Goal: Task Accomplishment & Management: Complete application form

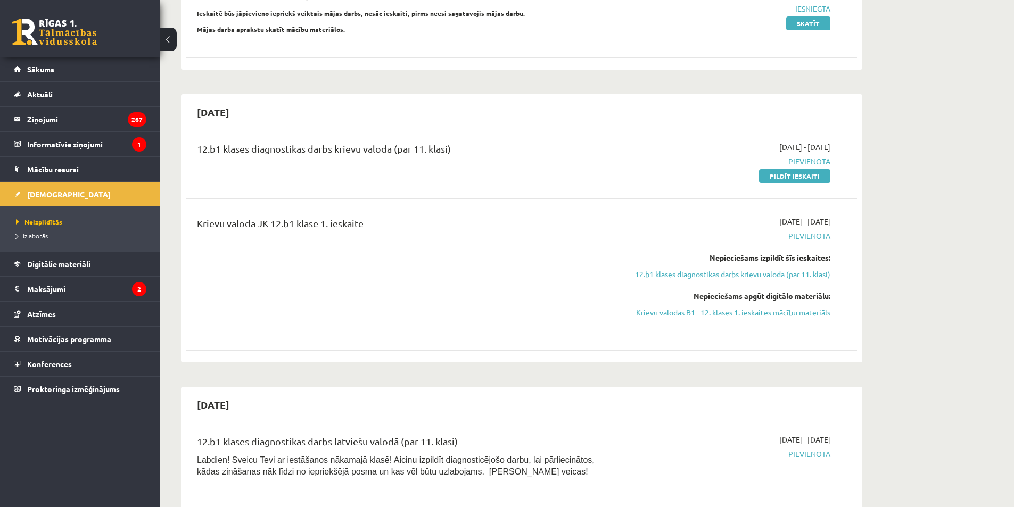
scroll to position [373, 0]
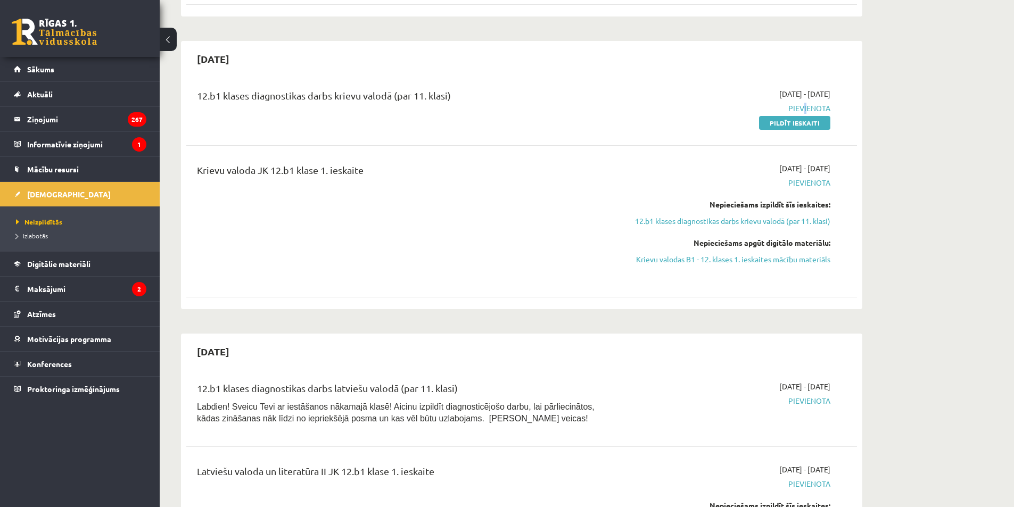
click at [802, 111] on span "Pievienota" at bounding box center [730, 108] width 201 height 11
click at [800, 117] on div "2025-10-01 - 2025-10-15 Pievienota Pildīt ieskaiti" at bounding box center [730, 108] width 217 height 40
click at [798, 118] on link "Pildīt ieskaiti" at bounding box center [794, 123] width 71 height 14
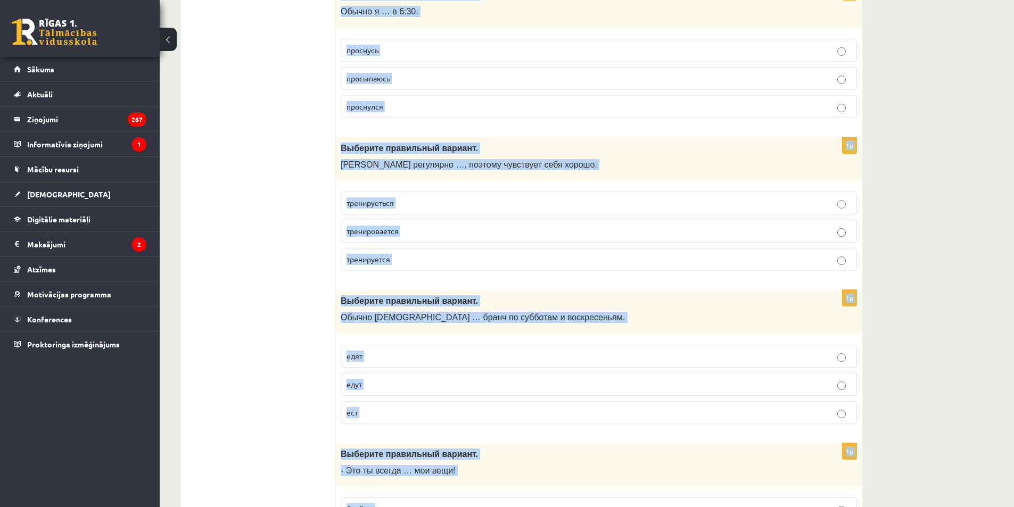
scroll to position [4083, 0]
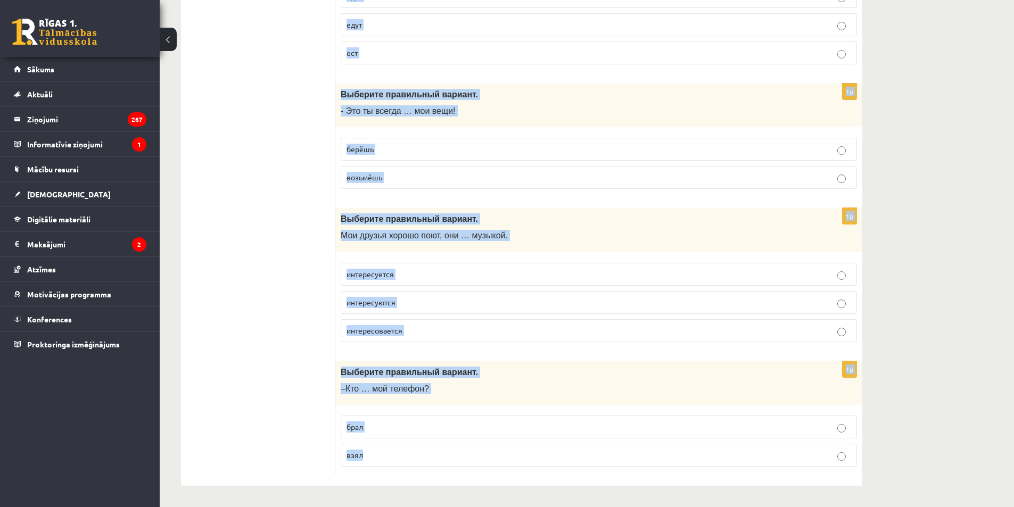
drag, startPoint x: 342, startPoint y: 212, endPoint x: 563, endPoint y: 528, distance: 385.4
copy form "Выберите правильный вариант. Перед тренировкой нужно хорошо размяться, … не пов…"
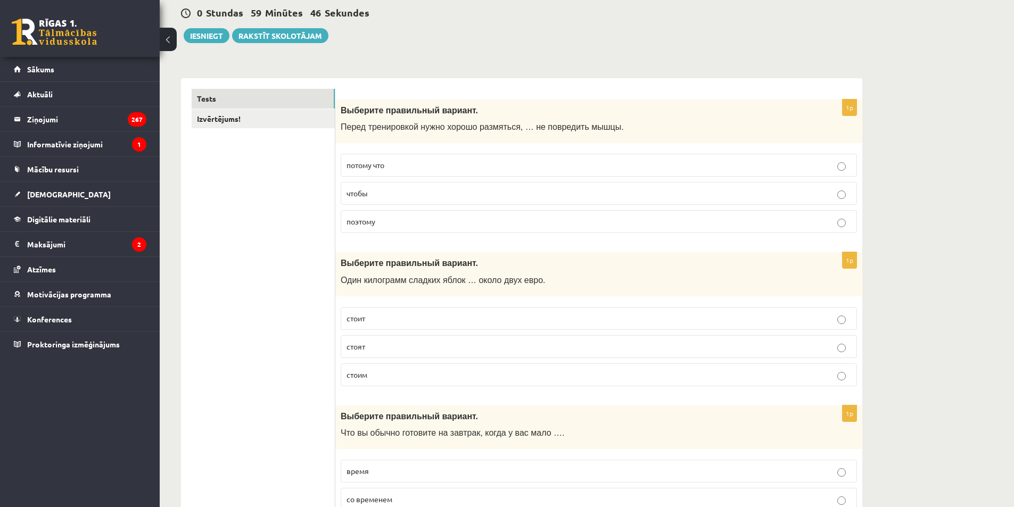
scroll to position [0, 0]
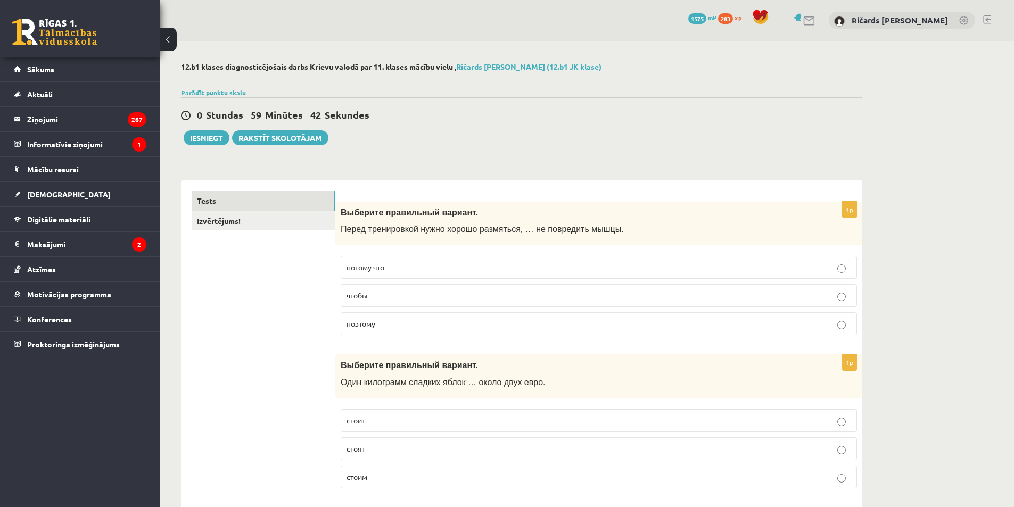
drag, startPoint x: 401, startPoint y: 294, endPoint x: 323, endPoint y: 207, distance: 116.5
click at [401, 293] on p "чтобы" at bounding box center [599, 295] width 505 height 11
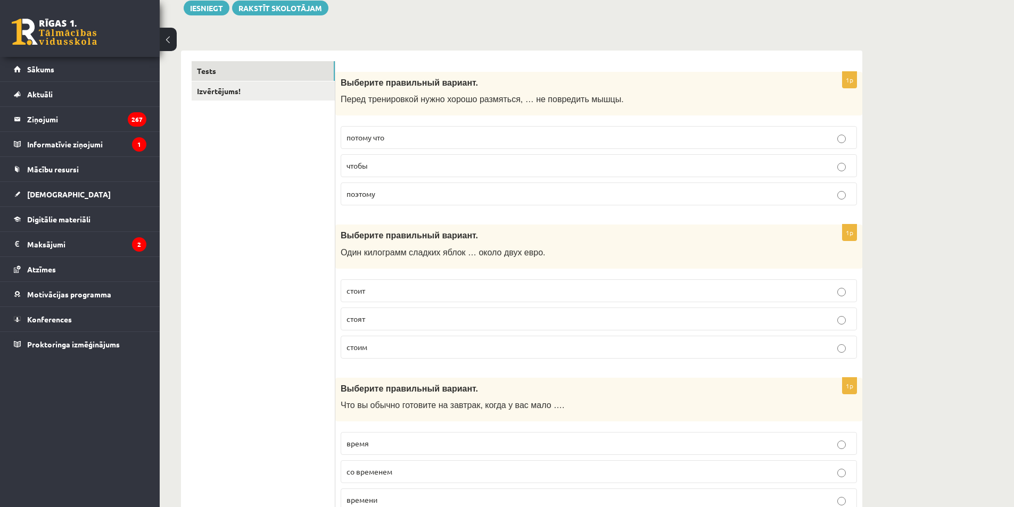
scroll to position [160, 0]
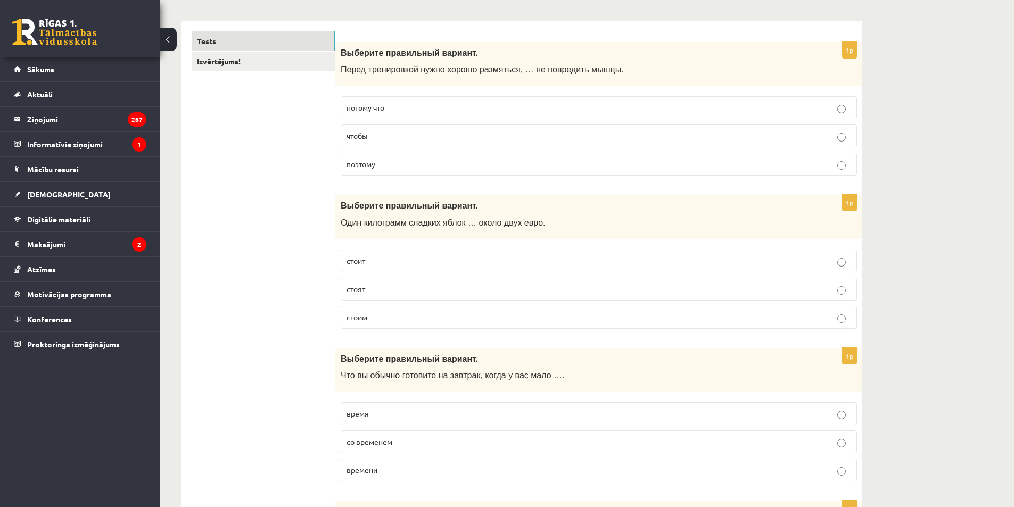
click at [394, 265] on p "стоит" at bounding box center [599, 261] width 505 height 11
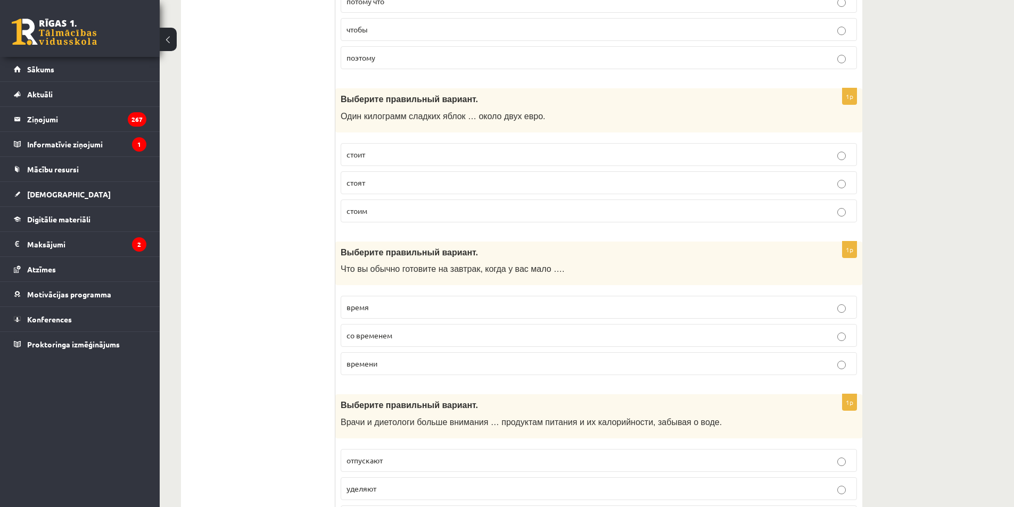
click at [396, 356] on label "времени" at bounding box center [599, 364] width 517 height 23
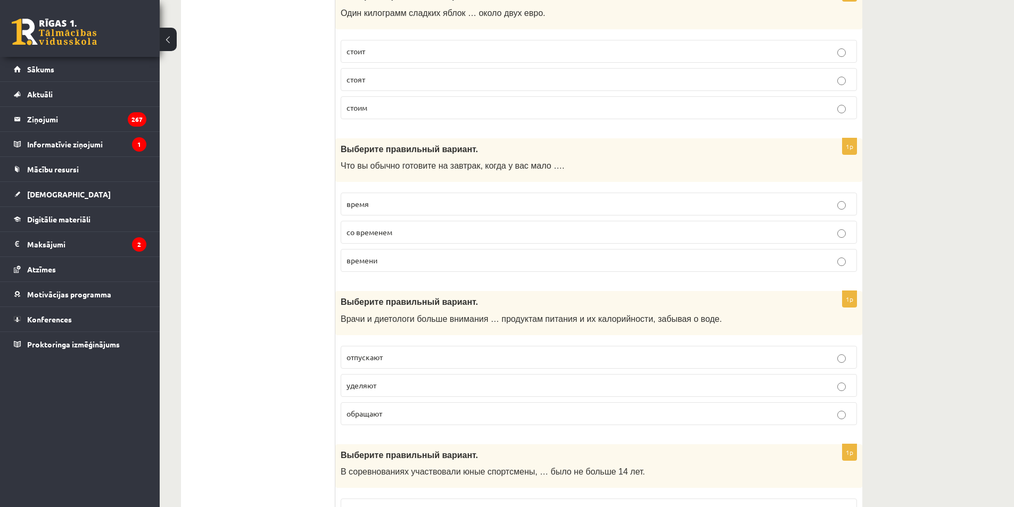
scroll to position [426, 0]
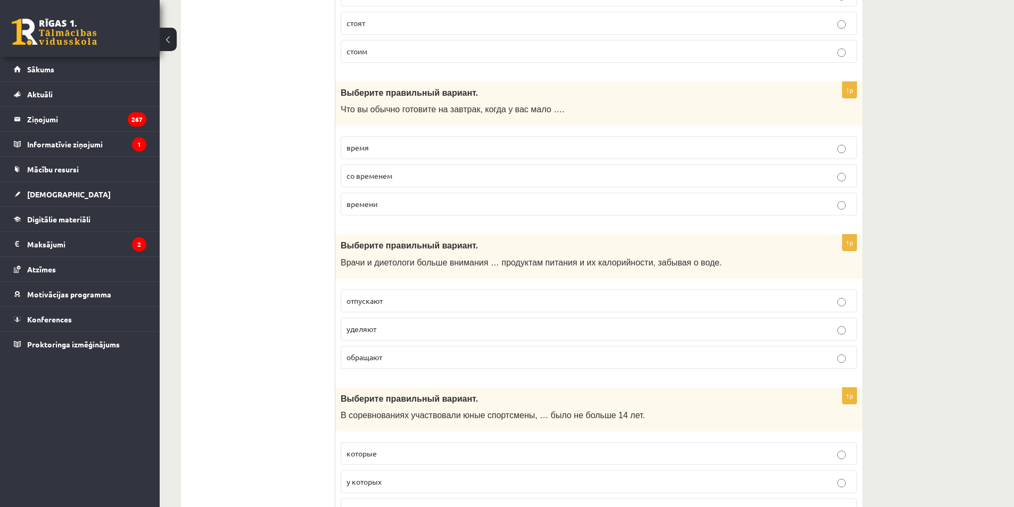
click at [457, 328] on p "уделяют" at bounding box center [599, 329] width 505 height 11
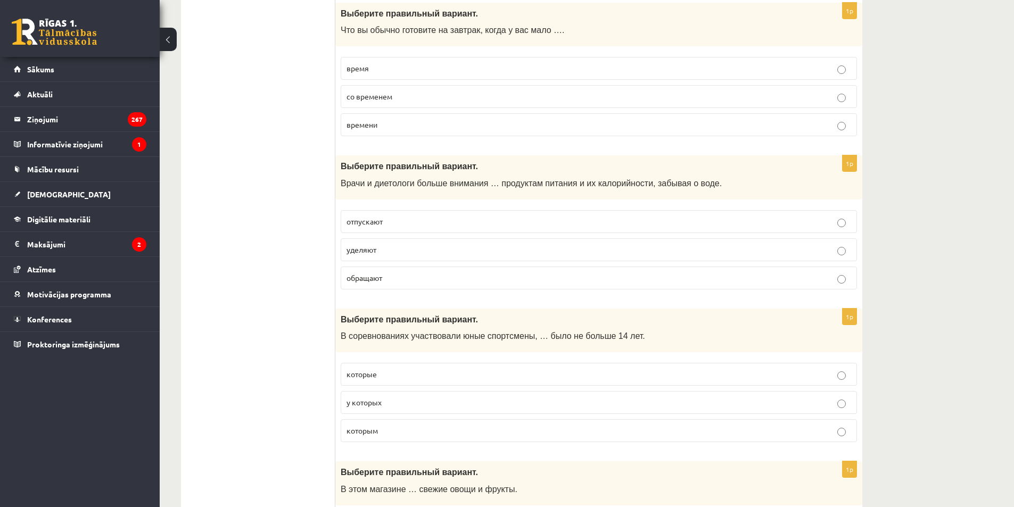
scroll to position [532, 0]
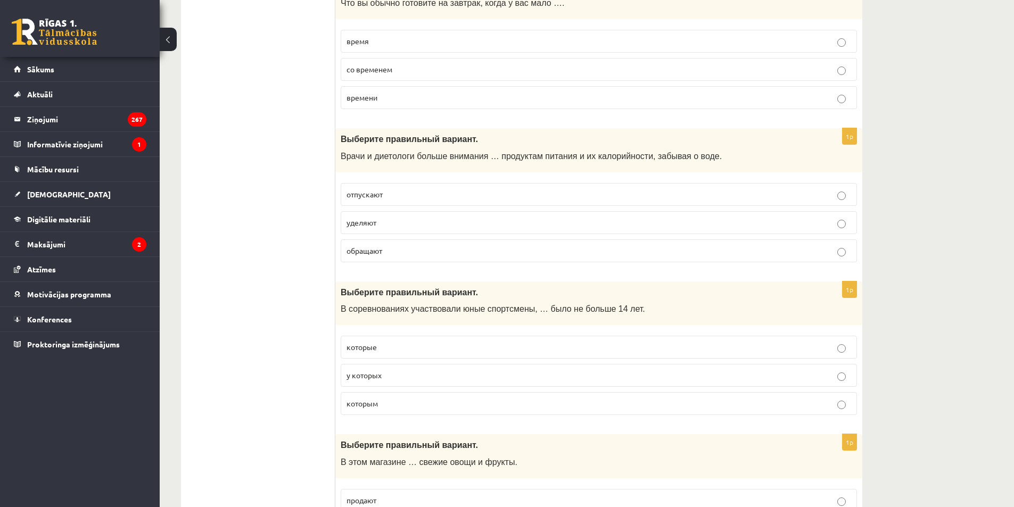
click at [420, 400] on p "которым" at bounding box center [599, 403] width 505 height 11
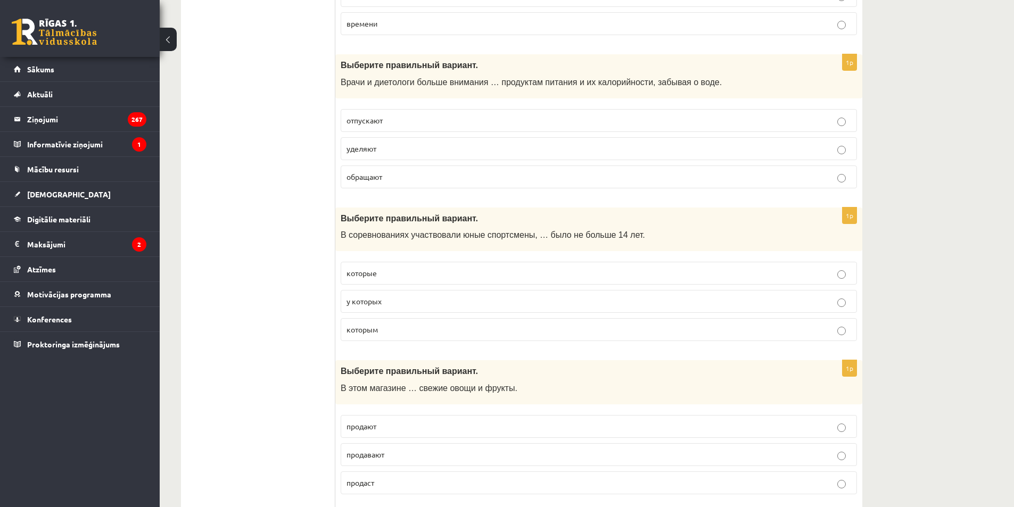
scroll to position [692, 0]
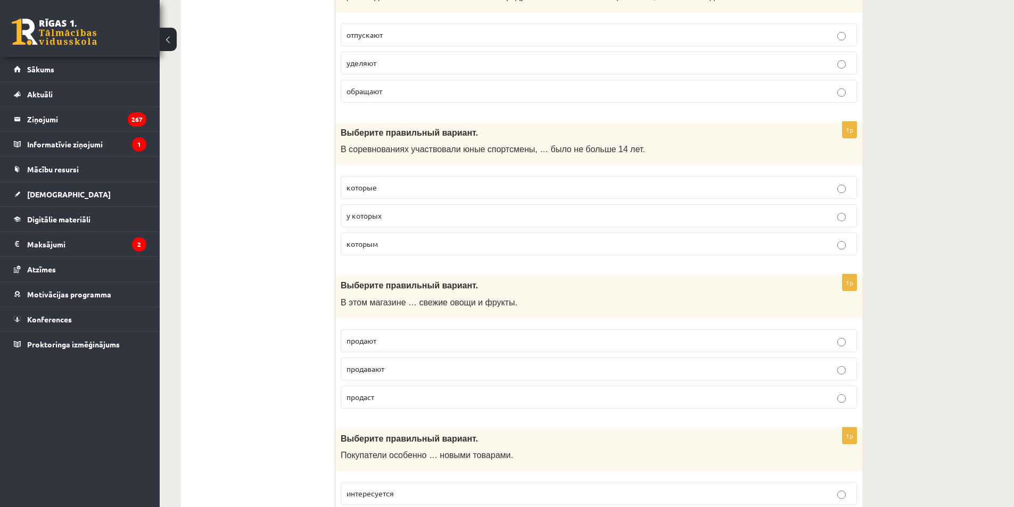
click at [441, 348] on label "продают" at bounding box center [599, 341] width 517 height 23
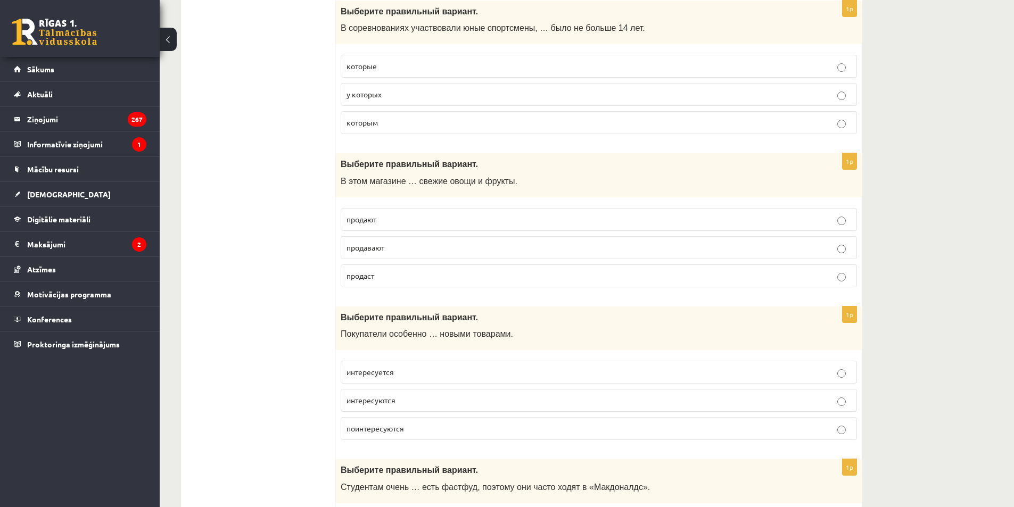
scroll to position [852, 0]
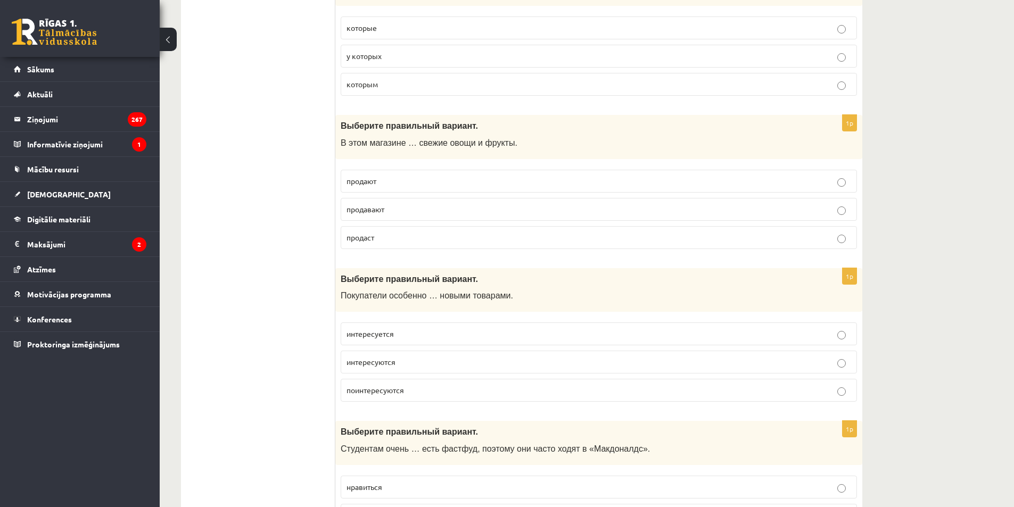
click at [425, 362] on p "интересуются" at bounding box center [599, 362] width 505 height 11
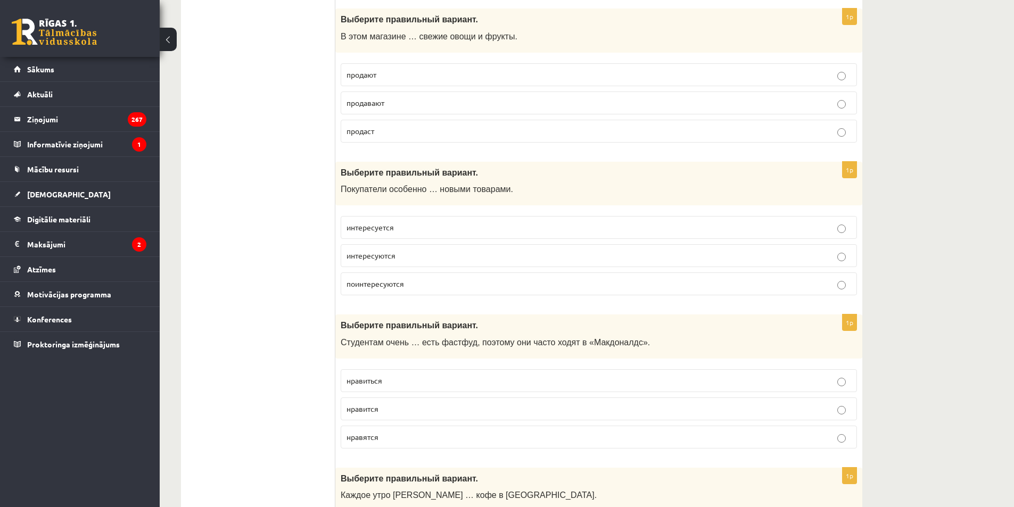
scroll to position [1012, 0]
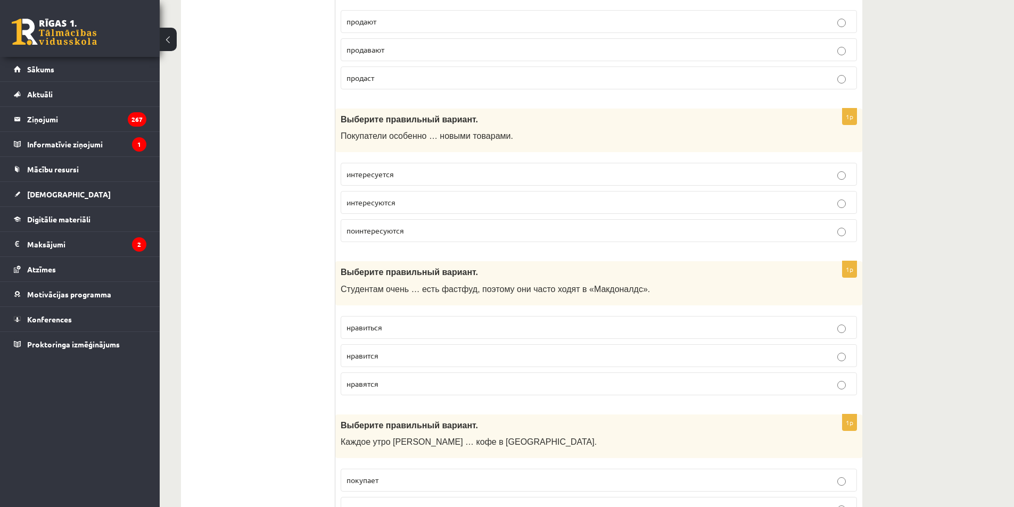
click at [423, 353] on p "нравится" at bounding box center [599, 355] width 505 height 11
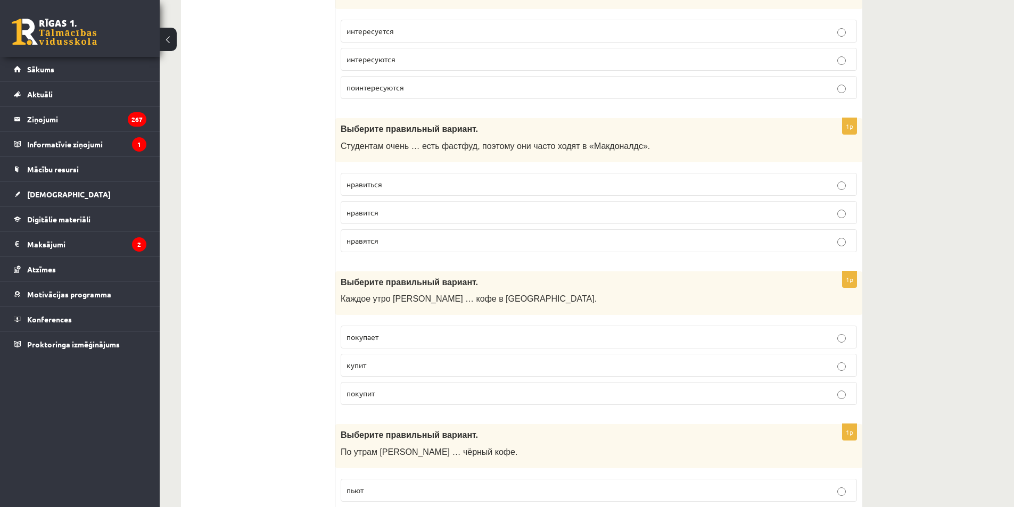
scroll to position [1171, 0]
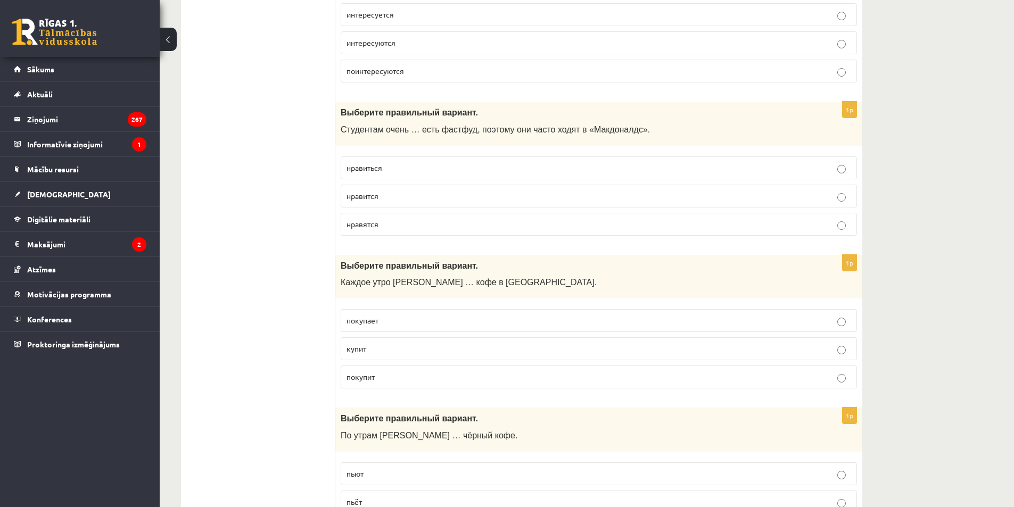
click at [473, 322] on p "покупает" at bounding box center [599, 320] width 505 height 11
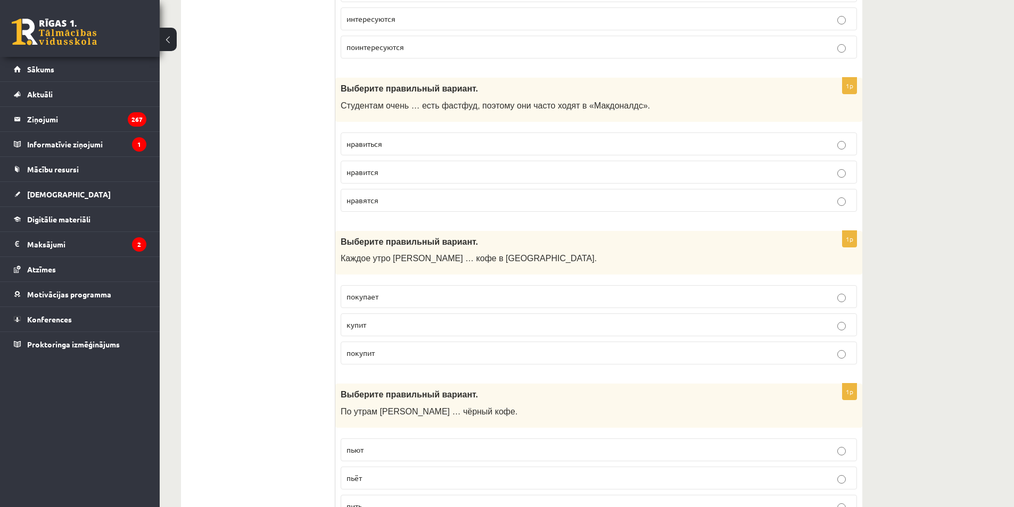
scroll to position [1278, 0]
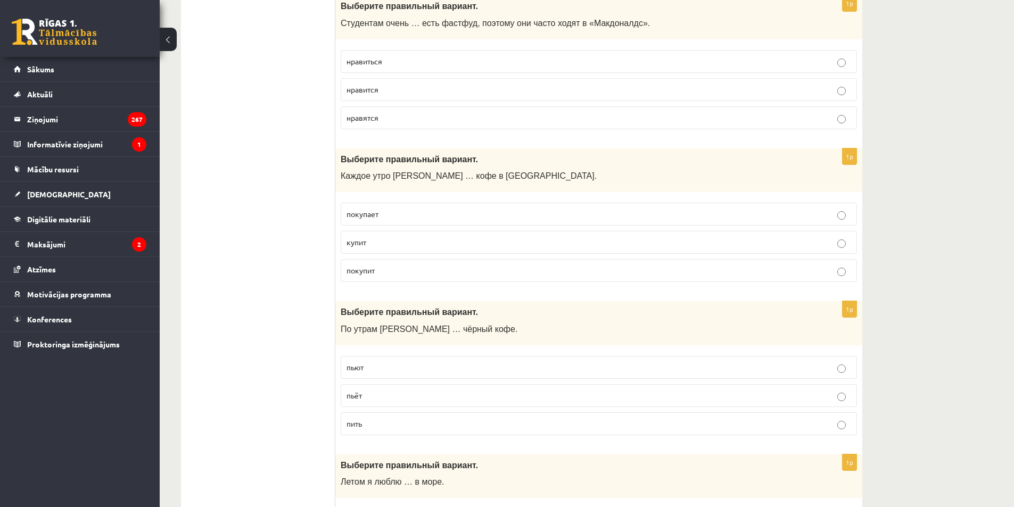
click at [360, 389] on label "пьёт" at bounding box center [599, 395] width 517 height 23
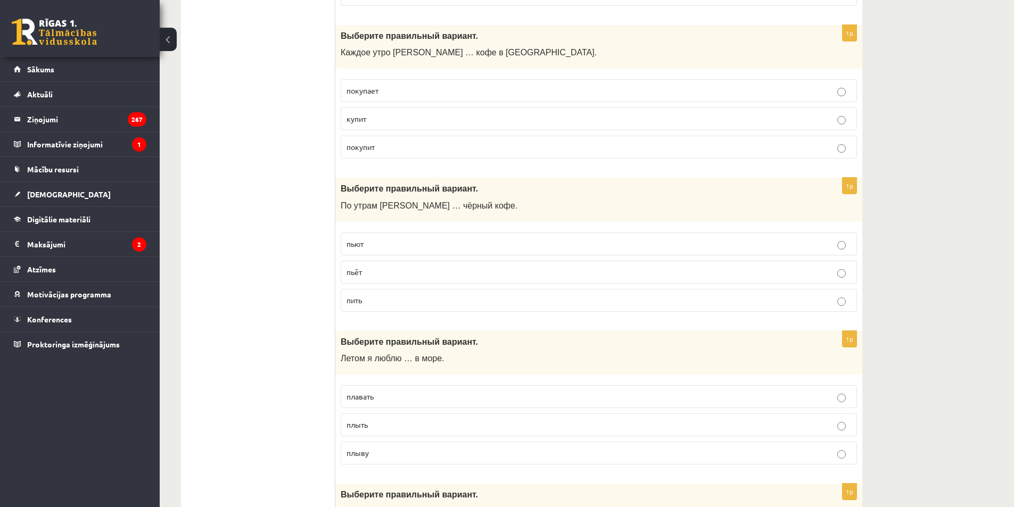
scroll to position [1438, 0]
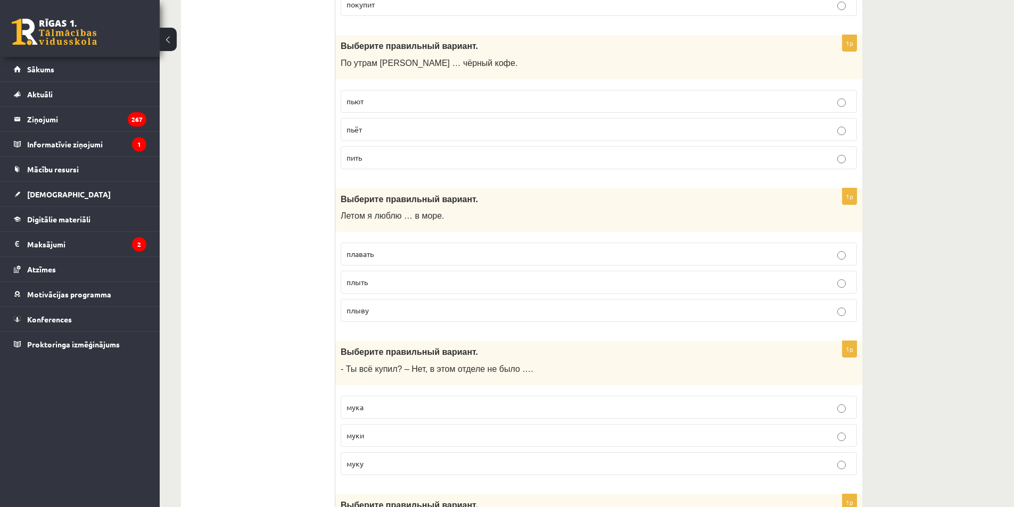
click at [421, 252] on p "плавать" at bounding box center [599, 254] width 505 height 11
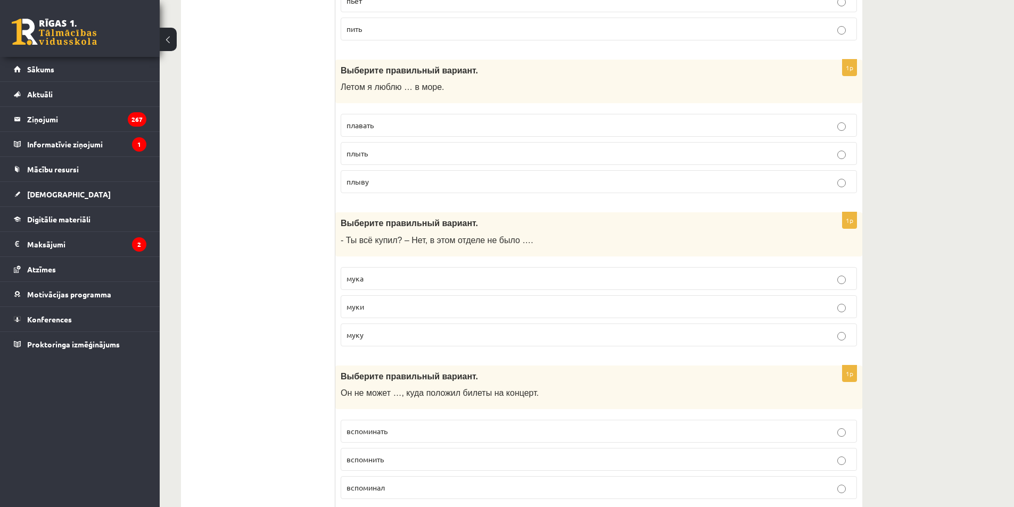
scroll to position [1757, 0]
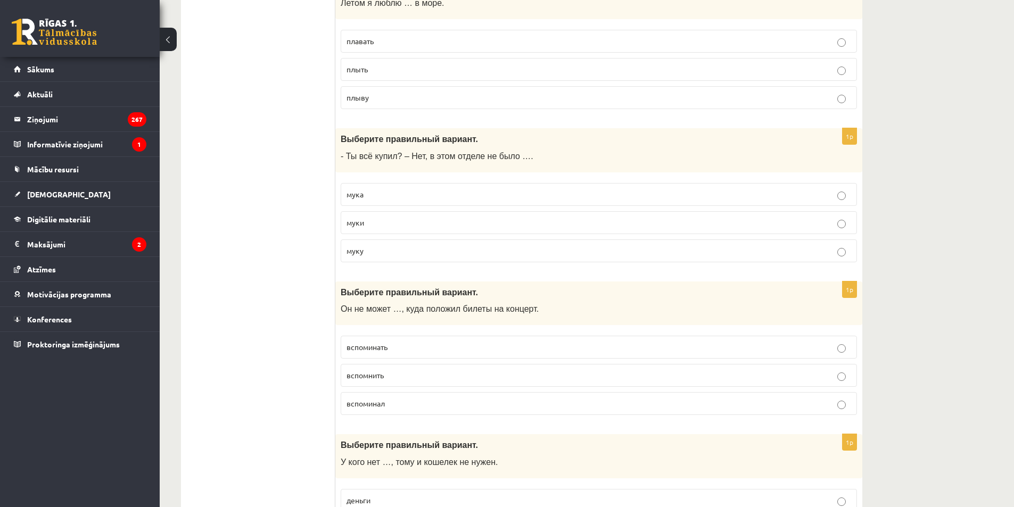
click at [387, 222] on p "муки" at bounding box center [599, 222] width 505 height 11
click at [398, 375] on p "вспомнить" at bounding box center [599, 375] width 505 height 11
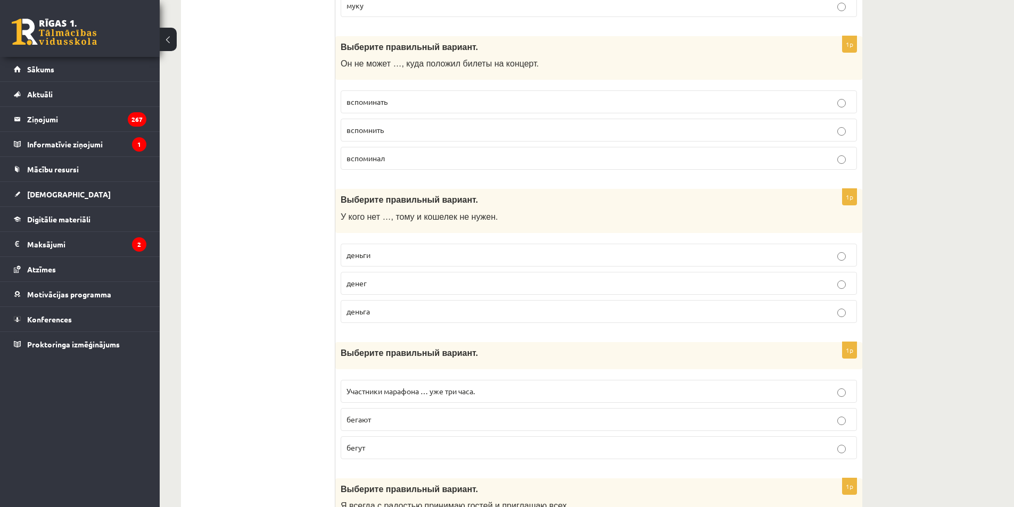
scroll to position [2023, 0]
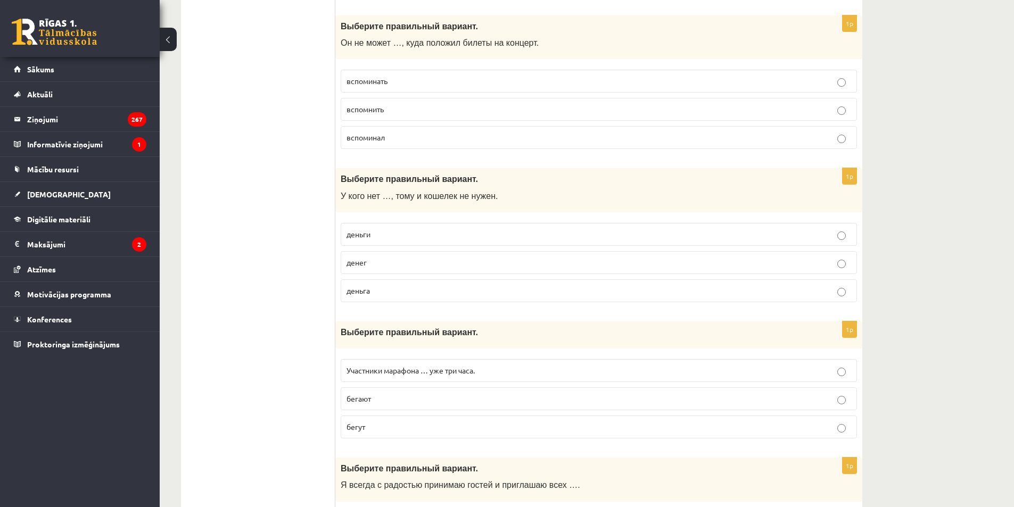
click at [380, 236] on p "деньги" at bounding box center [599, 234] width 505 height 11
click at [363, 266] on span "денег" at bounding box center [357, 263] width 20 height 10
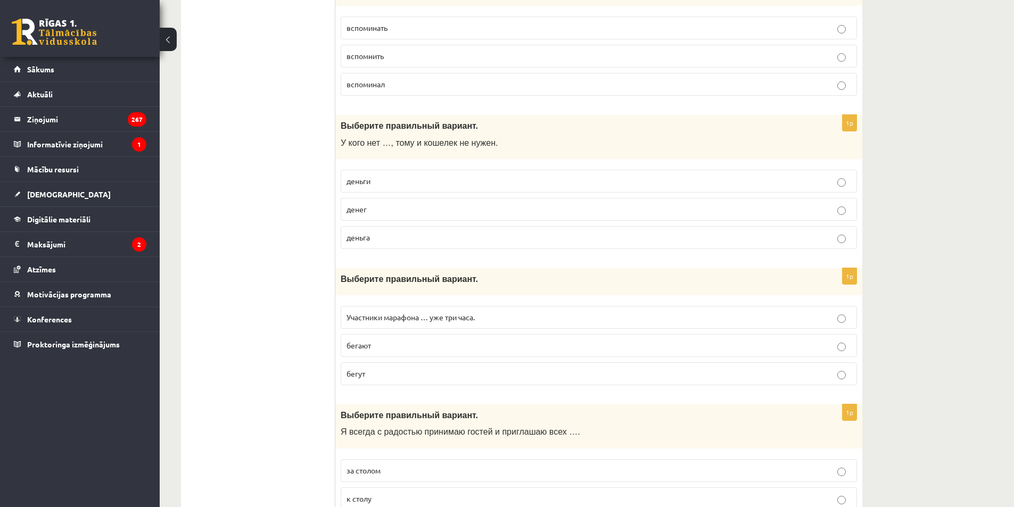
click at [404, 369] on p "бегут" at bounding box center [599, 373] width 505 height 11
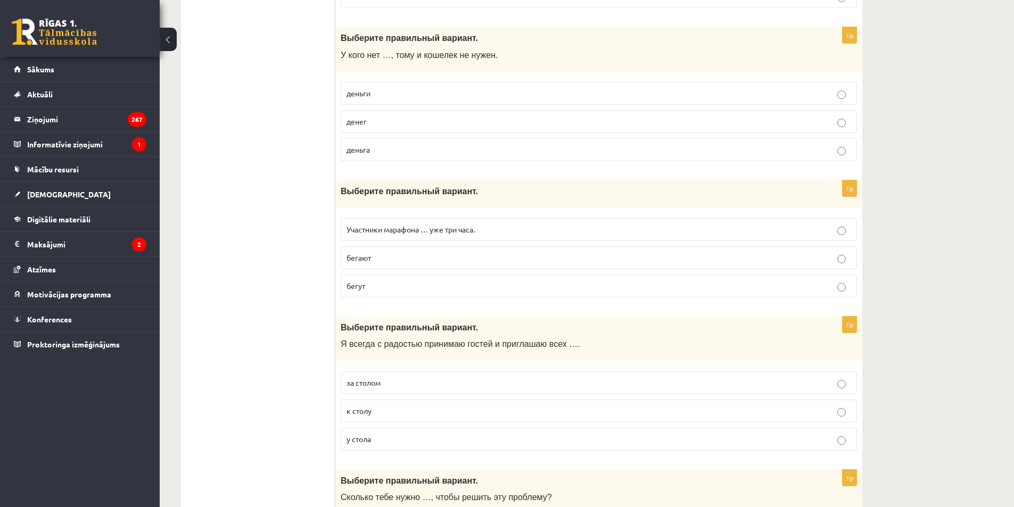
scroll to position [2183, 0]
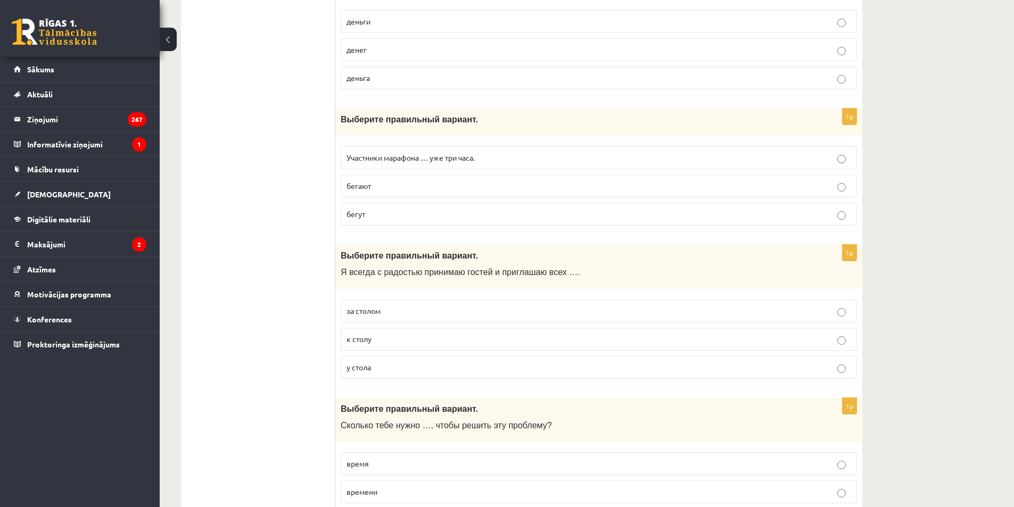
click at [375, 337] on p "к столу" at bounding box center [599, 339] width 505 height 11
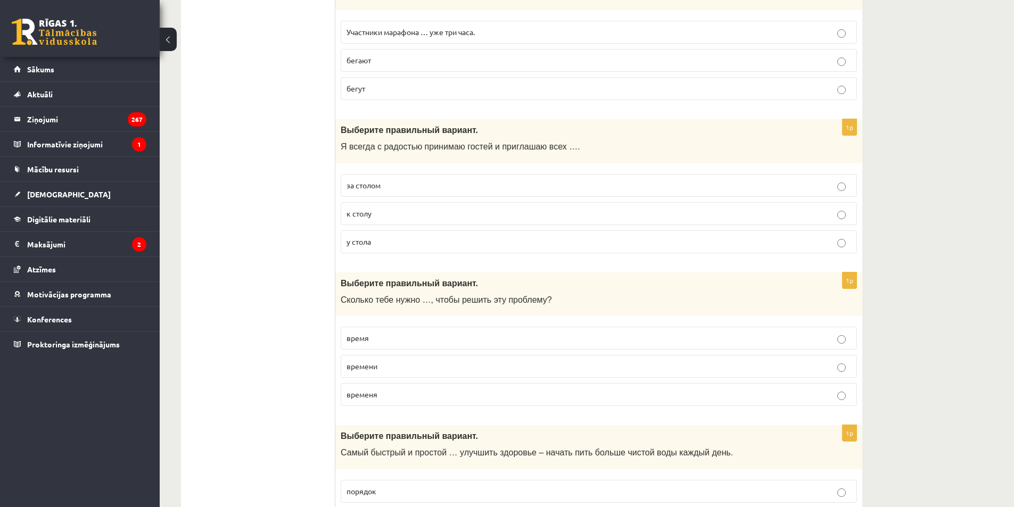
scroll to position [2396, 0]
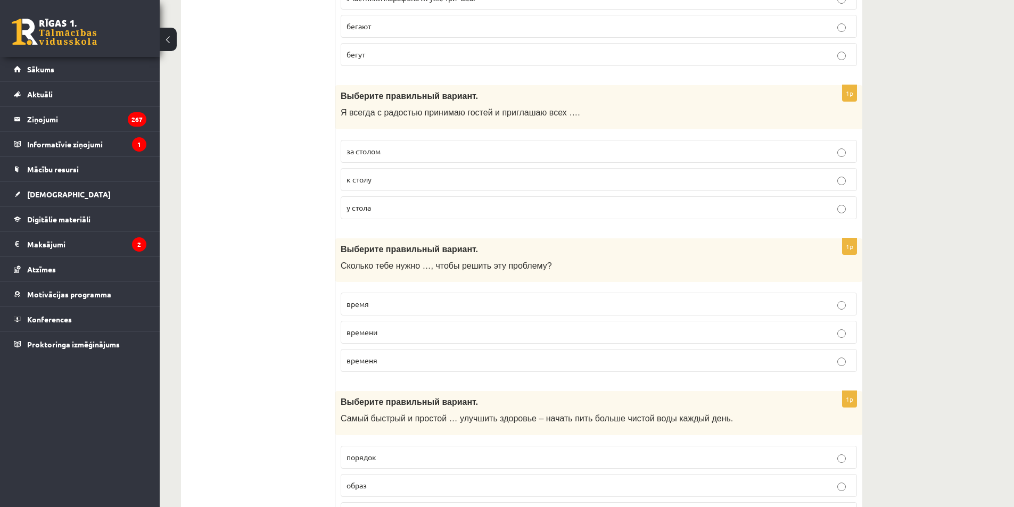
click at [422, 334] on p "времени" at bounding box center [599, 332] width 505 height 11
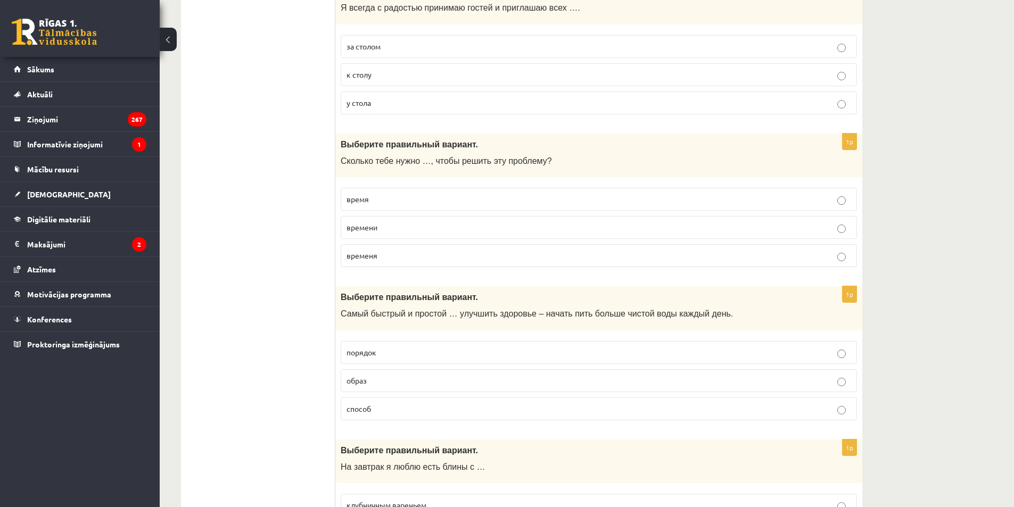
scroll to position [2503, 0]
click at [395, 403] on p "способ" at bounding box center [599, 407] width 505 height 11
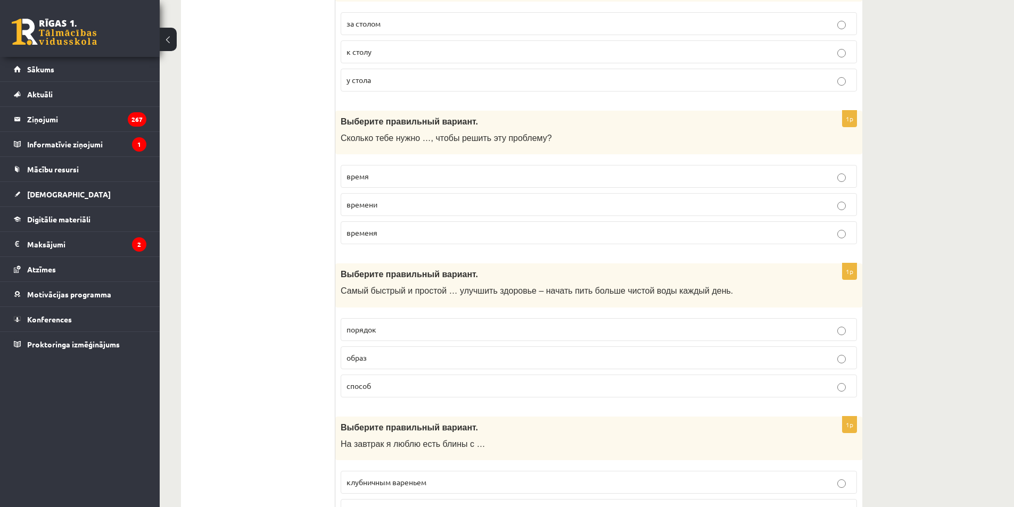
scroll to position [2662, 0]
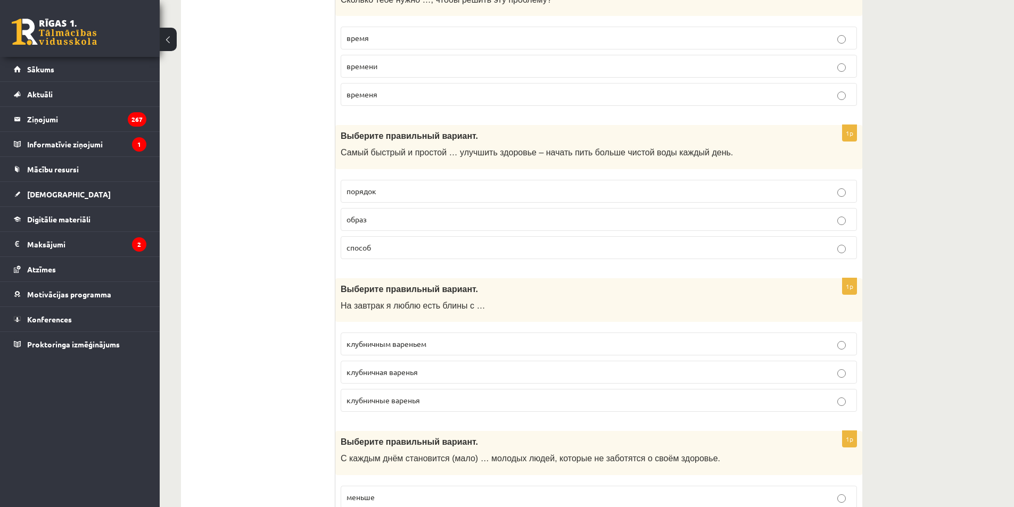
click at [435, 374] on p "клубничная варенья" at bounding box center [599, 372] width 505 height 11
click at [411, 355] on label "клубничным вареньем" at bounding box center [599, 344] width 517 height 23
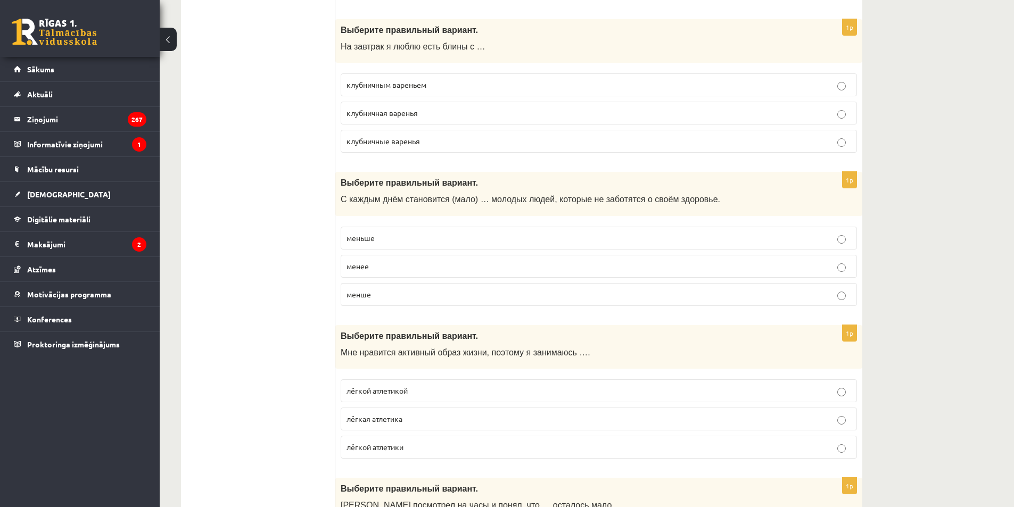
scroll to position [2929, 0]
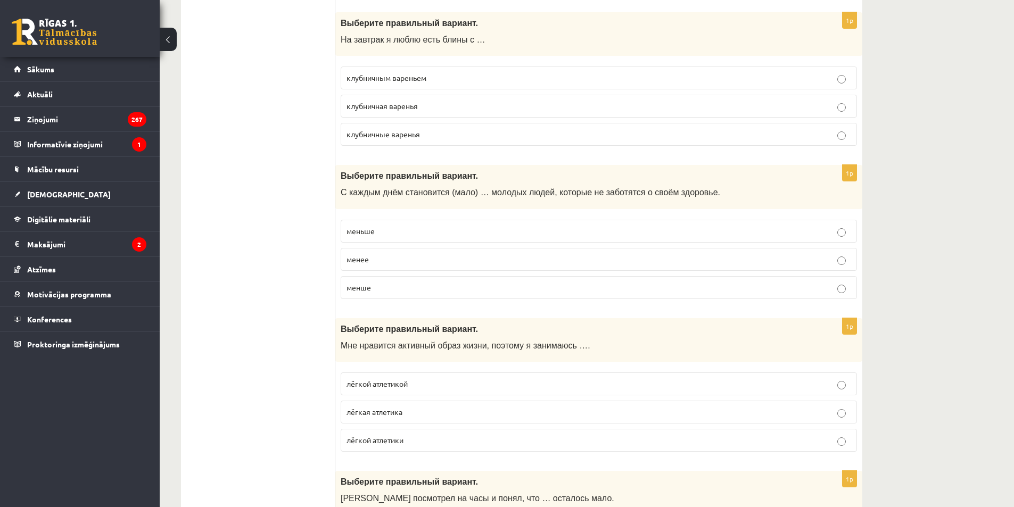
click at [396, 231] on p "меньше" at bounding box center [599, 231] width 505 height 11
click at [384, 382] on span "лёгкой атлетикой" at bounding box center [377, 384] width 61 height 10
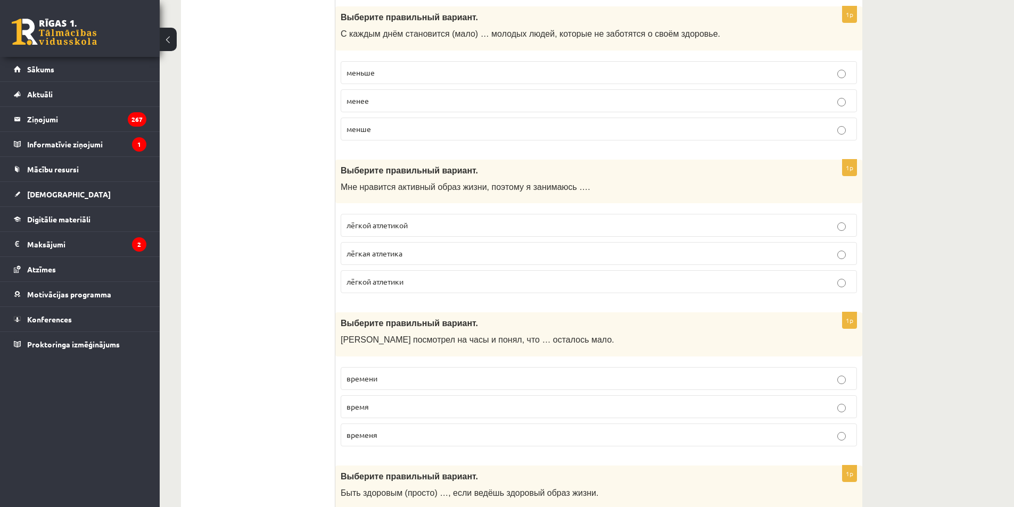
scroll to position [3088, 0]
click at [392, 374] on p "времени" at bounding box center [599, 377] width 505 height 11
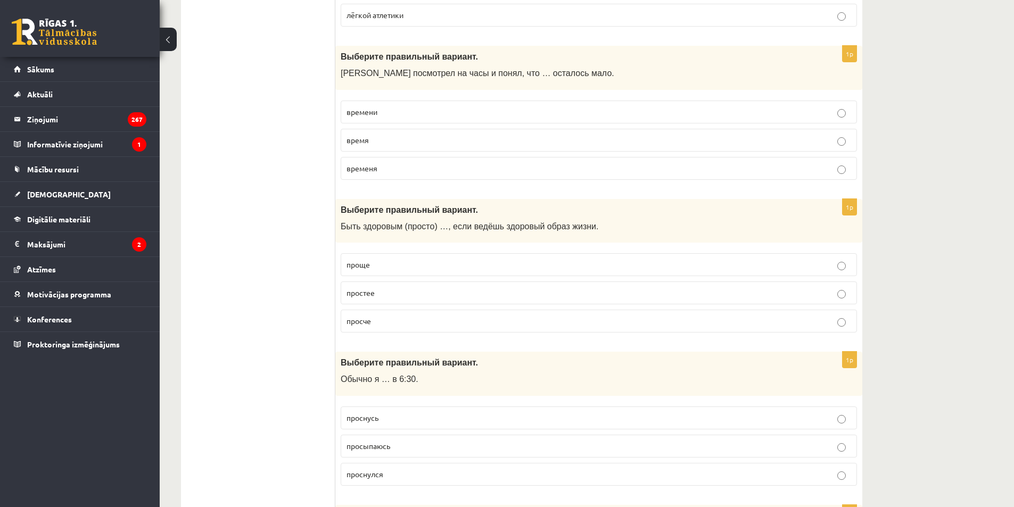
scroll to position [3355, 0]
click at [390, 259] on label "проще" at bounding box center [599, 264] width 517 height 23
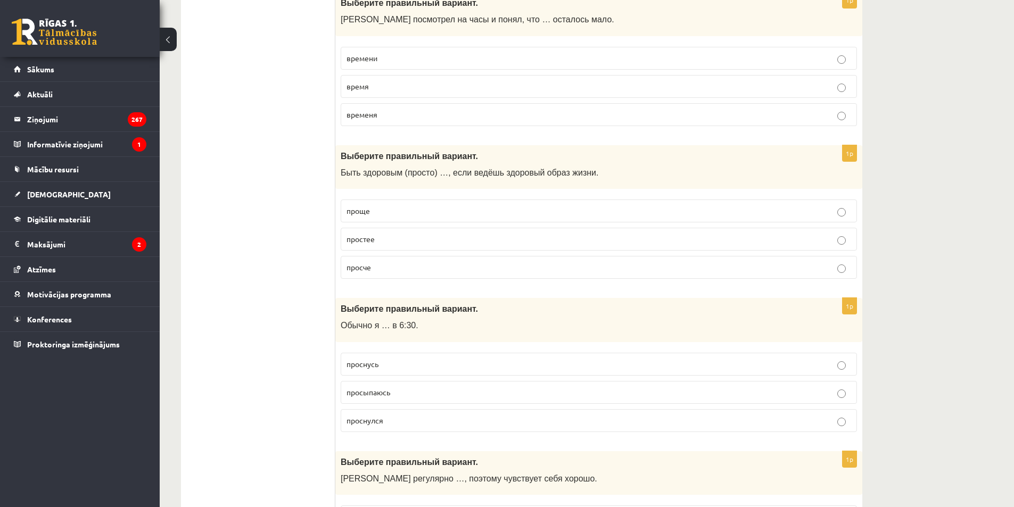
click at [405, 387] on label "просыпаюсь" at bounding box center [599, 392] width 517 height 23
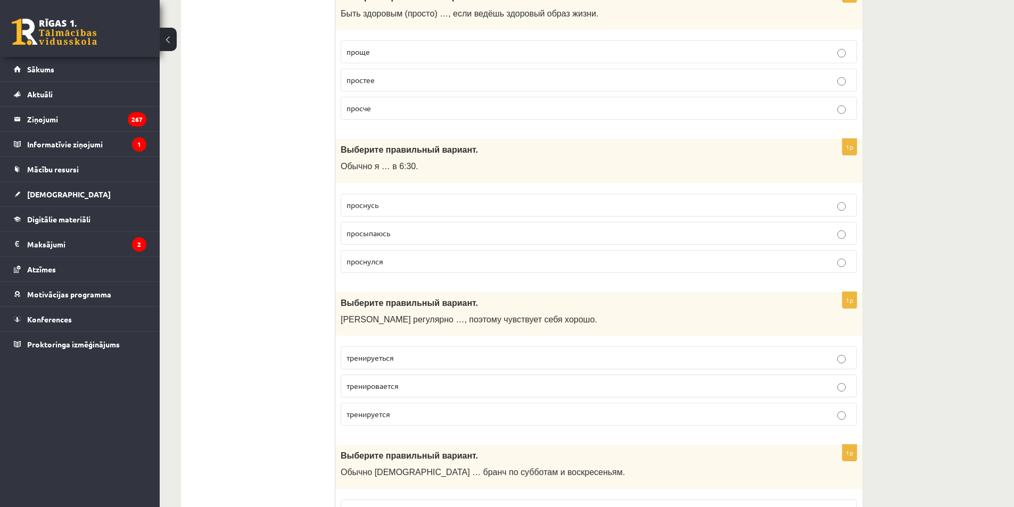
scroll to position [3568, 0]
click at [384, 357] on span "тренируеться" at bounding box center [370, 358] width 47 height 10
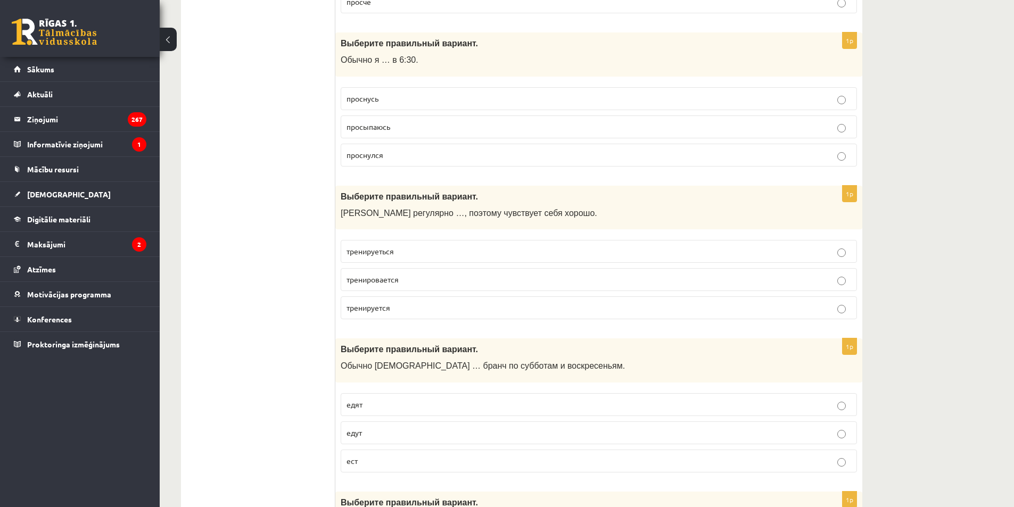
scroll to position [3727, 0]
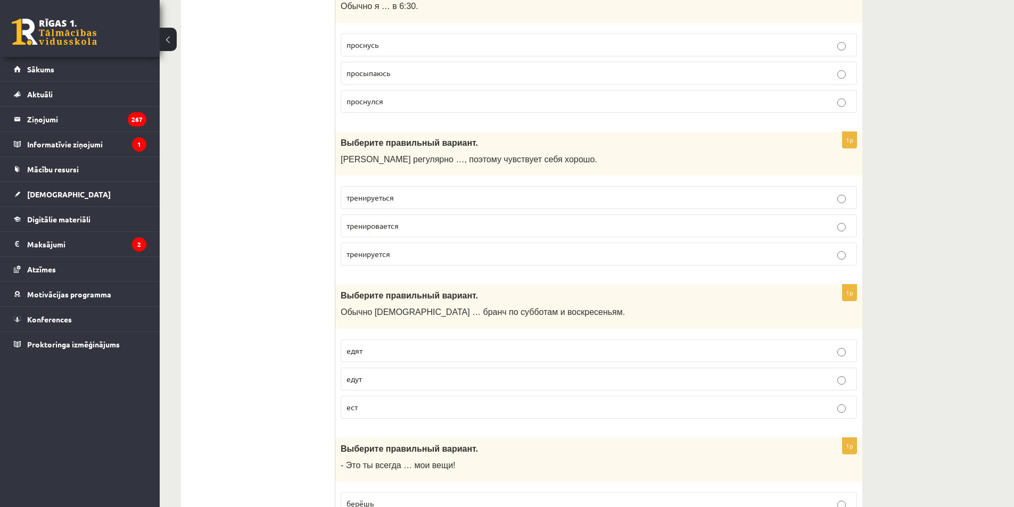
click at [373, 352] on p "едят" at bounding box center [599, 351] width 505 height 11
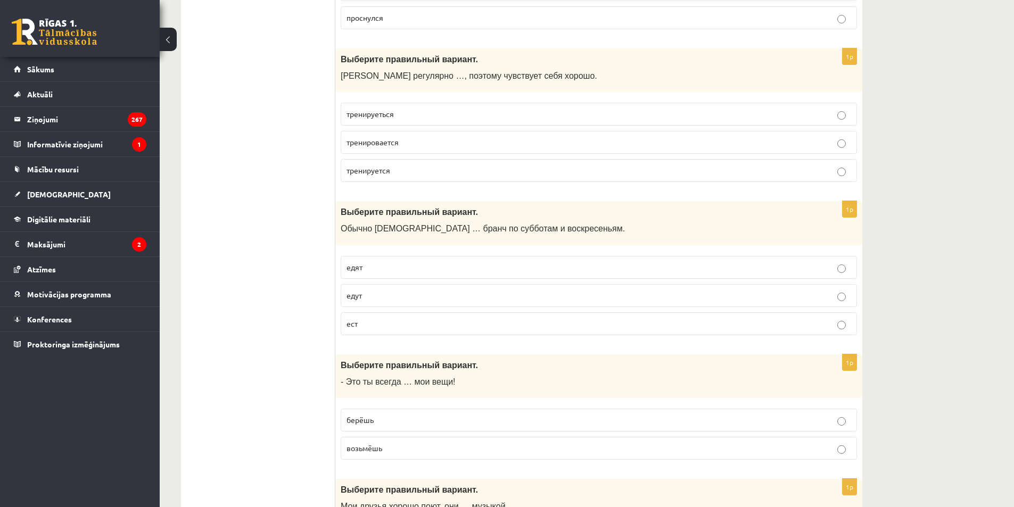
scroll to position [3834, 0]
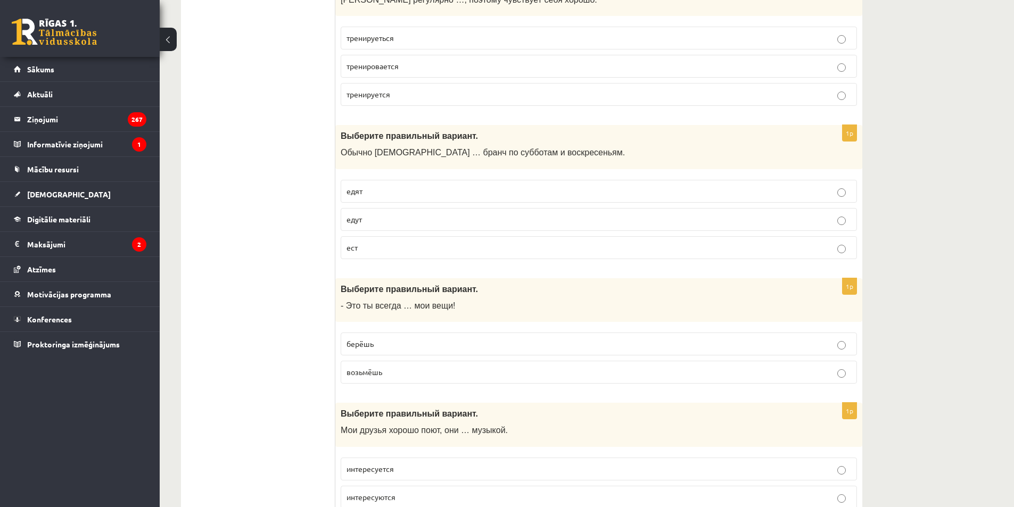
click at [354, 330] on fieldset "берёшь возьмёшь" at bounding box center [599, 357] width 517 height 60
click at [354, 341] on span "берёшь" at bounding box center [360, 344] width 27 height 10
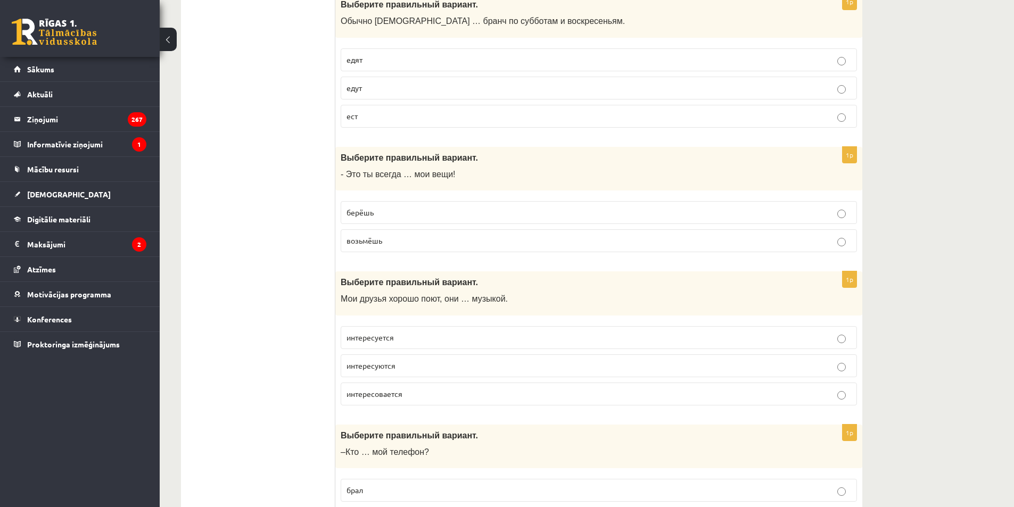
scroll to position [4047, 0]
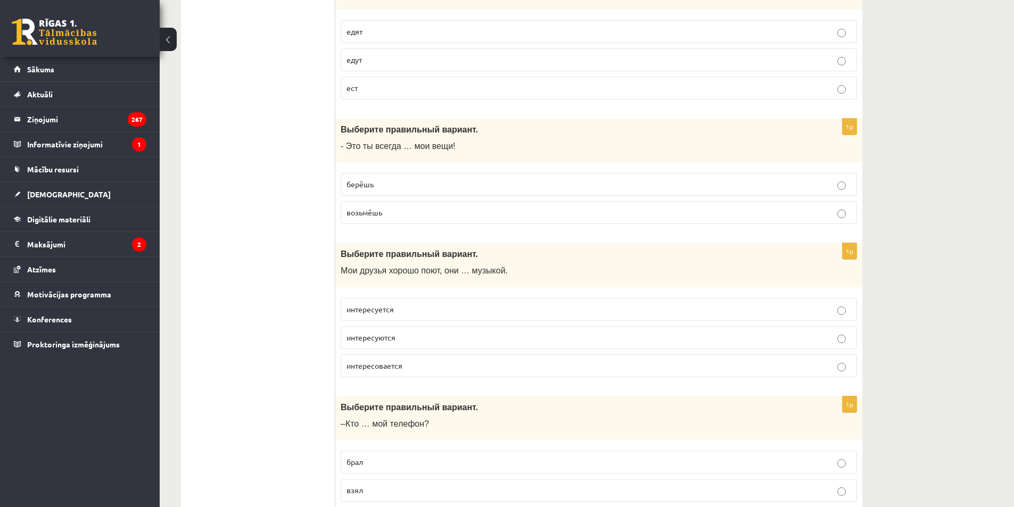
click at [427, 310] on p "интересуется" at bounding box center [599, 309] width 505 height 11
click at [394, 336] on span "интересуются" at bounding box center [371, 338] width 49 height 10
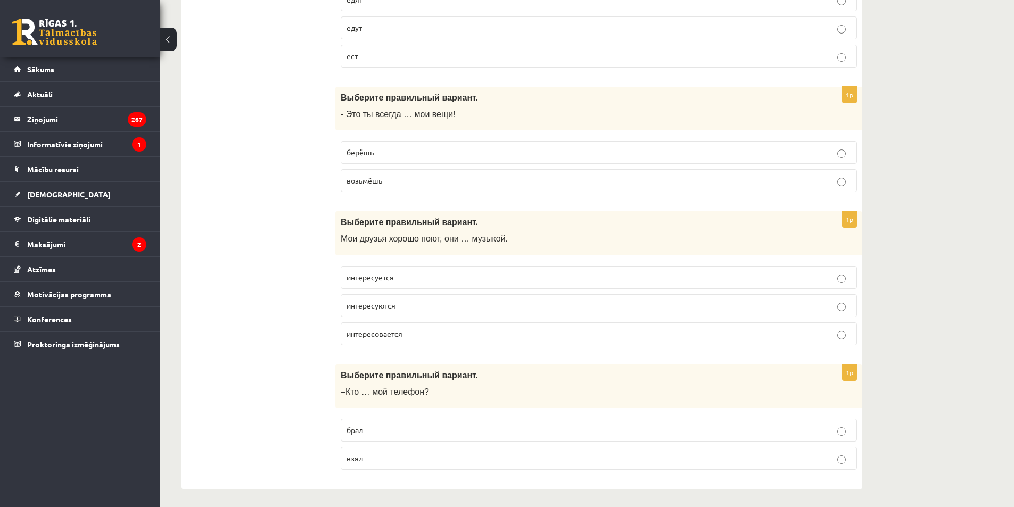
scroll to position [4083, 0]
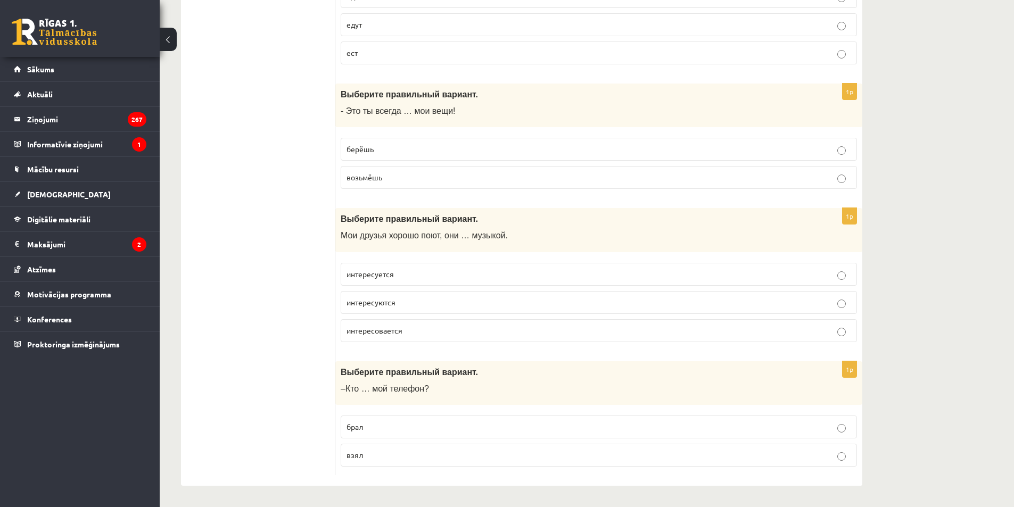
click at [386, 450] on p "взял" at bounding box center [599, 455] width 505 height 11
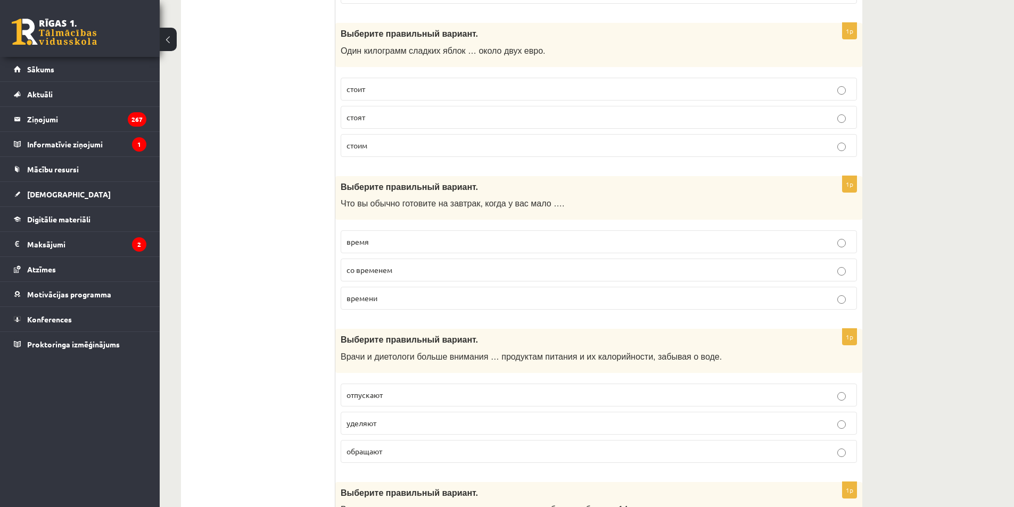
scroll to position [0, 0]
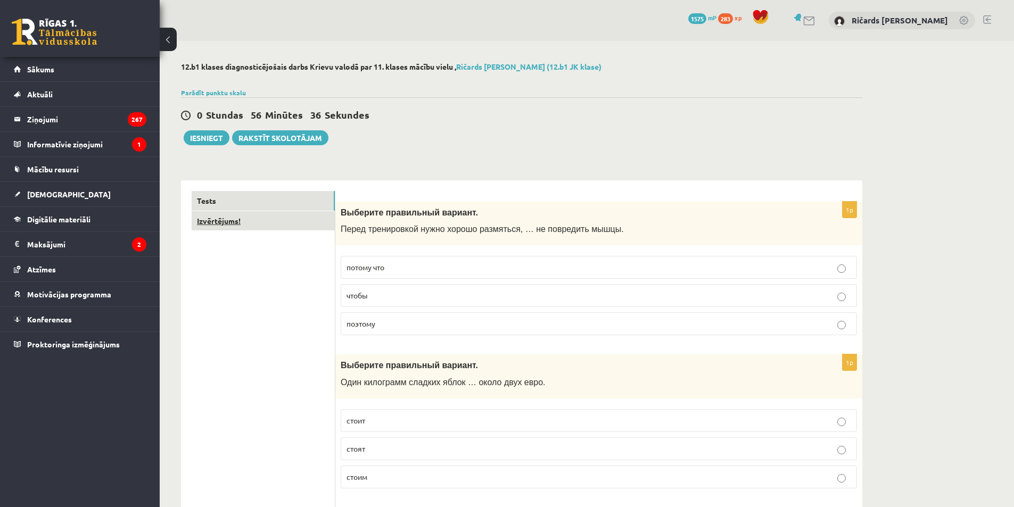
click at [231, 223] on link "Izvērtējums!" at bounding box center [263, 221] width 143 height 20
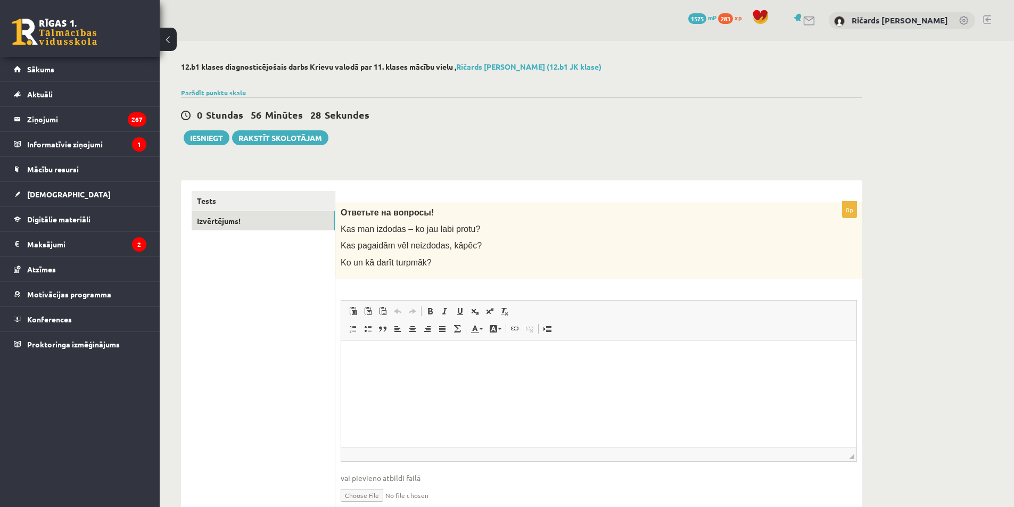
click at [388, 373] on html at bounding box center [598, 356] width 515 height 32
click at [210, 146] on div "**********" at bounding box center [522, 297] width 724 height 513
click at [210, 140] on button "Iesniegt" at bounding box center [207, 137] width 46 height 15
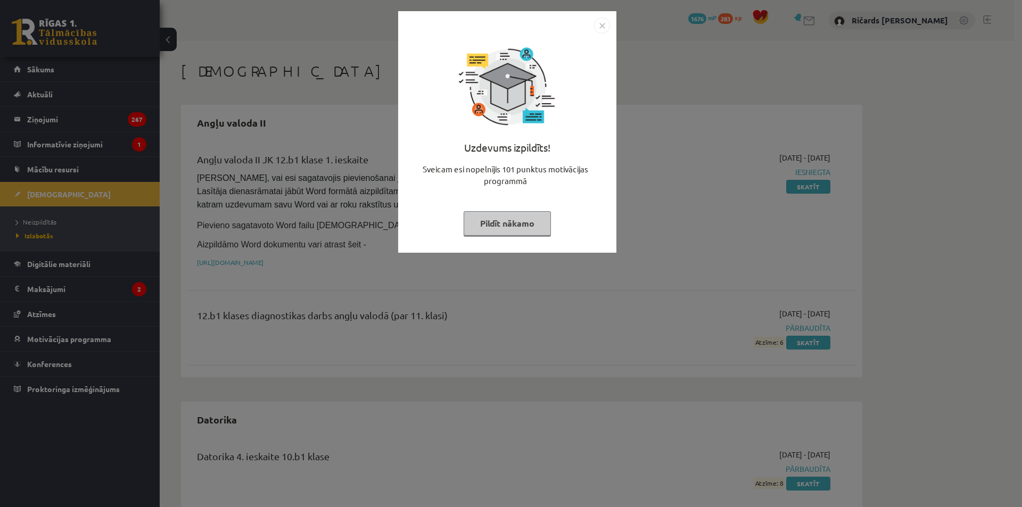
click at [597, 24] on img "Close" at bounding box center [602, 26] width 16 height 16
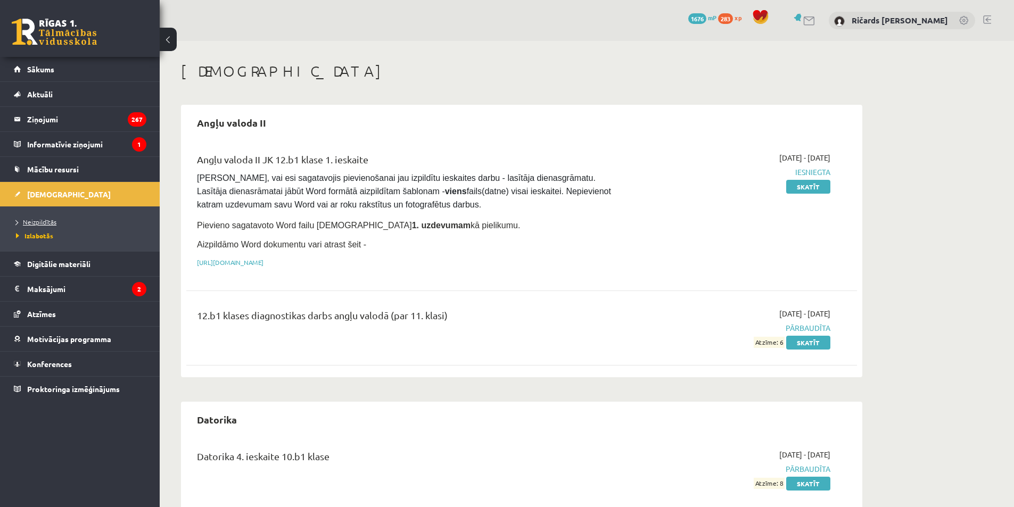
click at [29, 222] on span "Neizpildītās" at bounding box center [36, 222] width 40 height 9
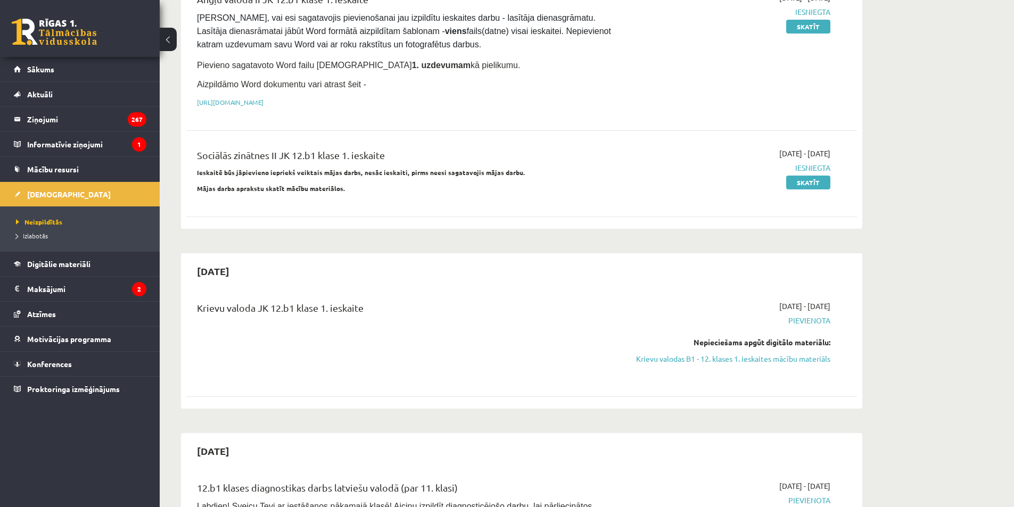
scroll to position [213, 0]
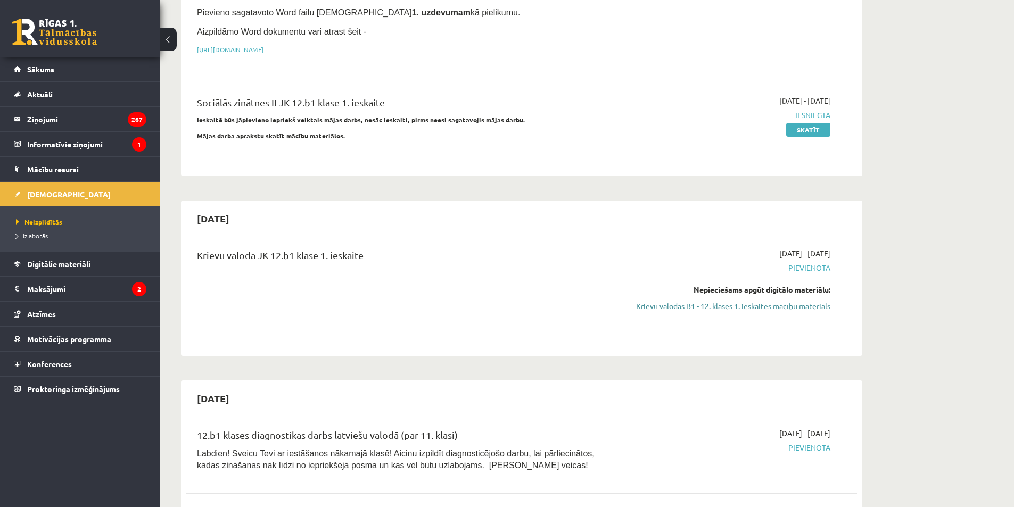
click at [756, 307] on link "Krievu valodas B1 - 12. klases 1. ieskaites mācību materiāls" at bounding box center [730, 306] width 201 height 11
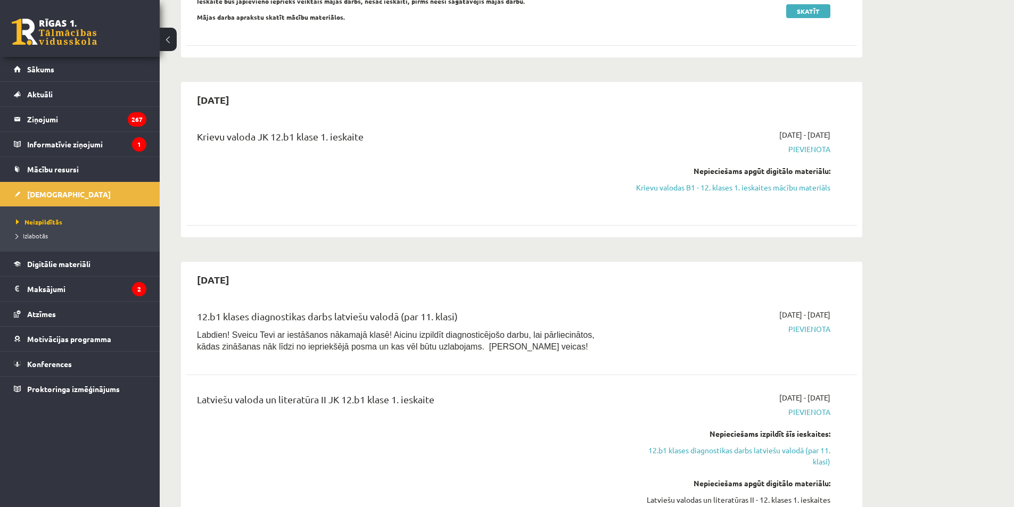
scroll to position [373, 0]
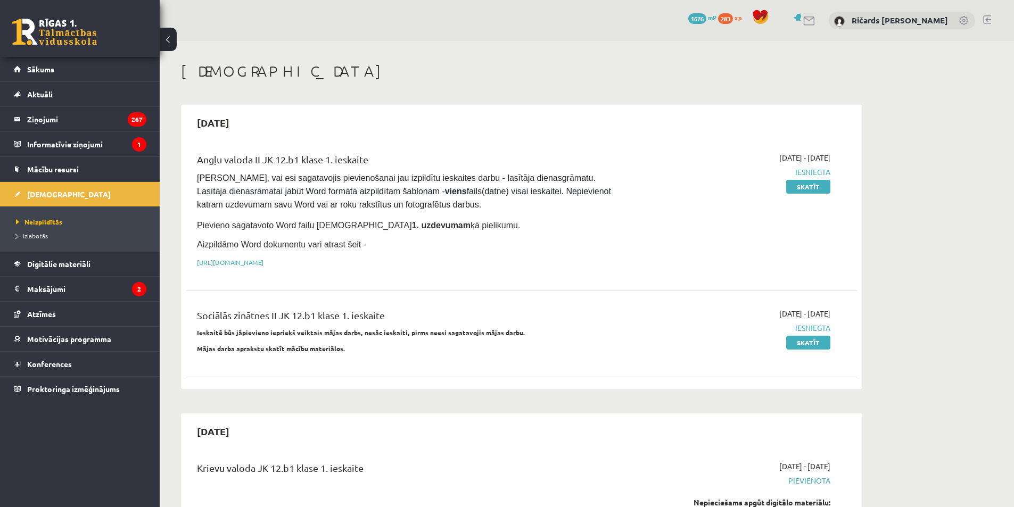
scroll to position [373, 0]
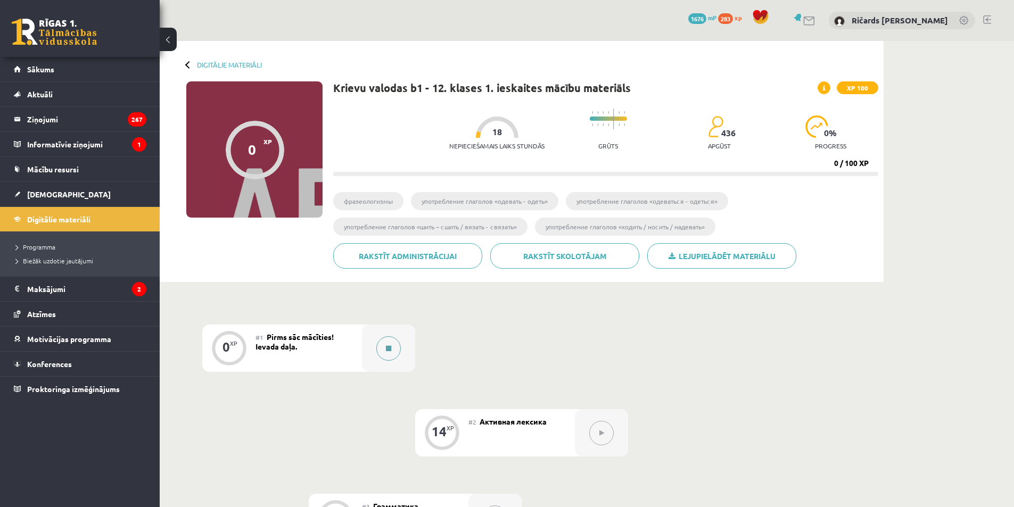
click at [383, 351] on button at bounding box center [388, 349] width 24 height 24
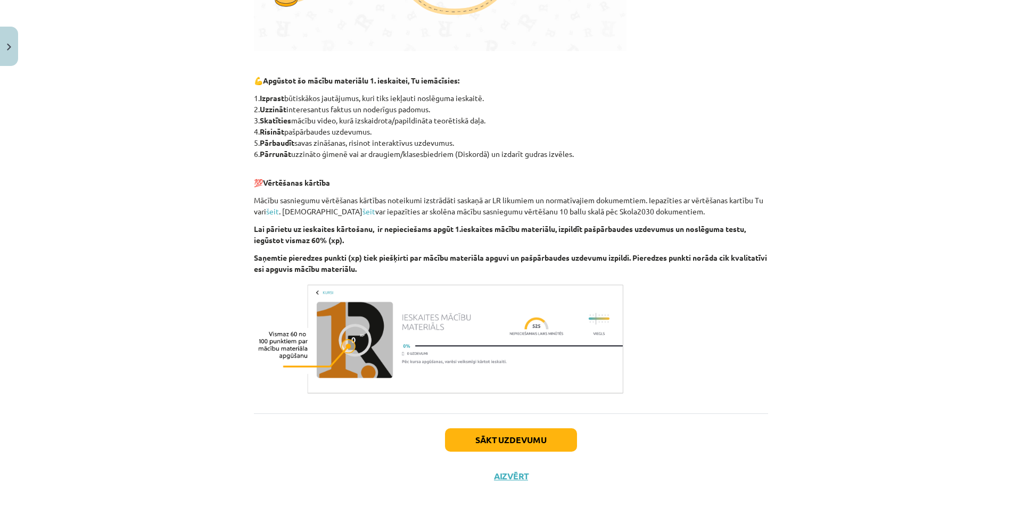
scroll to position [509, 0]
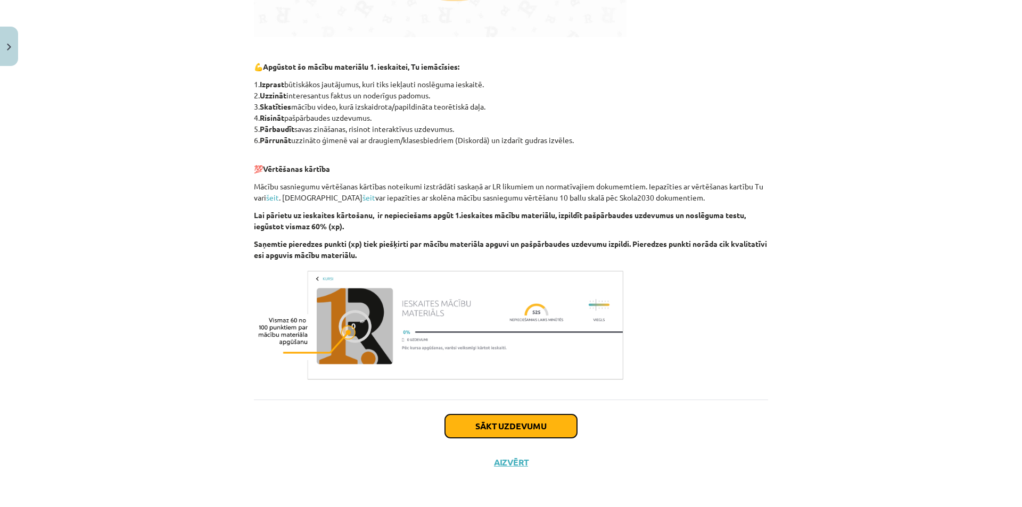
click at [536, 431] on button "Sākt uzdevumu" at bounding box center [511, 426] width 132 height 23
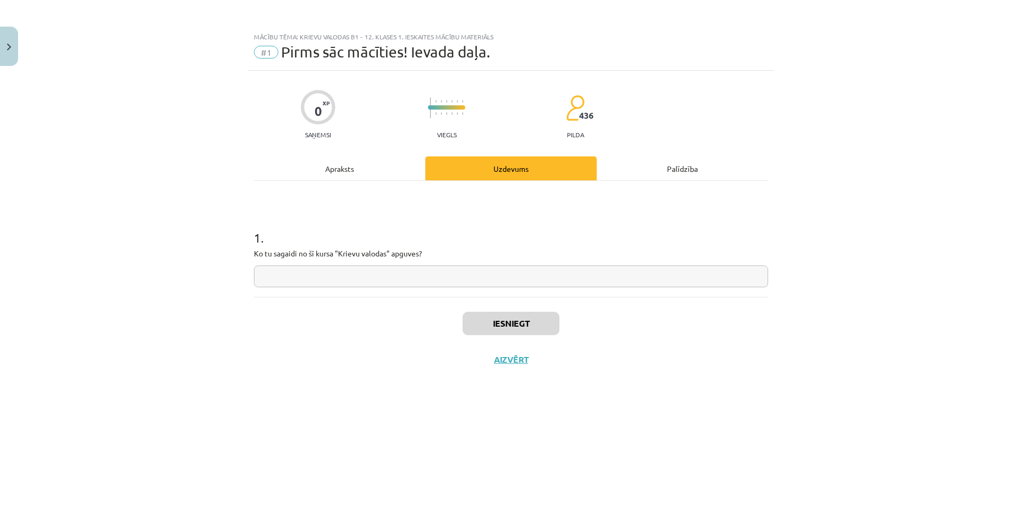
click at [390, 280] on input "text" at bounding box center [511, 277] width 514 height 22
type input "*******"
click at [531, 323] on button "Iesniegt" at bounding box center [511, 323] width 97 height 23
click at [514, 362] on button "Nākamā nodarbība" at bounding box center [511, 367] width 104 height 24
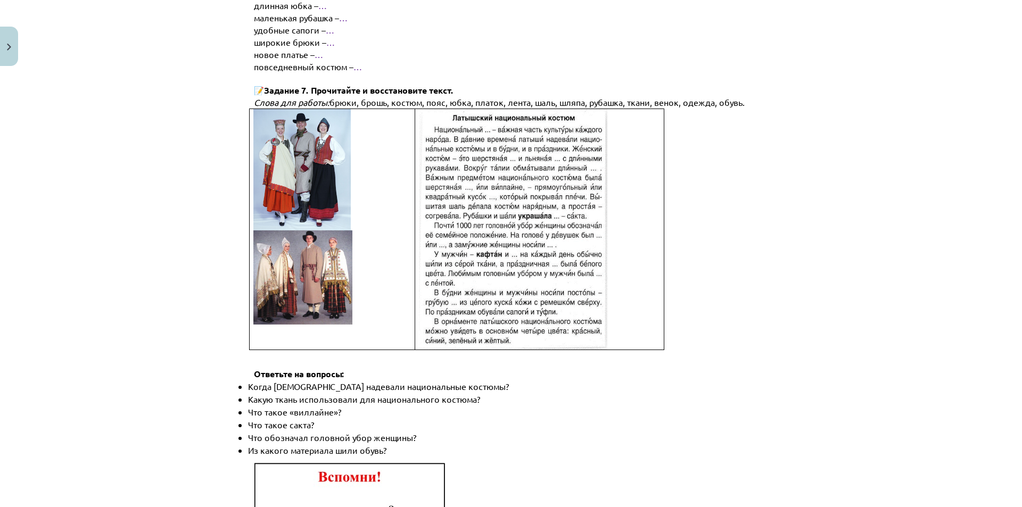
scroll to position [1457, 0]
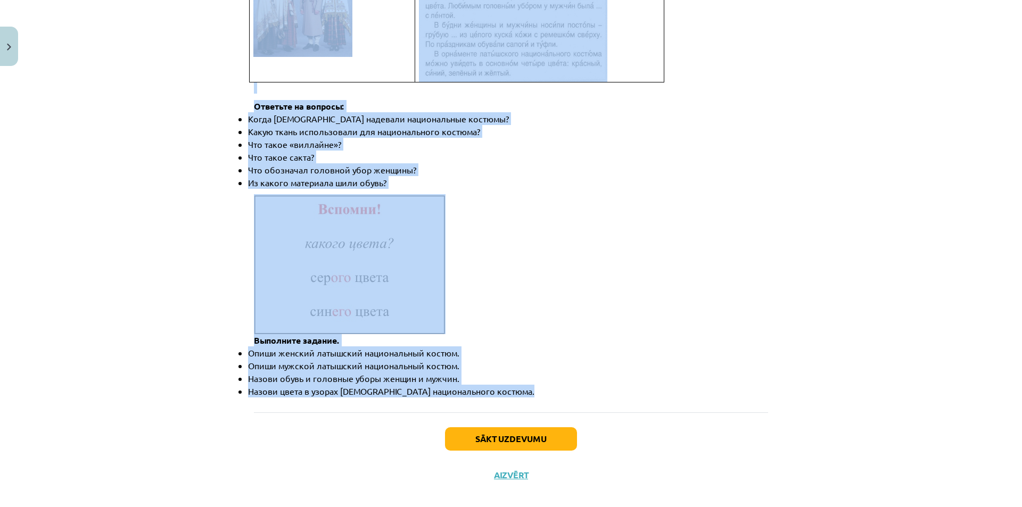
drag, startPoint x: 225, startPoint y: 203, endPoint x: 518, endPoint y: 378, distance: 340.8
click at [518, 378] on div "Mācību tēma: Krievu valodas b1 - 12. klases 1. ieskaites mācību materiāls #2 Ак…" at bounding box center [511, 253] width 1022 height 507
copy div "кредитная карточка, магазин, наличные, носки, обувь, одежда, покупать, покупка,…"
click at [498, 428] on button "Sākt uzdevumu" at bounding box center [511, 439] width 132 height 23
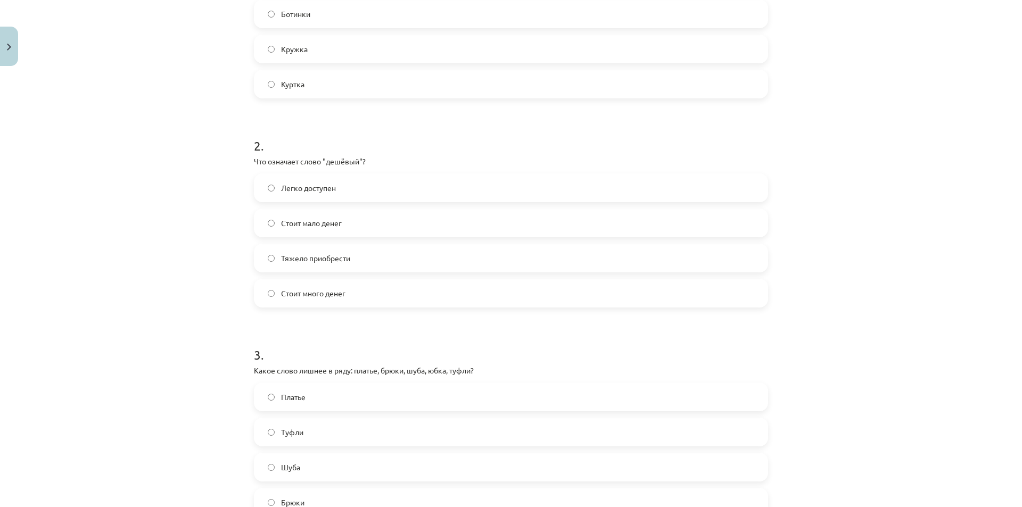
scroll to position [644, 0]
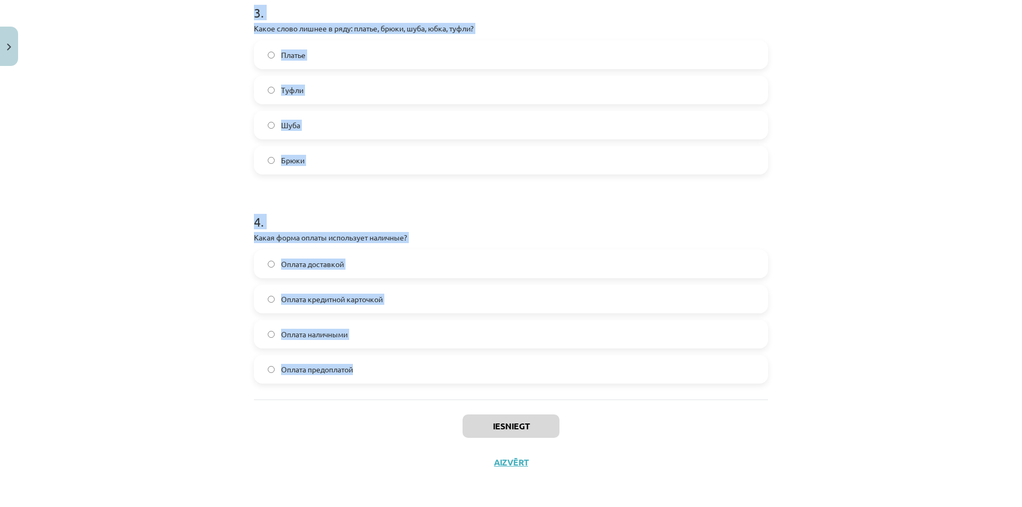
drag, startPoint x: 239, startPoint y: 208, endPoint x: 359, endPoint y: 385, distance: 214.2
click at [359, 385] on div "Mācību tēma: Krievu valodas b1 - 12. klases 1. ieskaites mācību materiāls #2 Ак…" at bounding box center [511, 253] width 1022 height 507
copy form "1 . Какой из этих товаров относится к "одежде"? Бусы Ботинки Кружка Куртка 2 . …"
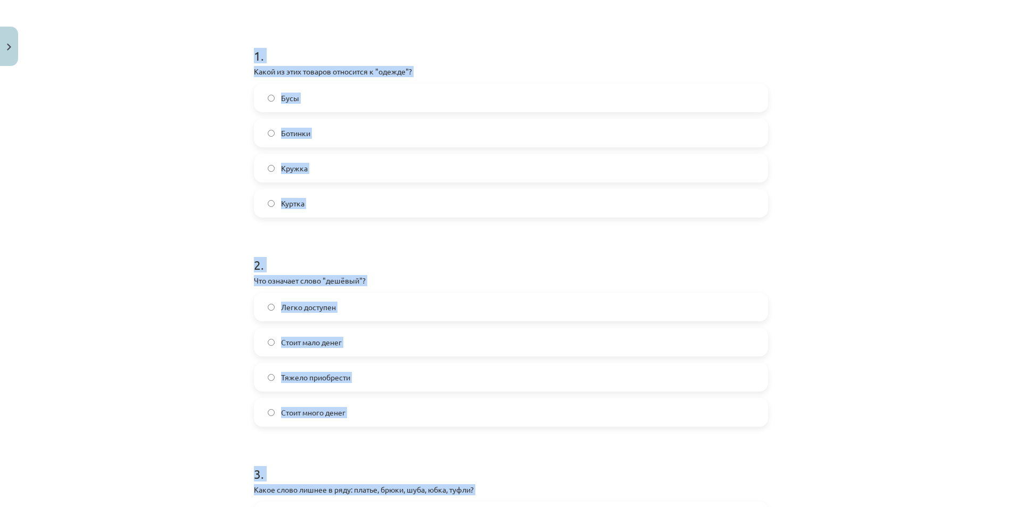
scroll to position [111, 0]
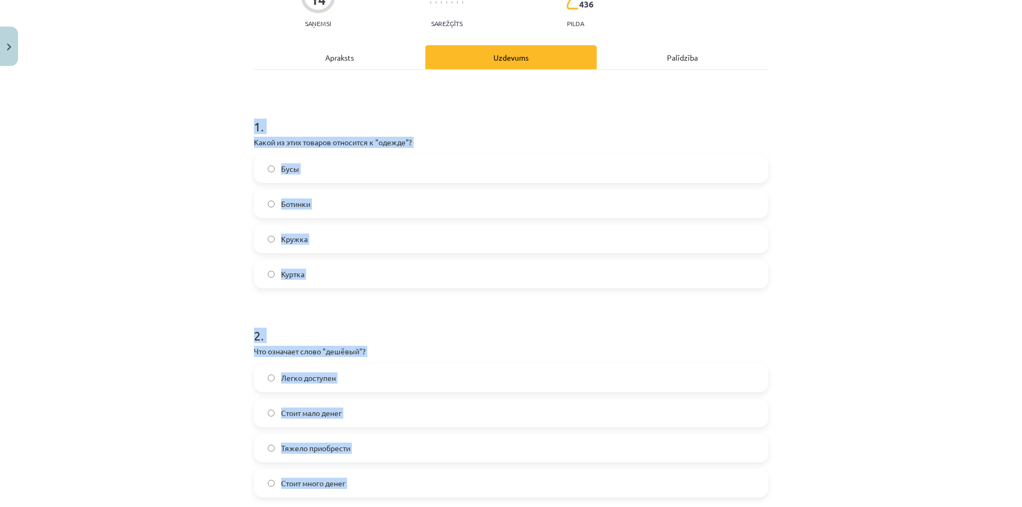
click at [177, 219] on div "Mācību tēma: Krievu valodas b1 - 12. klases 1. ieskaites mācību materiāls #2 Ак…" at bounding box center [511, 253] width 1022 height 507
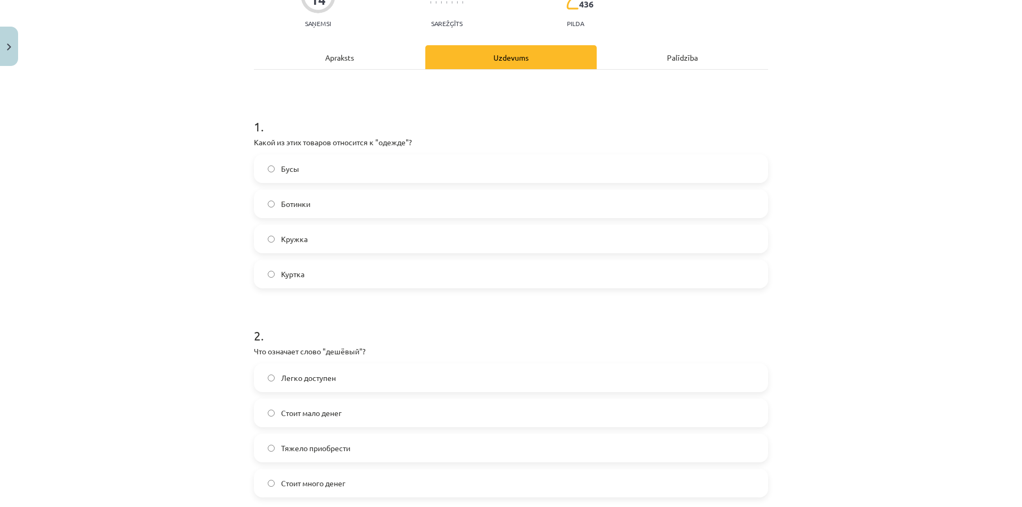
click at [301, 271] on span "Куртка" at bounding box center [292, 274] width 23 height 11
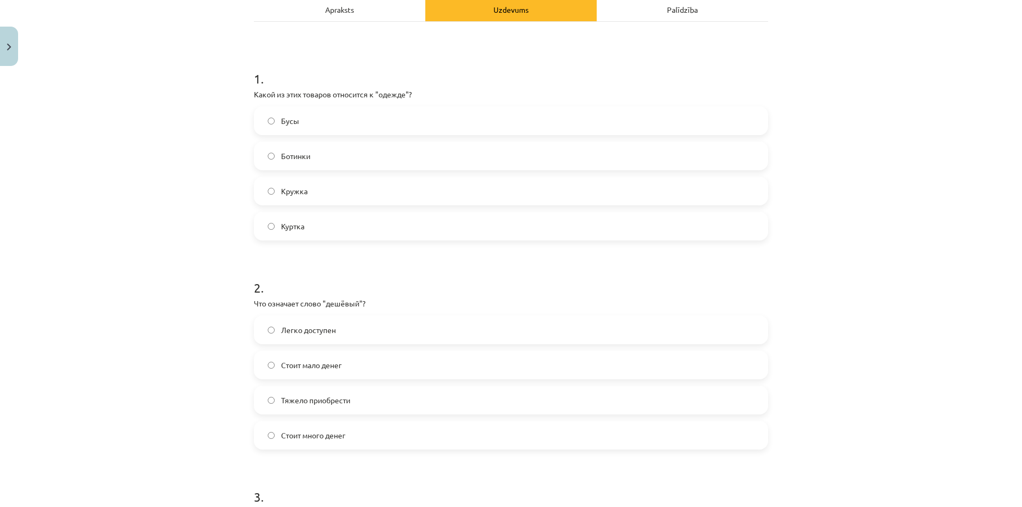
scroll to position [165, 0]
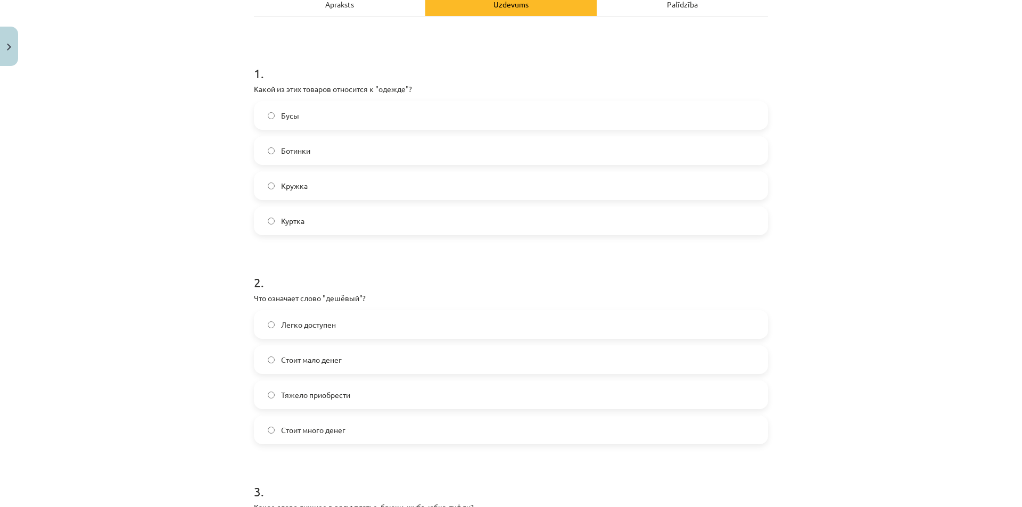
click at [347, 363] on label "Стоит мало денег" at bounding box center [511, 360] width 512 height 27
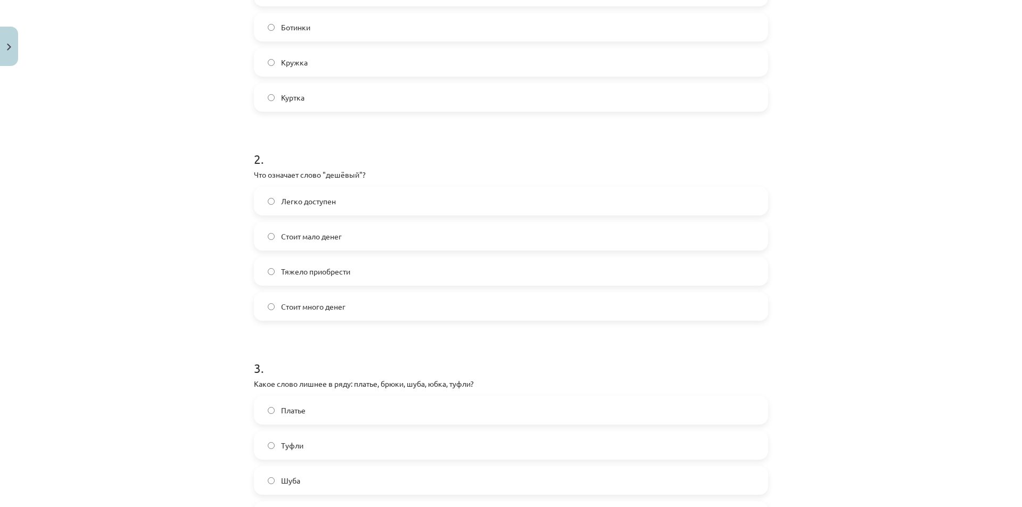
scroll to position [324, 0]
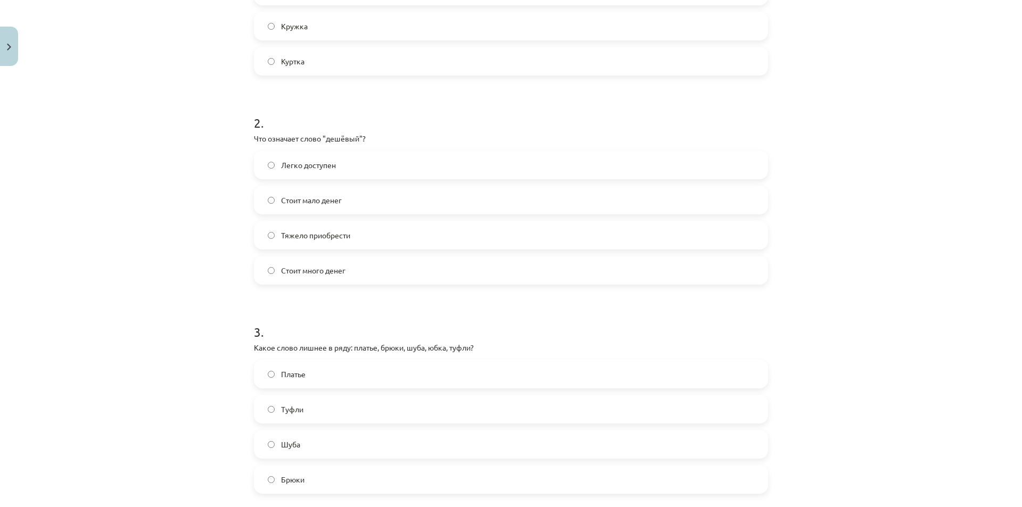
click at [342, 416] on label "Туфли" at bounding box center [511, 409] width 512 height 27
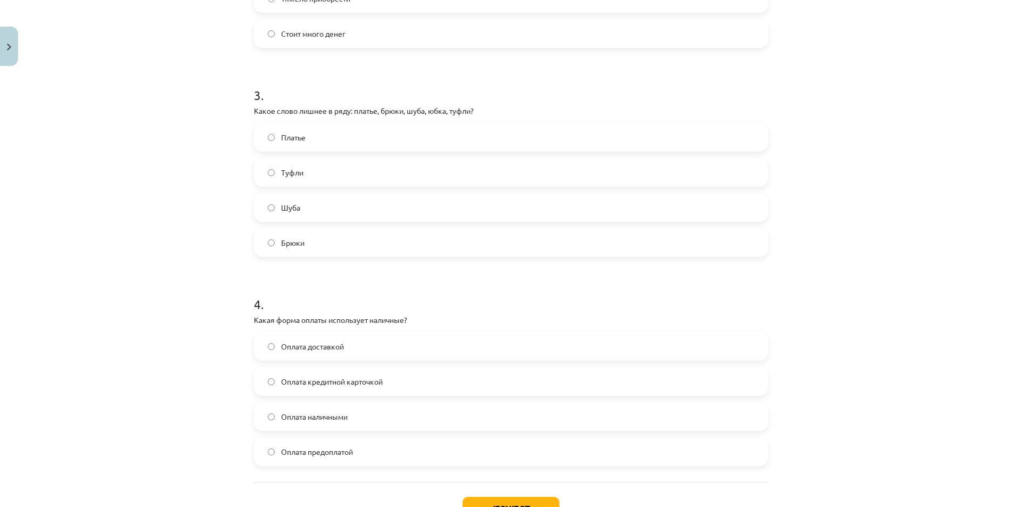
scroll to position [644, 0]
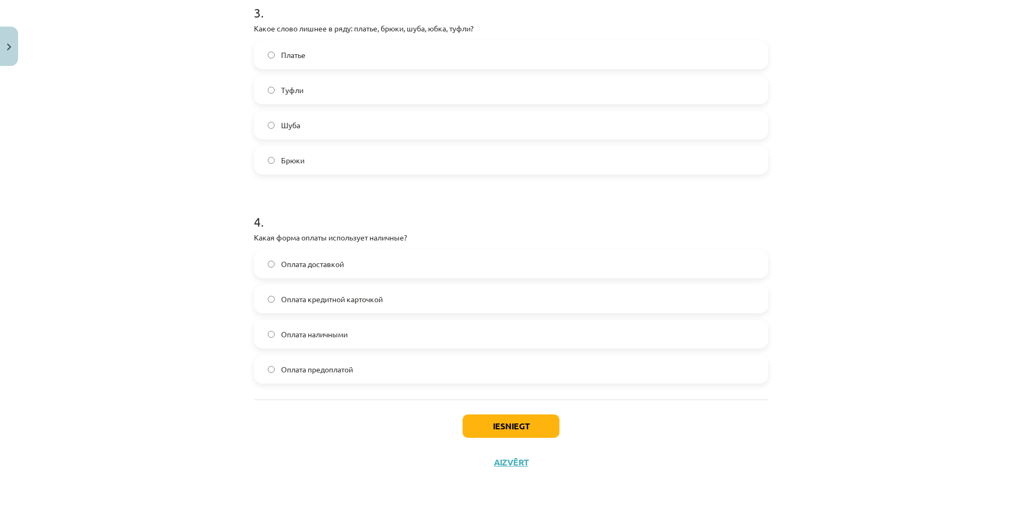
click at [348, 334] on label "Оплата наличными" at bounding box center [511, 334] width 512 height 27
click at [495, 425] on button "Iesniegt" at bounding box center [511, 426] width 97 height 23
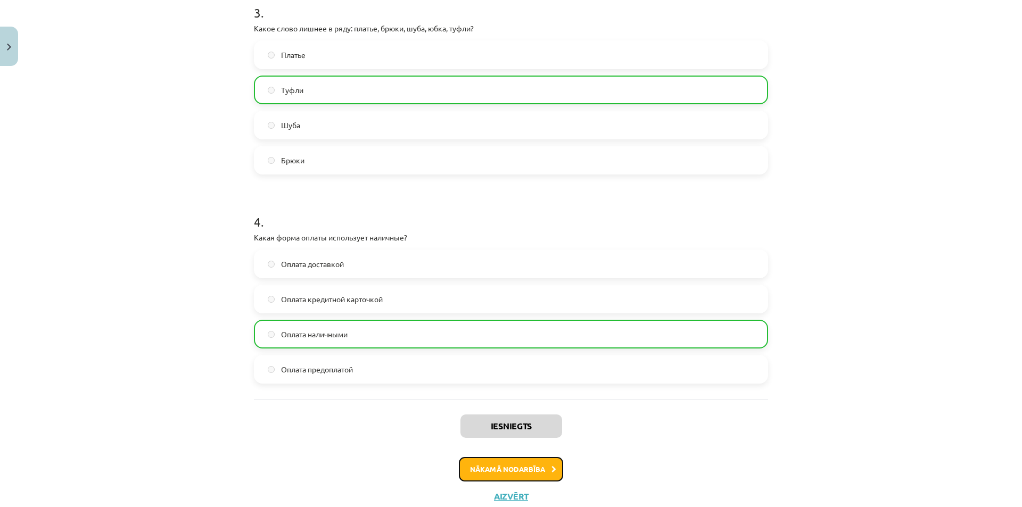
click at [473, 463] on button "Nākamā nodarbība" at bounding box center [511, 469] width 104 height 24
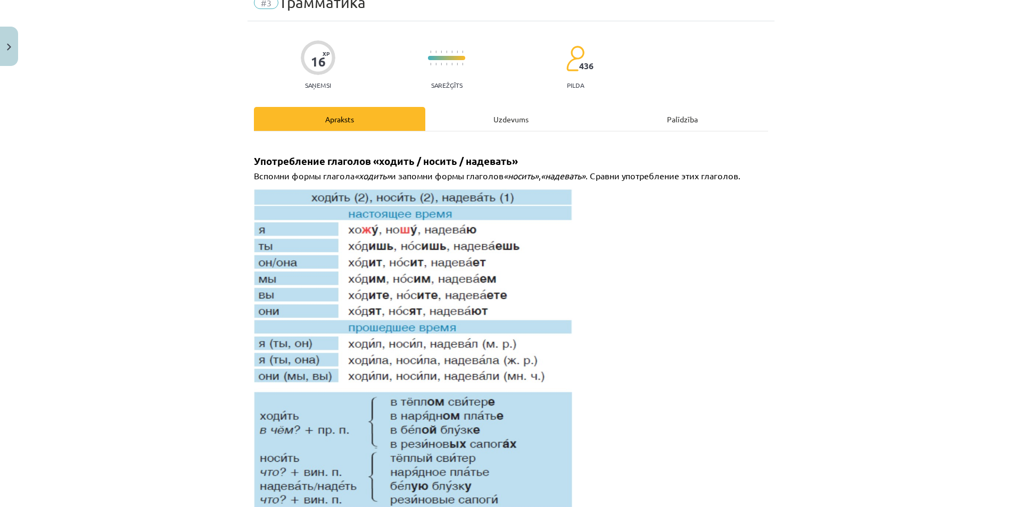
scroll to position [133, 0]
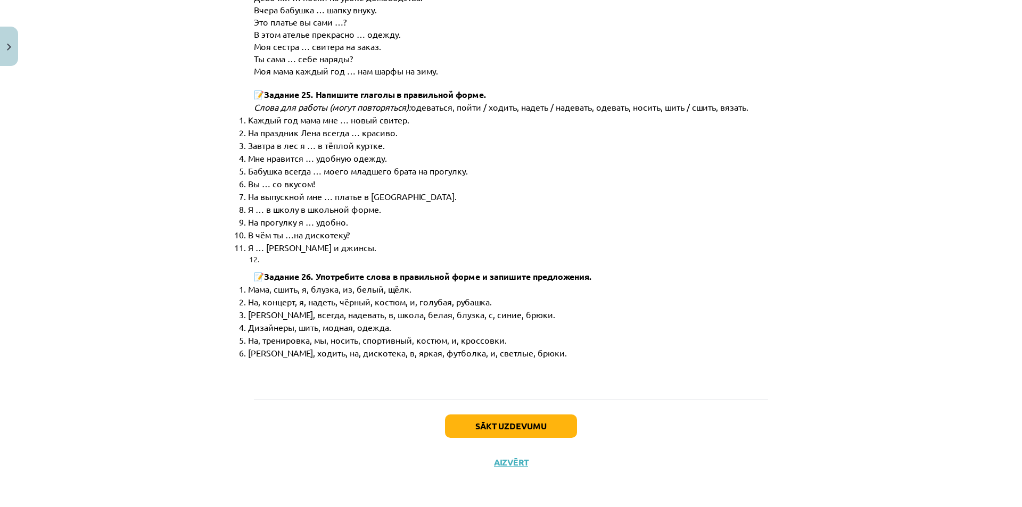
click at [548, 438] on div "Sākt uzdevumu Aizvērt" at bounding box center [511, 437] width 514 height 75
click at [544, 436] on button "Sākt uzdevumu" at bounding box center [511, 426] width 132 height 23
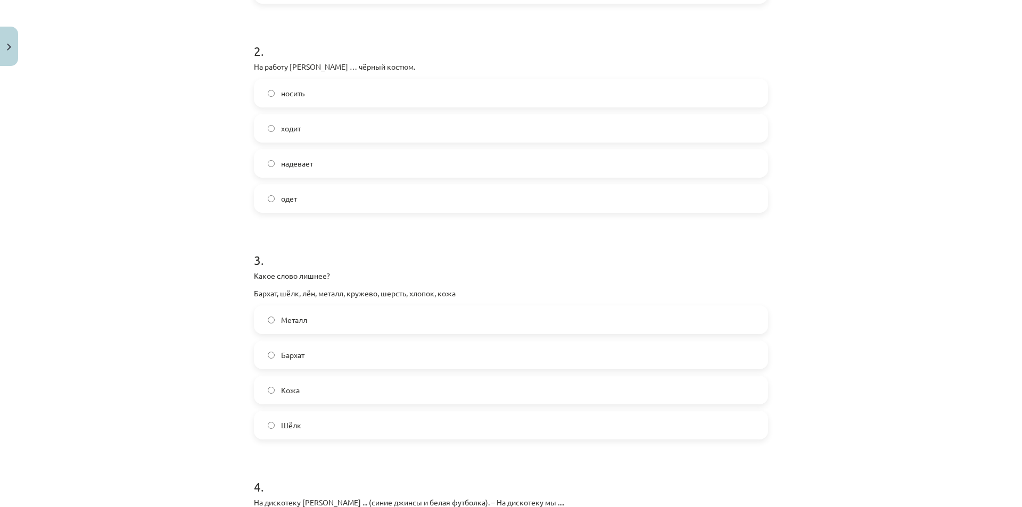
scroll to position [661, 0]
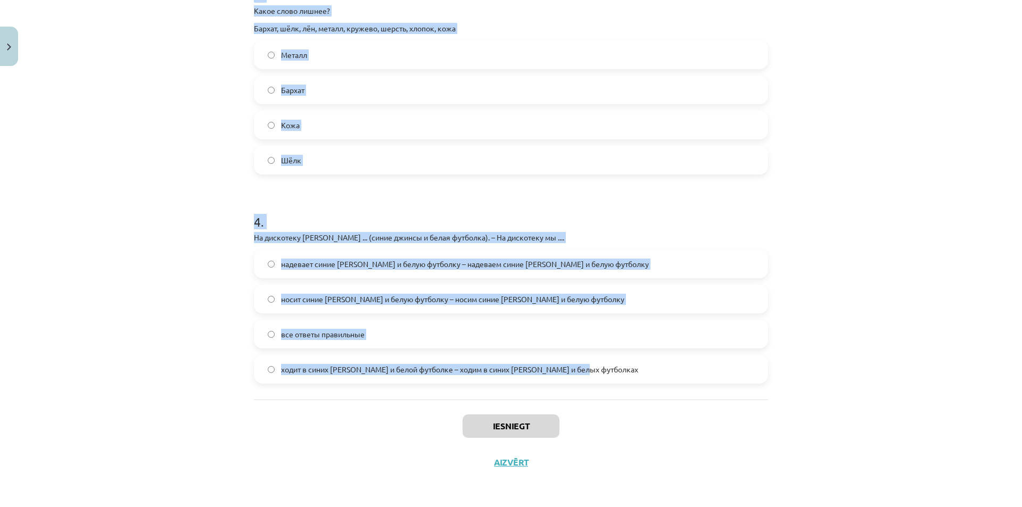
drag, startPoint x: 246, startPoint y: 211, endPoint x: 663, endPoint y: 360, distance: 442.8
copy form "1 . В школу мы ... (школьная форма). – В школу я .... носим школьную форму – но…"
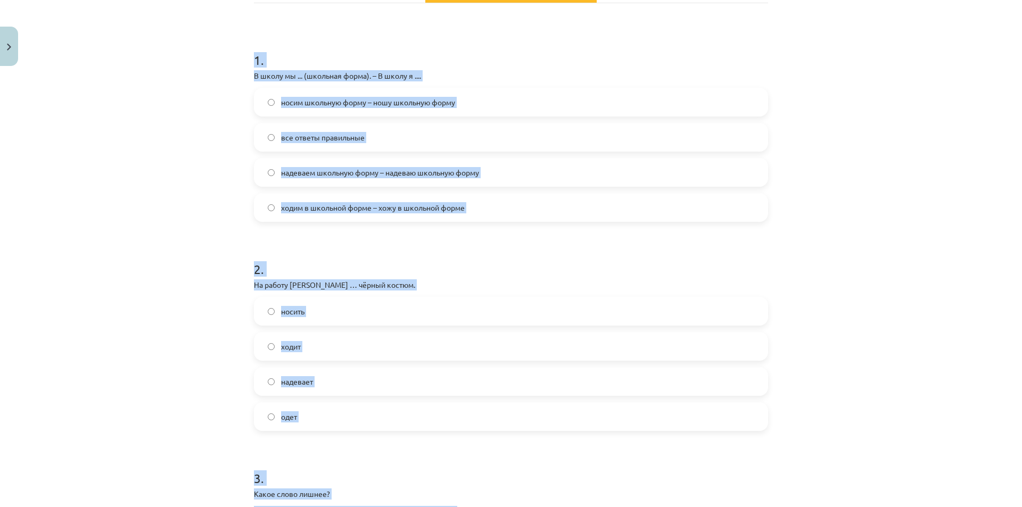
scroll to position [0, 0]
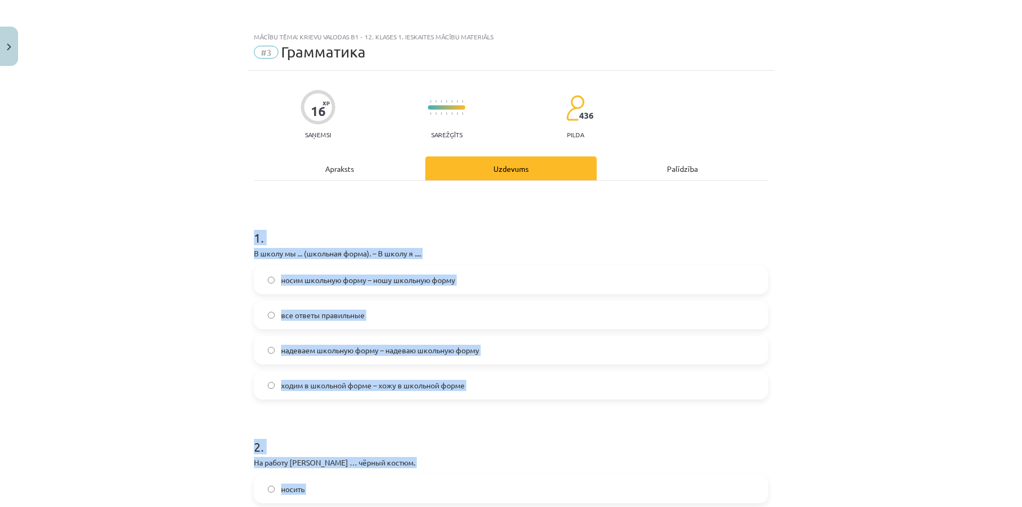
click at [606, 235] on h1 "1 ." at bounding box center [511, 228] width 514 height 33
drag, startPoint x: 167, startPoint y: 230, endPoint x: 526, endPoint y: 398, distance: 396.1
click at [526, 398] on div "Mācību tēma: Krievu valodas b1 - 12. klases 1. ieskaites mācību materiāls #3 Гр…" at bounding box center [511, 253] width 1022 height 507
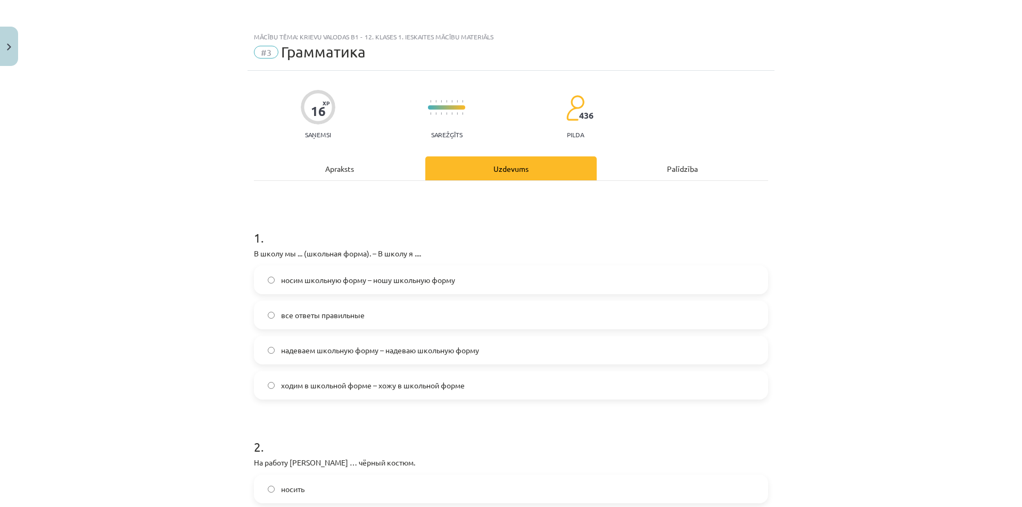
click at [552, 438] on h1 "2 ." at bounding box center [511, 437] width 514 height 33
click at [445, 272] on label "носим школьную форму – ношу школьную форму" at bounding box center [511, 280] width 512 height 27
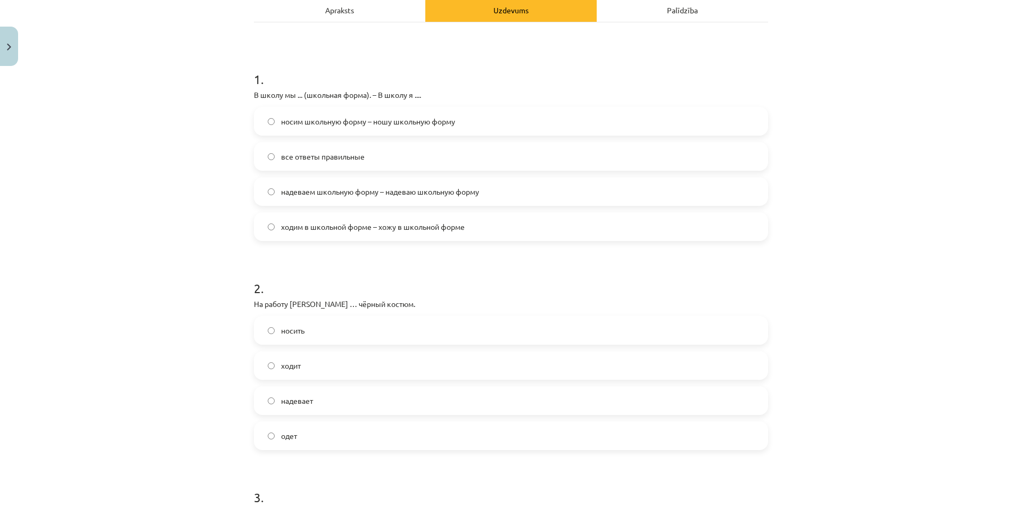
scroll to position [160, 0]
drag, startPoint x: 340, startPoint y: 391, endPoint x: 350, endPoint y: 411, distance: 22.1
click at [340, 392] on label "надевает" at bounding box center [511, 400] width 512 height 27
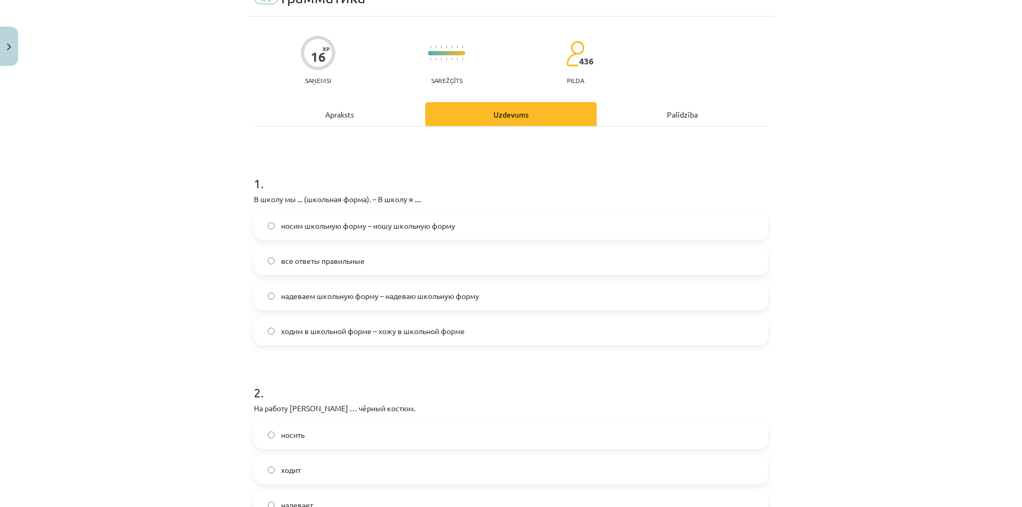
scroll to position [53, 0]
click at [263, 335] on label "ходим в школьной форме – хожу в школьной форме" at bounding box center [511, 332] width 512 height 27
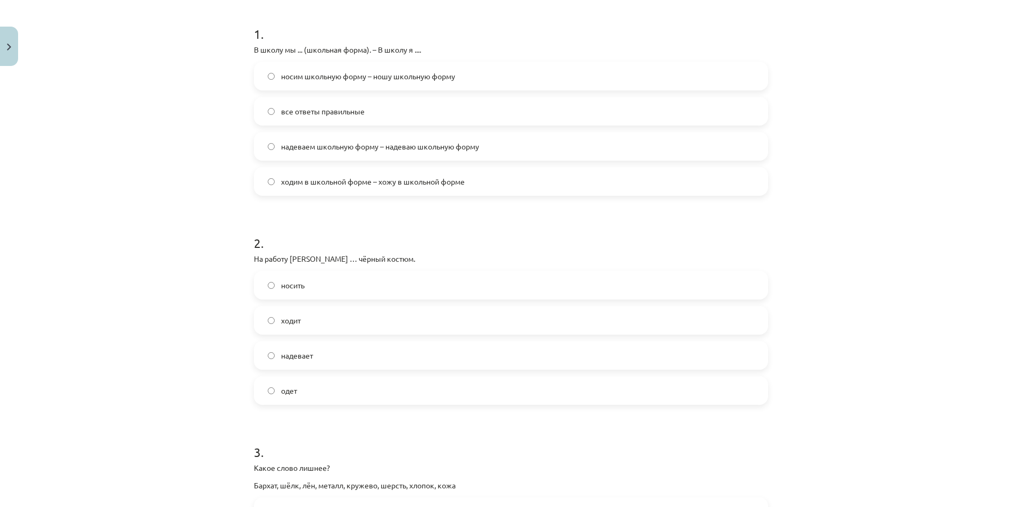
scroll to position [373, 0]
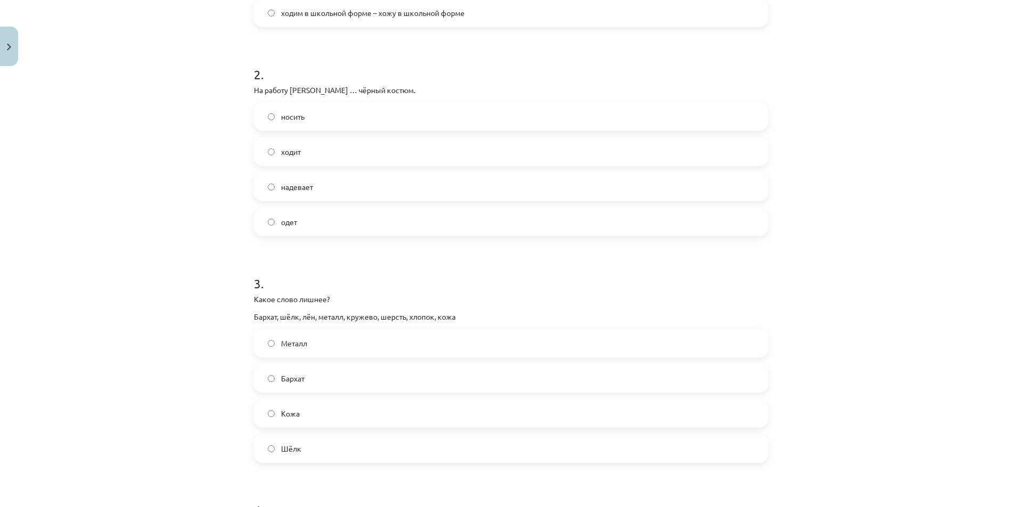
click at [317, 343] on label "Металл" at bounding box center [511, 343] width 512 height 27
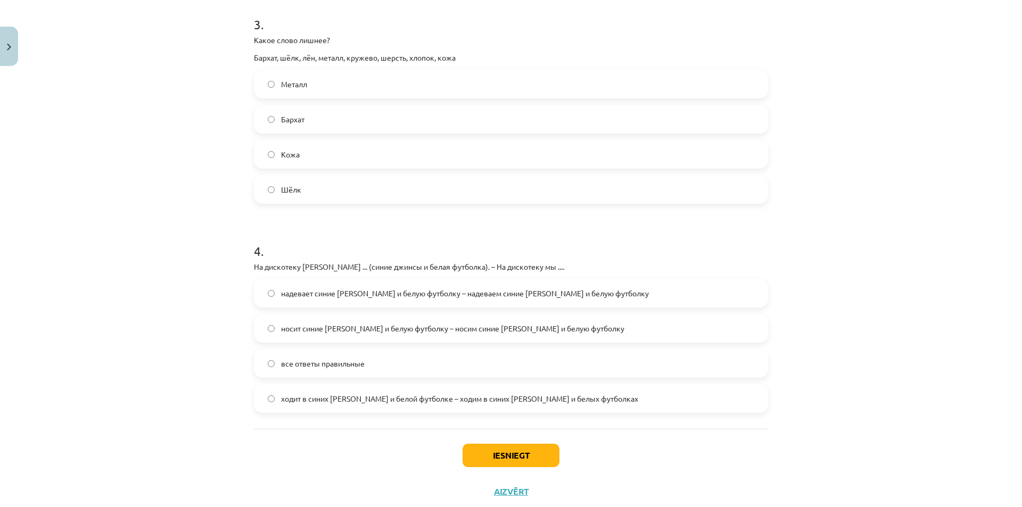
scroll to position [661, 0]
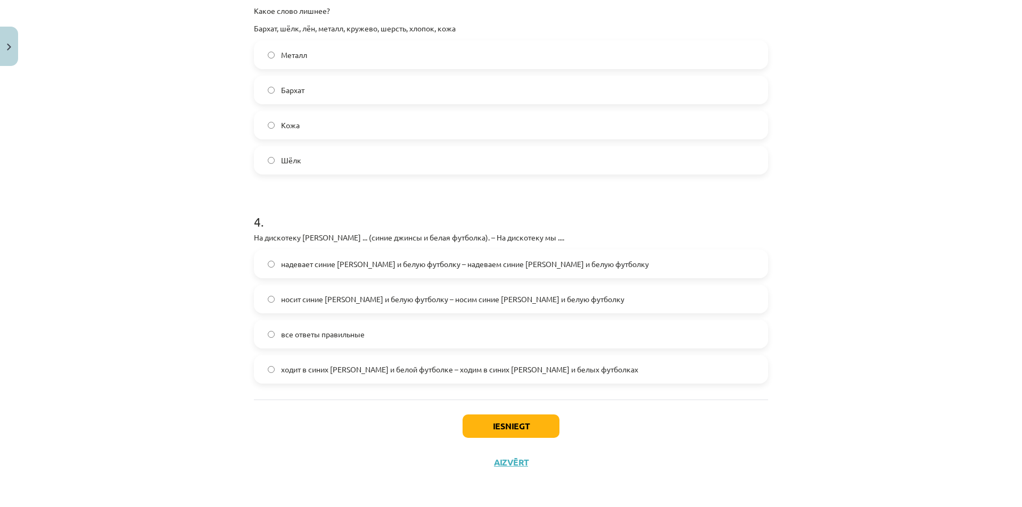
click at [281, 264] on span "надевает синие джинсы и белую футболку – надеваем синие джинсы и белую футболку" at bounding box center [465, 264] width 368 height 11
click at [501, 418] on button "Iesniegt" at bounding box center [511, 426] width 97 height 23
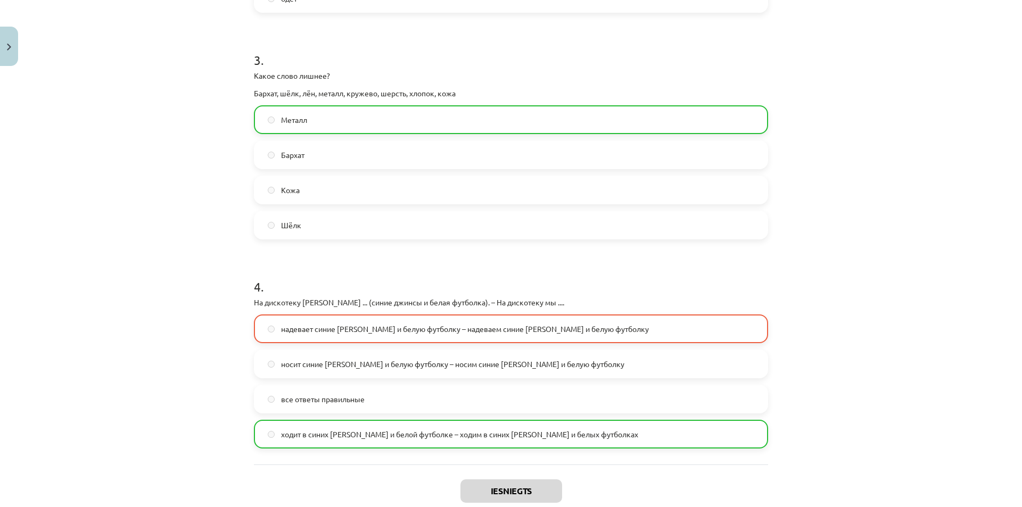
scroll to position [695, 0]
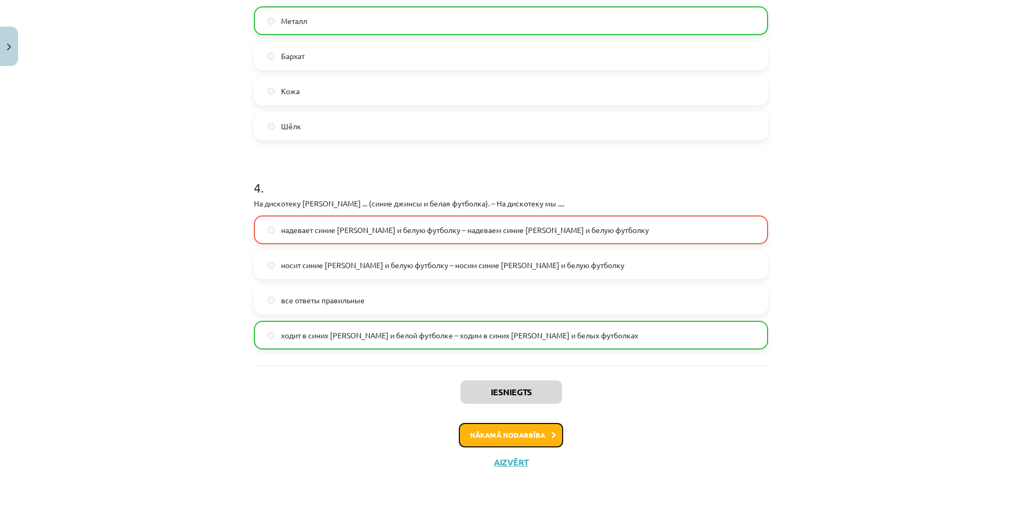
click at [536, 432] on button "Nākamā nodarbība" at bounding box center [511, 435] width 104 height 24
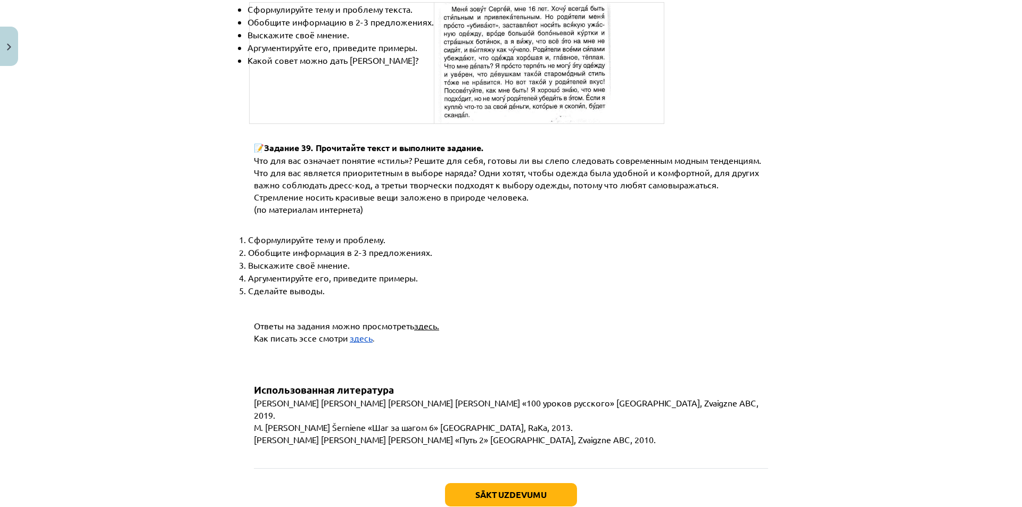
scroll to position [4000, 0]
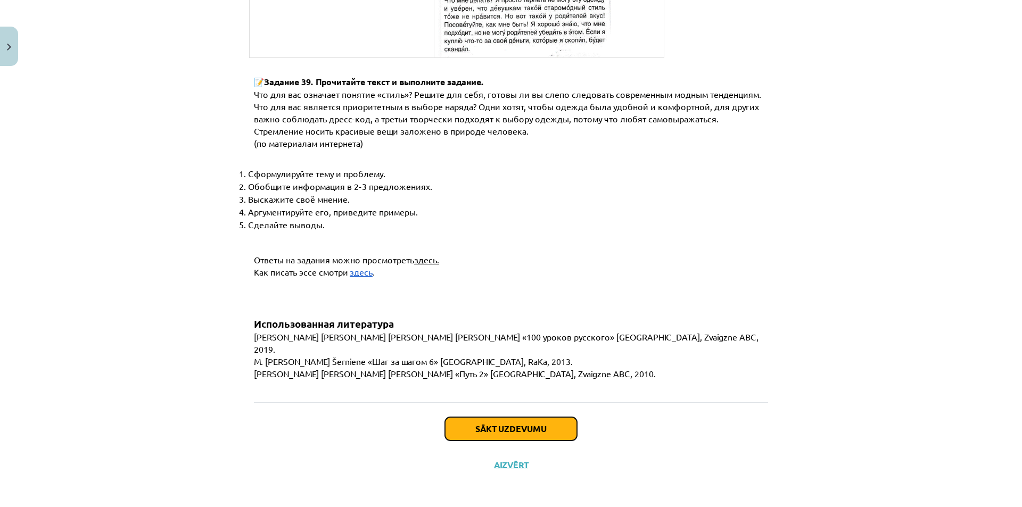
click at [501, 420] on button "Sākt uzdevumu" at bounding box center [511, 428] width 132 height 23
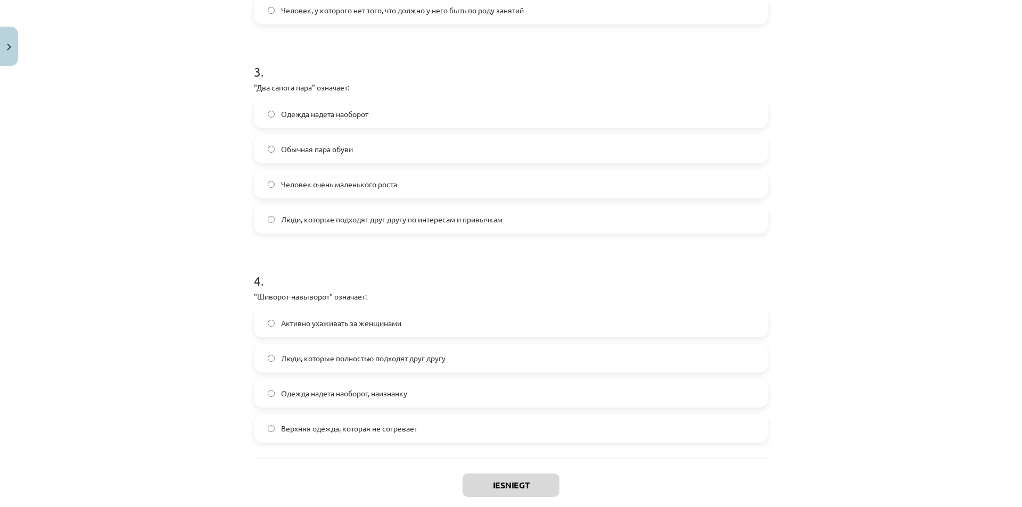
scroll to position [644, 0]
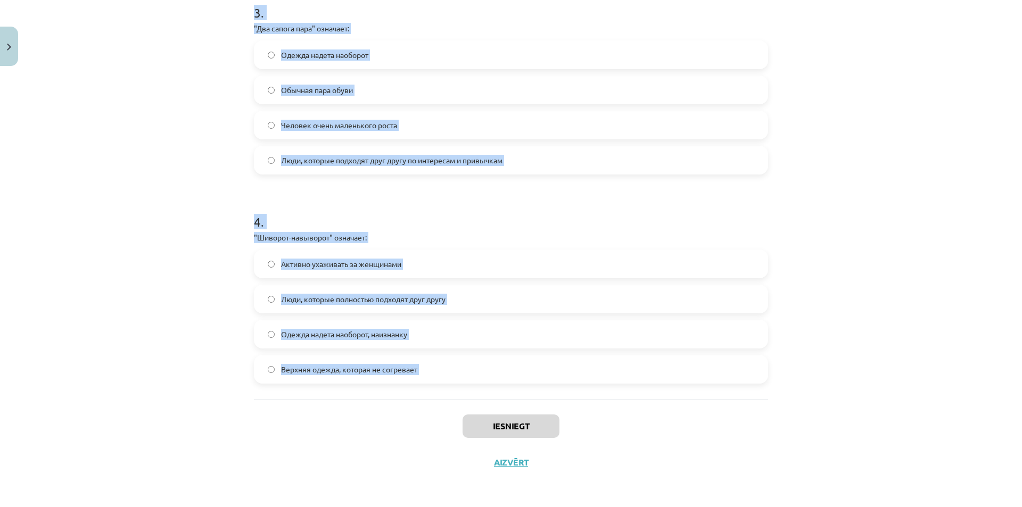
drag, startPoint x: 230, startPoint y: 209, endPoint x: 431, endPoint y: 422, distance: 293.1
click at [431, 422] on div "Mācību tēma: Krievu valodas b1 - 12. klases 1. ieskaites mācību materiāls #4 Уп…" at bounding box center [511, 253] width 1022 height 507
copy form "1 . "Бегать за каждой юбкой" означает: Человек очень маленького роста Верхняя о…"
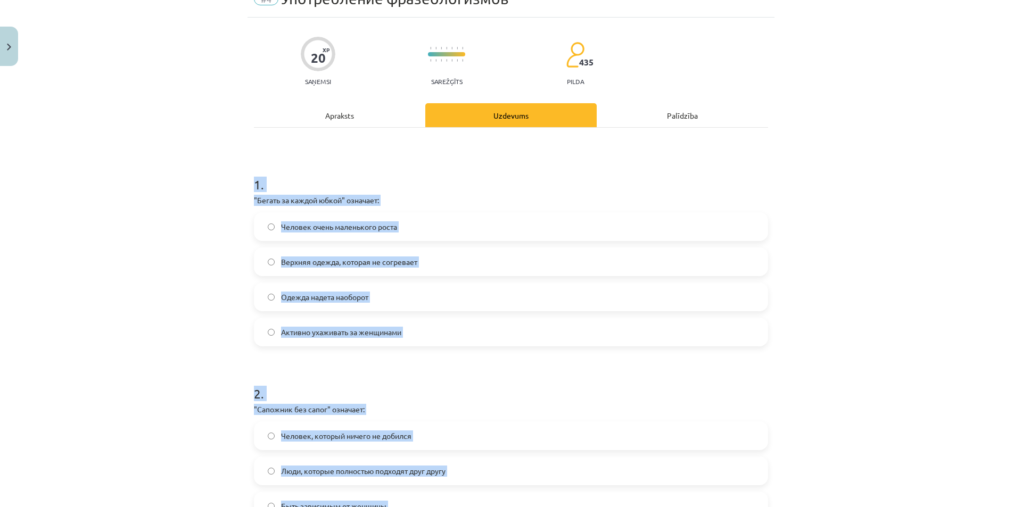
scroll to position [5, 0]
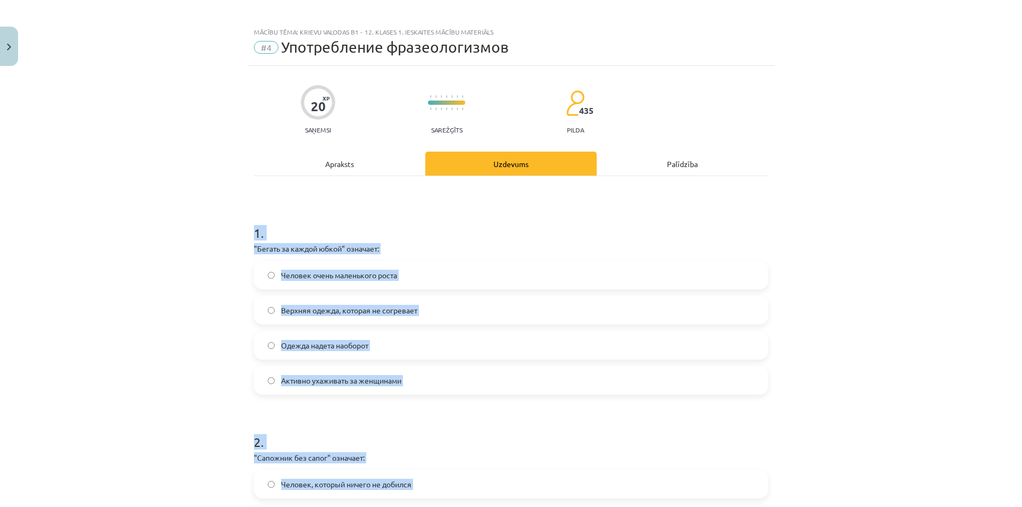
click at [231, 270] on div "Mācību tēma: Krievu valodas b1 - 12. klases 1. ieskaites mācību materiāls #4 Уп…" at bounding box center [511, 253] width 1022 height 507
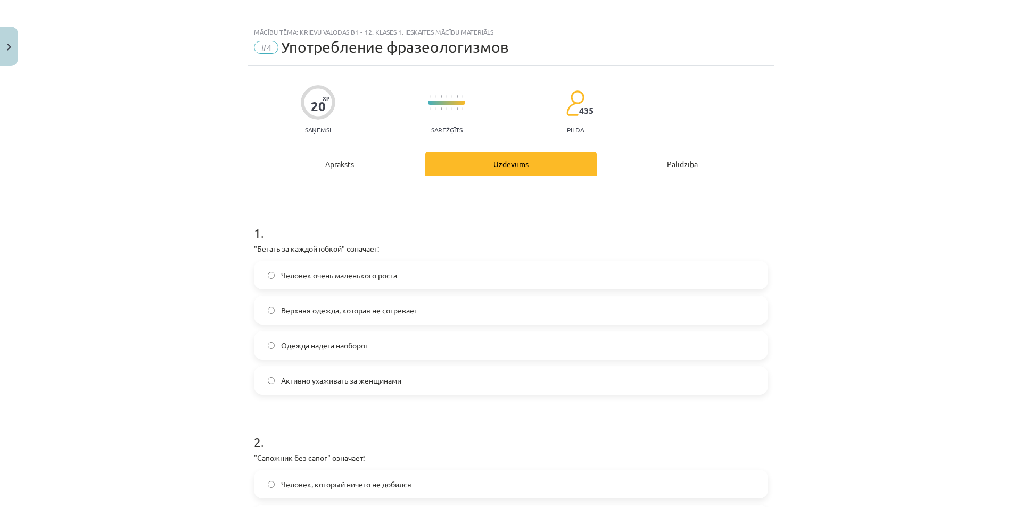
click at [362, 384] on span "Активно ухаживать за женщинами" at bounding box center [341, 380] width 120 height 11
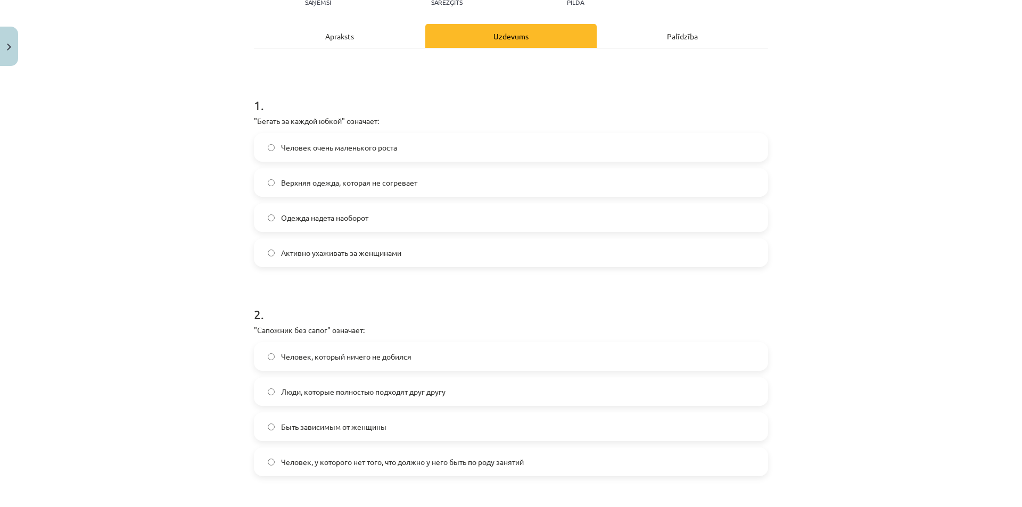
scroll to position [165, 0]
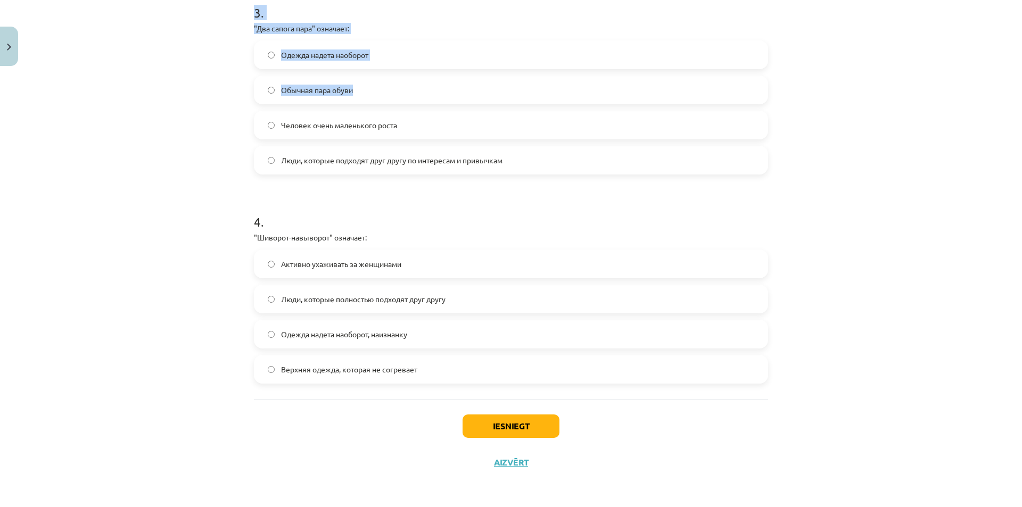
drag, startPoint x: 249, startPoint y: 281, endPoint x: 474, endPoint y: 89, distance: 295.8
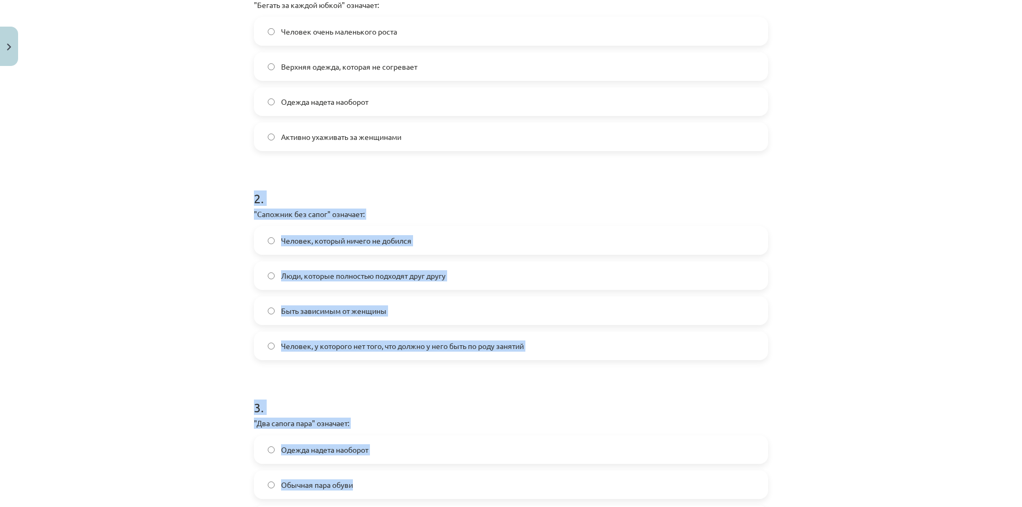
scroll to position [218, 0]
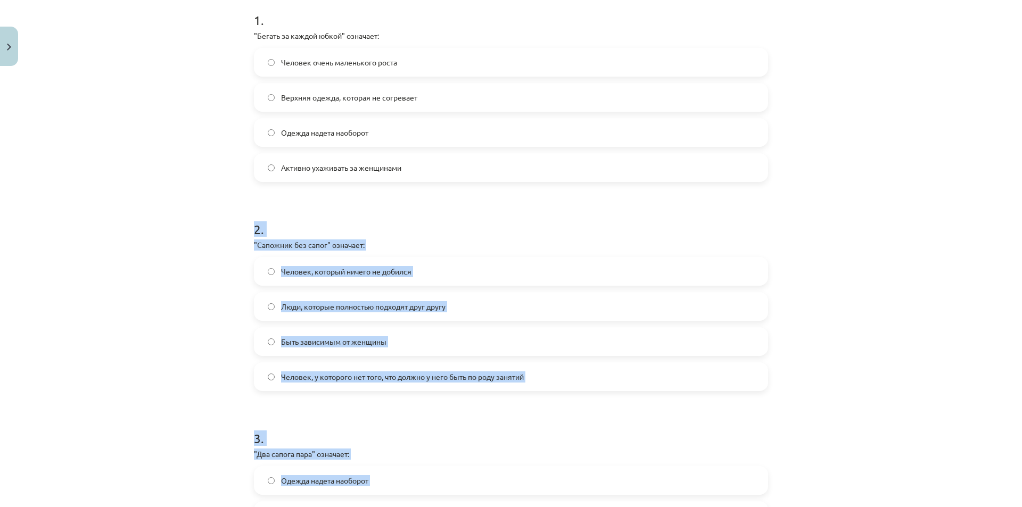
click at [799, 341] on div "Mācību tēma: Krievu valodas b1 - 12. klases 1. ieskaites mācību materiāls #4 Уп…" at bounding box center [511, 253] width 1022 height 507
drag, startPoint x: 264, startPoint y: 240, endPoint x: 678, endPoint y: 343, distance: 427.5
click at [547, 378] on div "Mācību tēma: Krievu valodas b1 - 12. klases 1. ieskaites mācību materiāls #4 Уп…" at bounding box center [511, 253] width 1022 height 507
click at [854, 319] on div "Mācību tēma: Krievu valodas b1 - 12. klases 1. ieskaites mācību materiāls #4 Уп…" at bounding box center [511, 253] width 1022 height 507
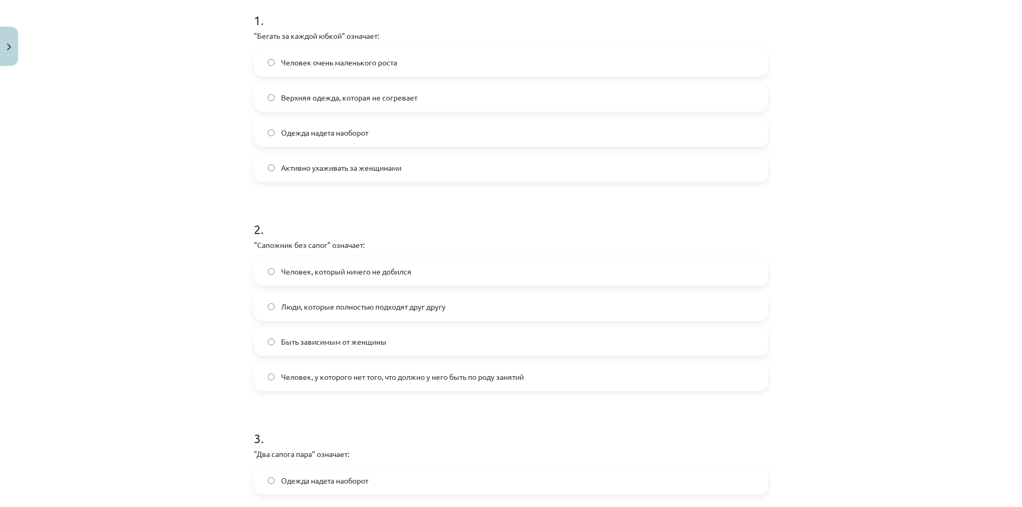
click at [331, 370] on label "Человек, у которого нет того, что должно у него быть по роду занятий" at bounding box center [511, 377] width 512 height 27
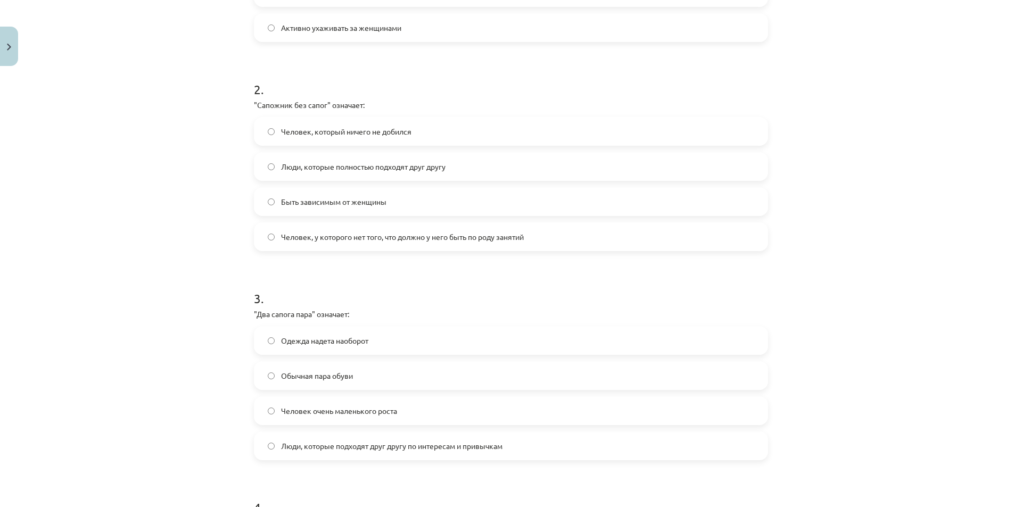
scroll to position [378, 0]
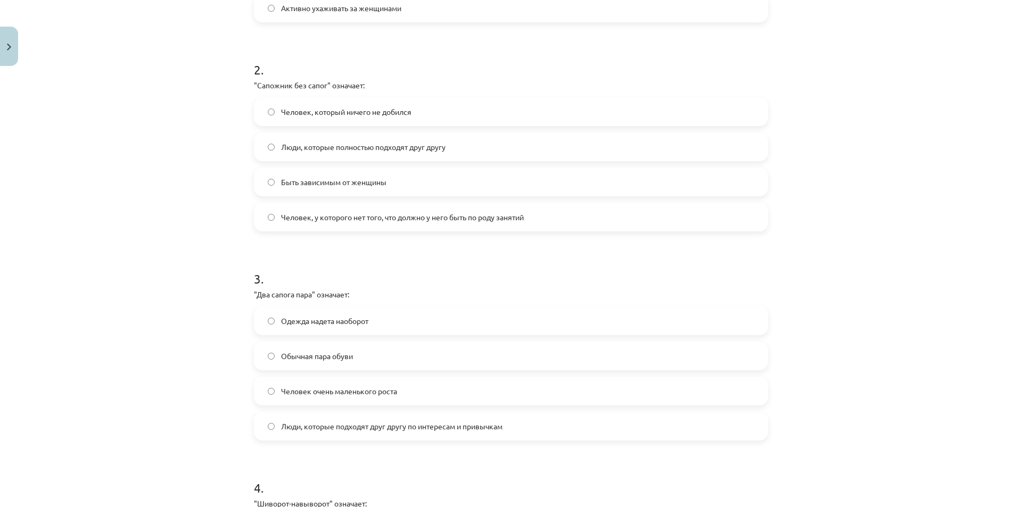
click at [310, 437] on label "Люди, которые подходят друг другу по интересам и привычкам" at bounding box center [511, 426] width 512 height 27
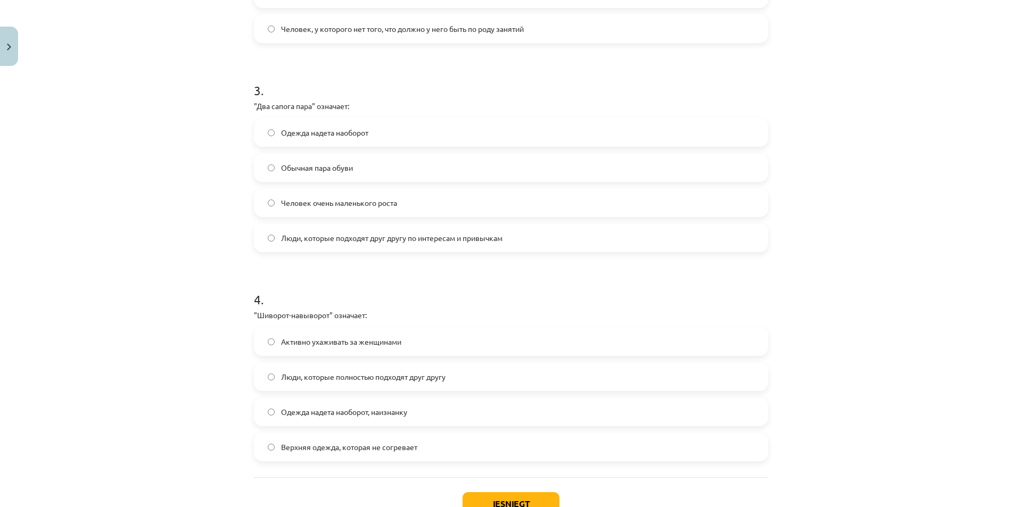
scroll to position [644, 0]
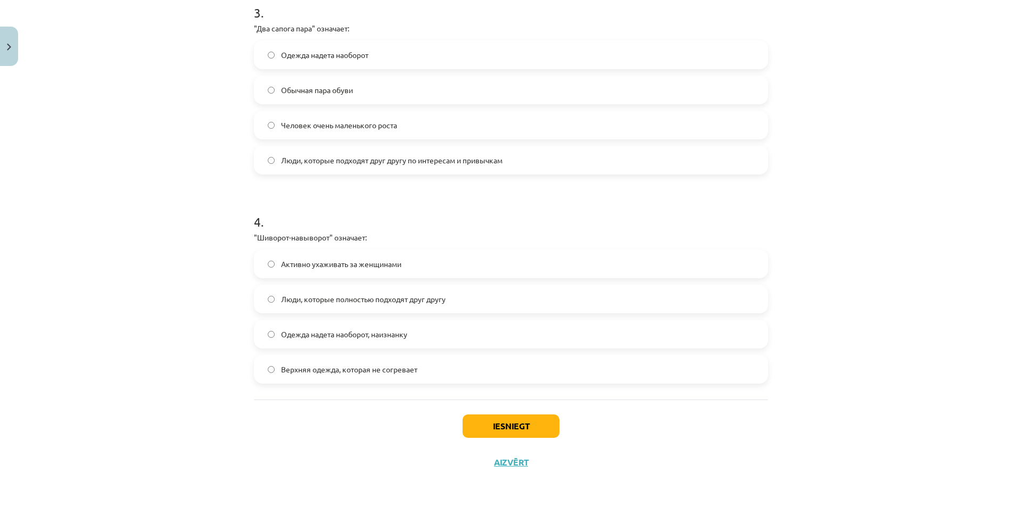
click at [334, 335] on span "Одежда надета наоборот, наизнанку" at bounding box center [344, 334] width 126 height 11
click at [485, 422] on button "Iesniegt" at bounding box center [511, 426] width 97 height 23
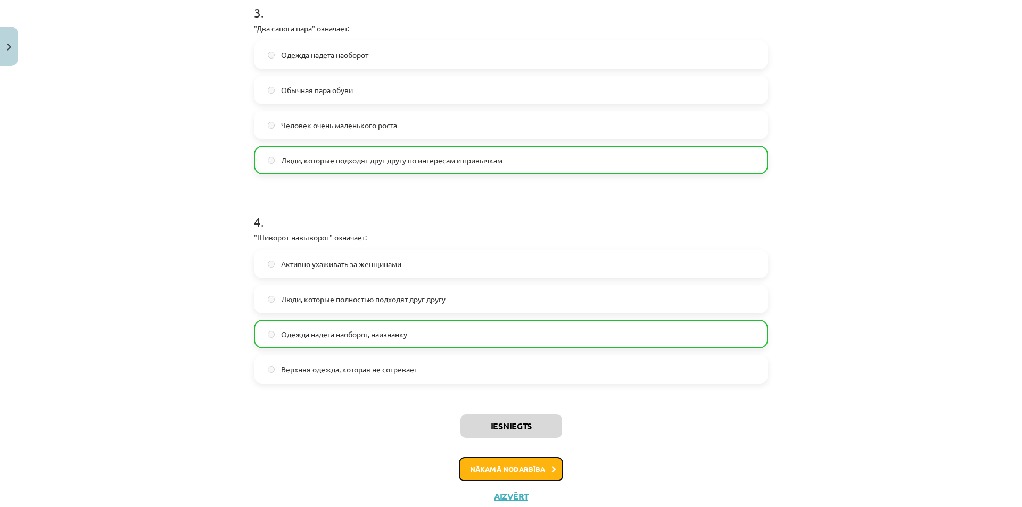
click at [509, 465] on button "Nākamā nodarbība" at bounding box center [511, 469] width 104 height 24
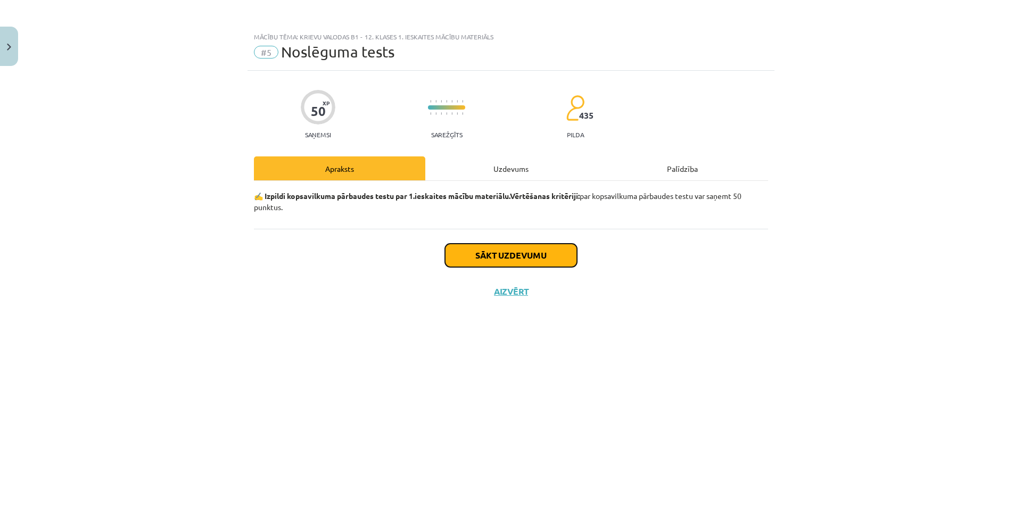
click at [464, 263] on button "Sākt uzdevumu" at bounding box center [511, 255] width 132 height 23
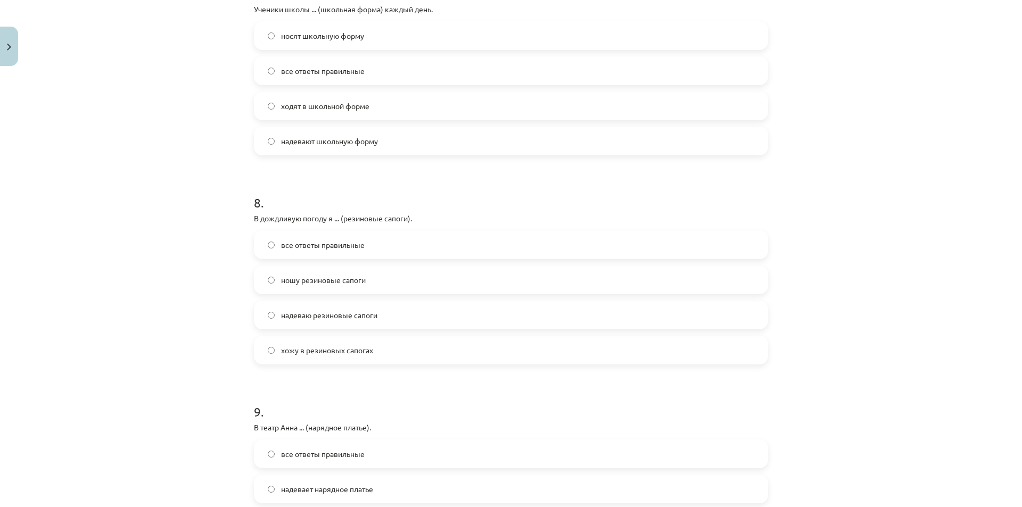
scroll to position [1899, 0]
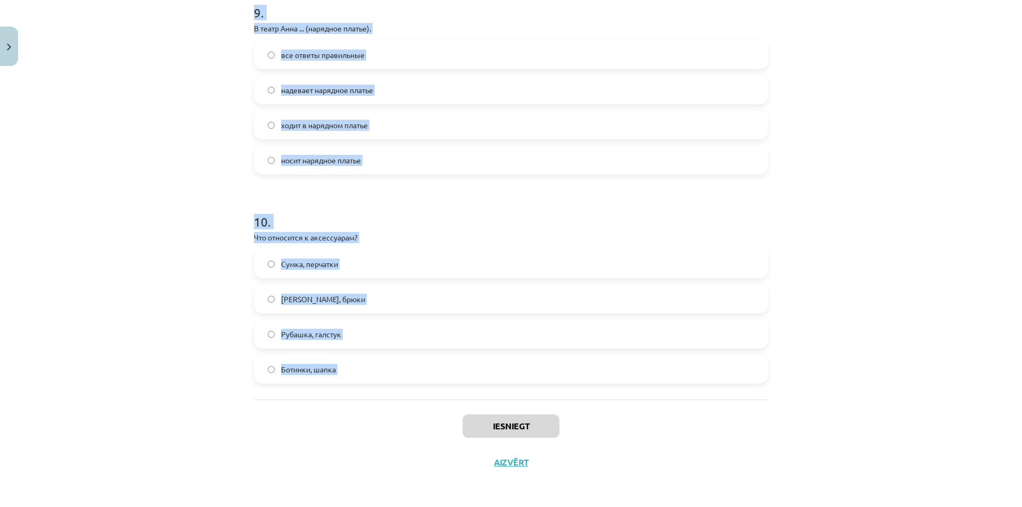
drag, startPoint x: 220, startPoint y: 231, endPoint x: 412, endPoint y: 400, distance: 256.5
click at [412, 400] on div "Mācību tēma: Krievu valodas b1 - 12. klases 1. ieskaites mācību materiāls #5 No…" at bounding box center [511, 253] width 1022 height 507
copy form "1 . Часы – это… Средство измерения времени Подарок Аксессуар для вечернего выхо…"
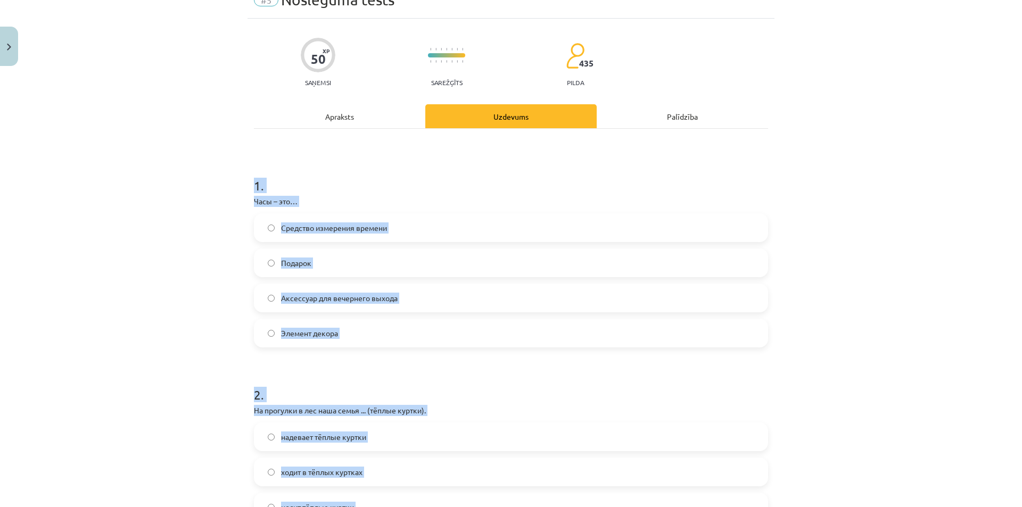
scroll to position [0, 0]
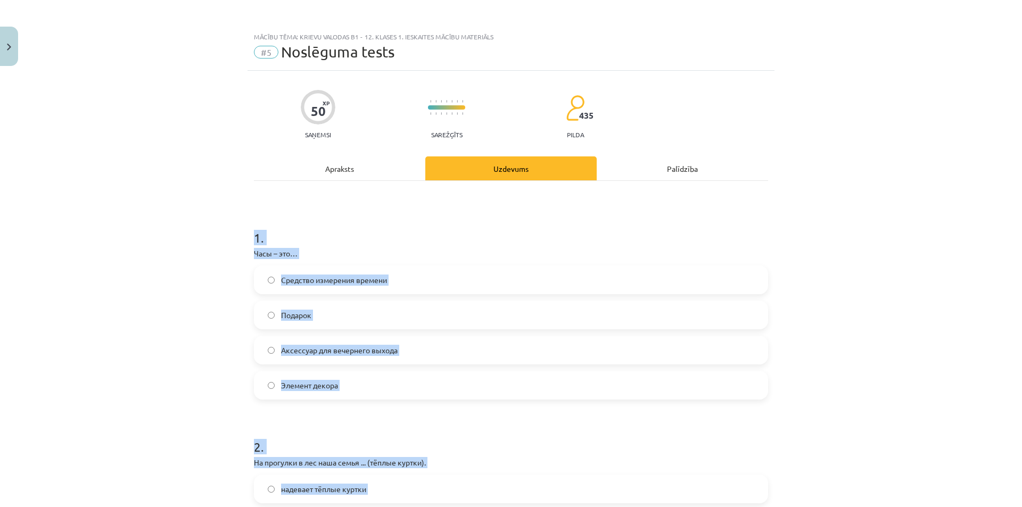
click at [186, 359] on div "Mācību tēma: Krievu valodas b1 - 12. klases 1. ieskaites mācību materiāls #5 No…" at bounding box center [511, 253] width 1022 height 507
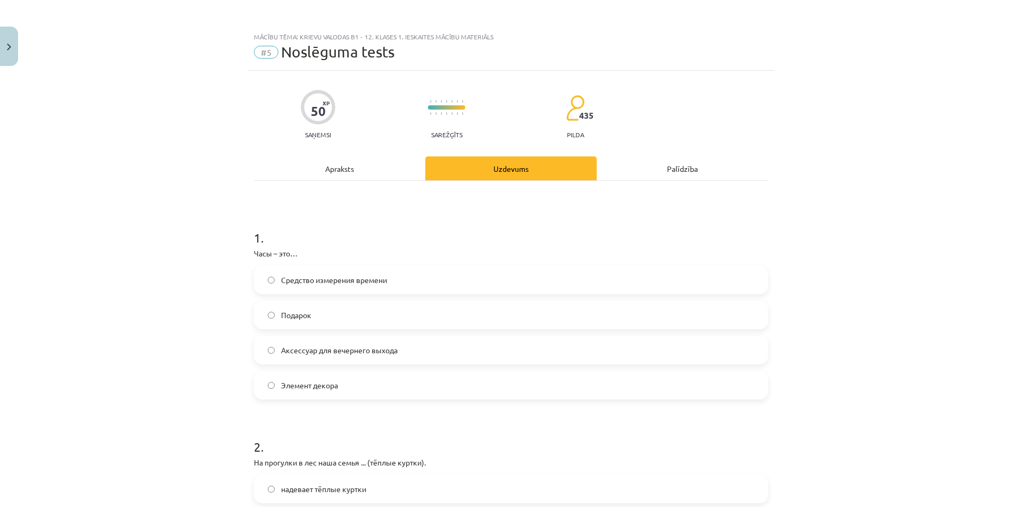
click at [357, 280] on span "Средство измерения времени" at bounding box center [334, 280] width 106 height 11
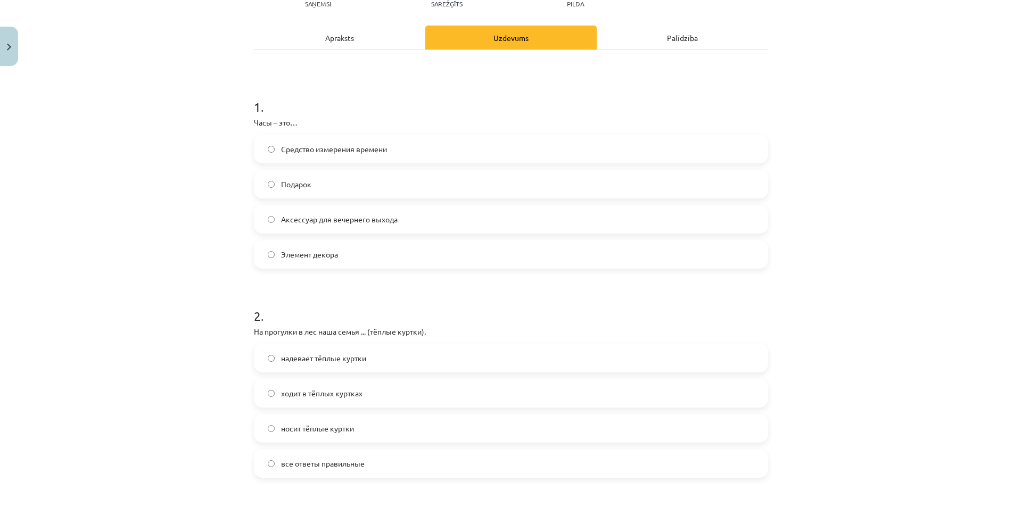
scroll to position [160, 0]
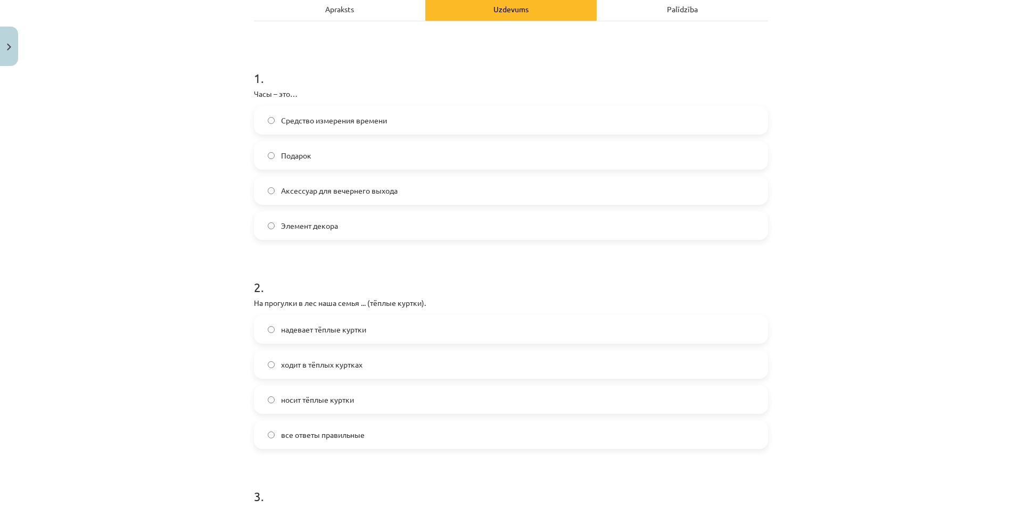
click at [327, 435] on span "все ответы правильные" at bounding box center [323, 435] width 84 height 11
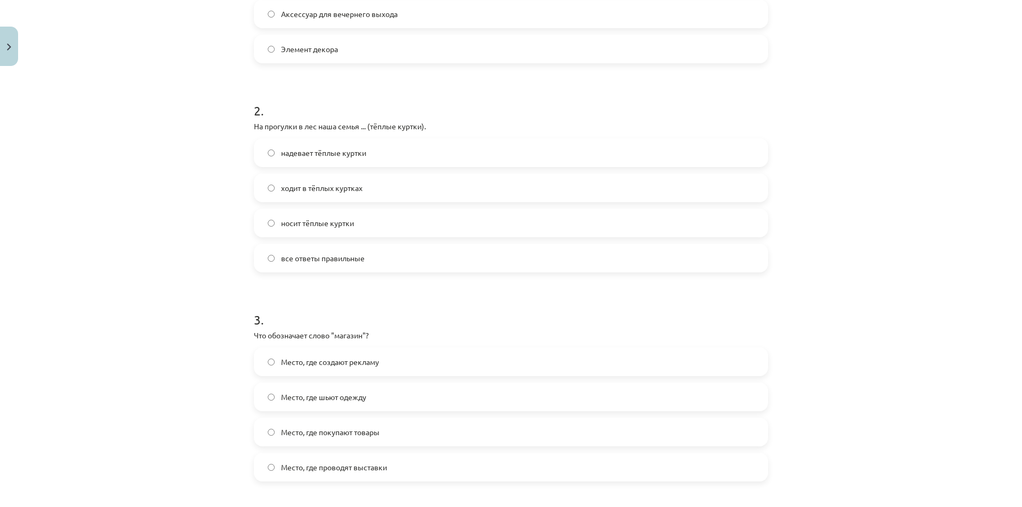
scroll to position [373, 0]
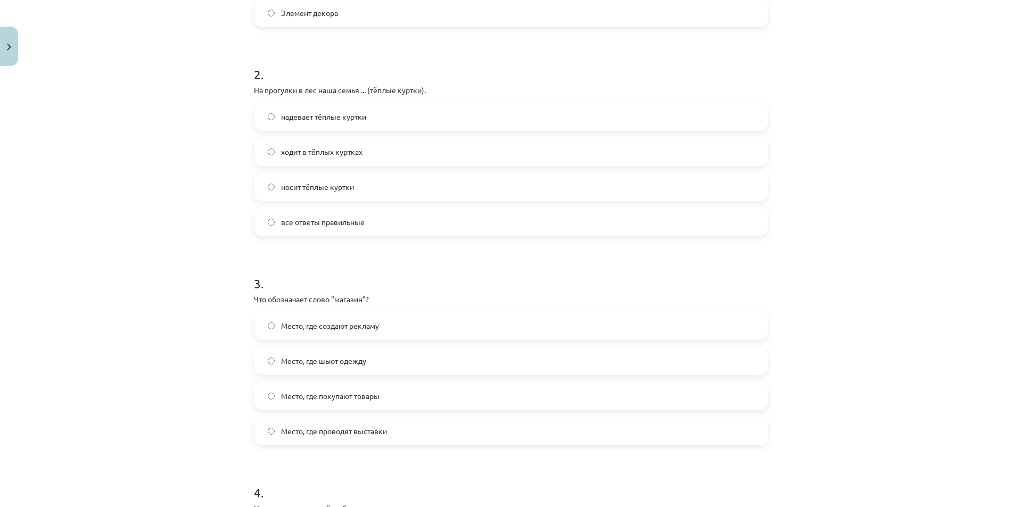
click at [379, 396] on label "Место, где покупают товары" at bounding box center [511, 396] width 512 height 27
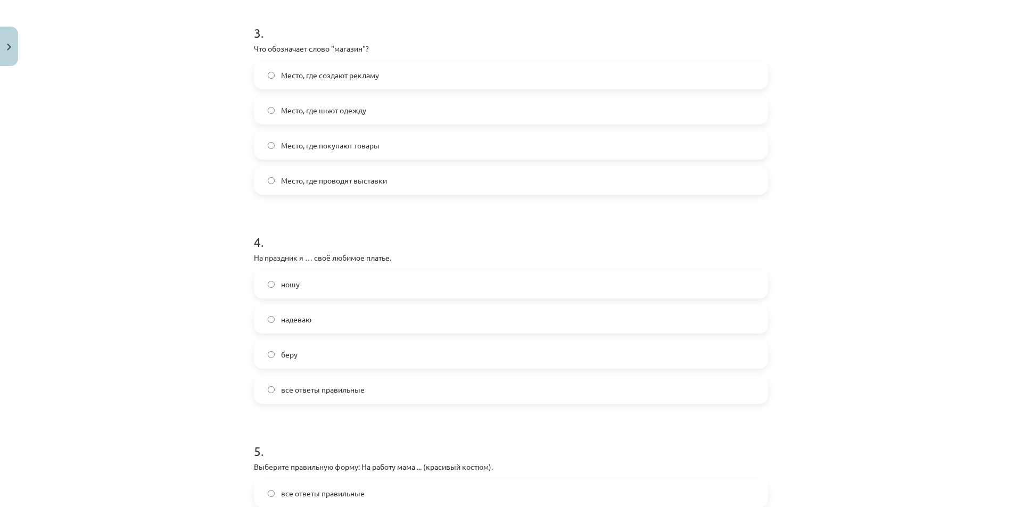
scroll to position [639, 0]
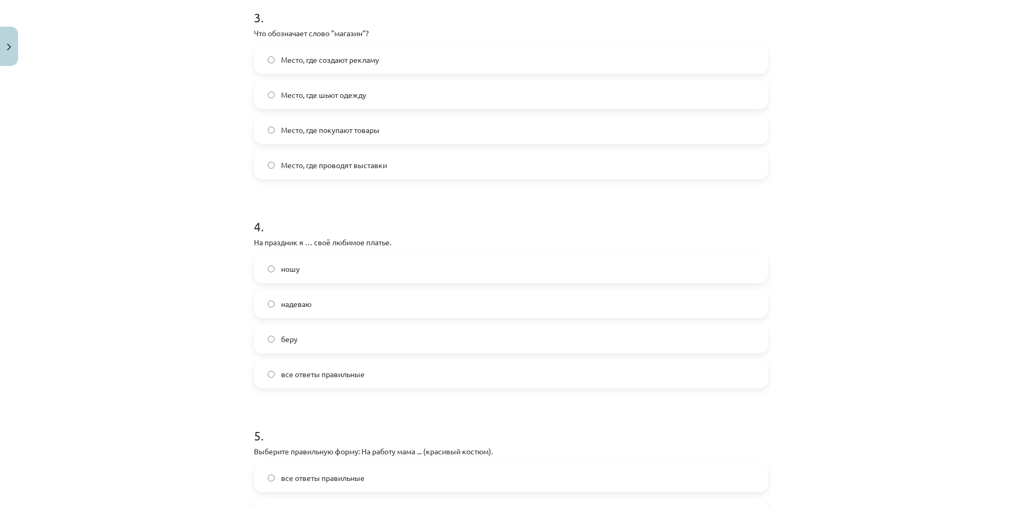
click at [297, 306] on span "надеваю" at bounding box center [296, 304] width 30 height 11
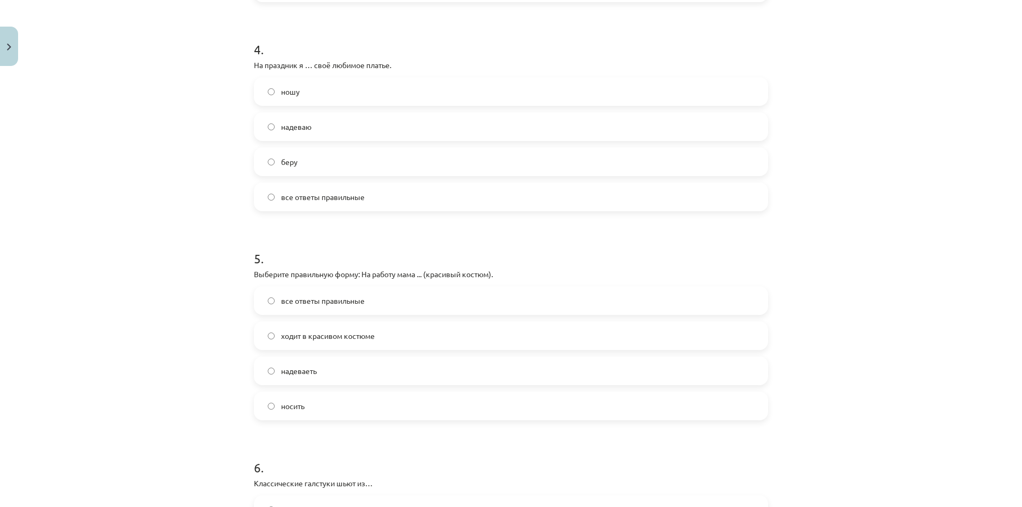
scroll to position [852, 0]
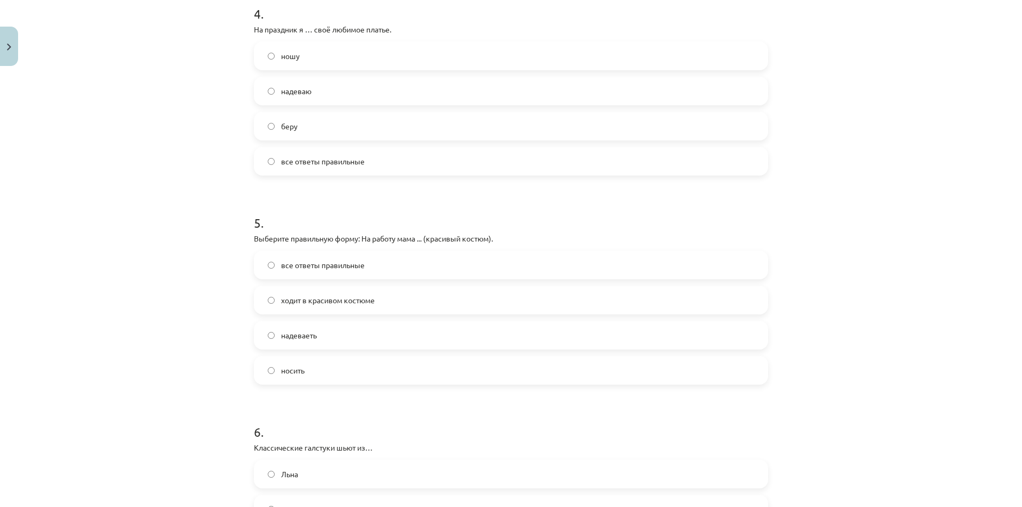
click at [309, 312] on label "ходит в красивом костюме" at bounding box center [511, 300] width 512 height 27
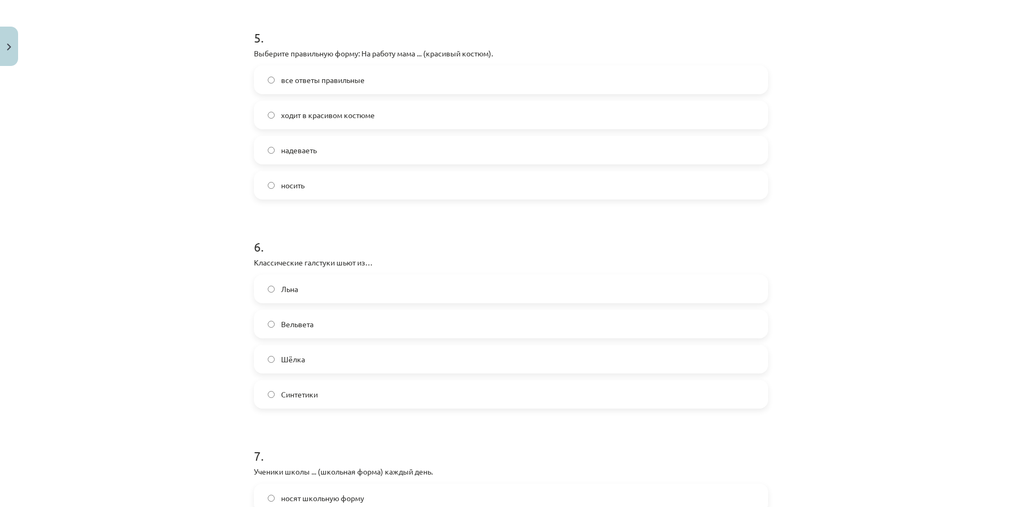
scroll to position [1065, 0]
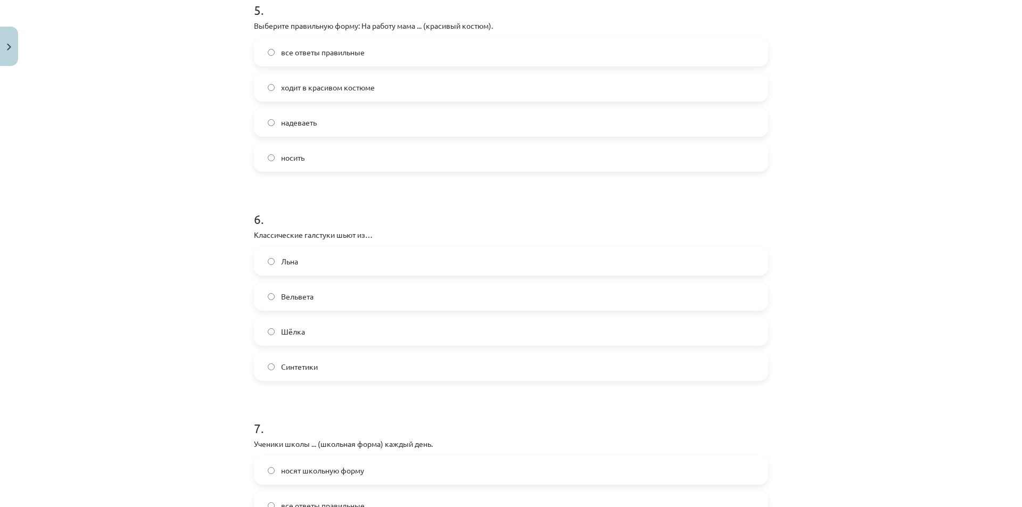
click at [301, 341] on label "Шёлка" at bounding box center [511, 331] width 512 height 27
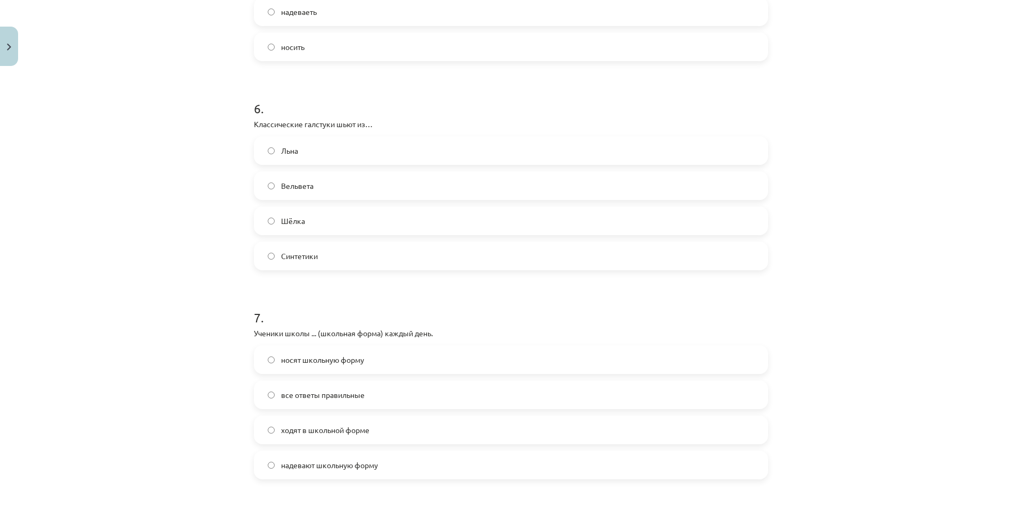
scroll to position [1225, 0]
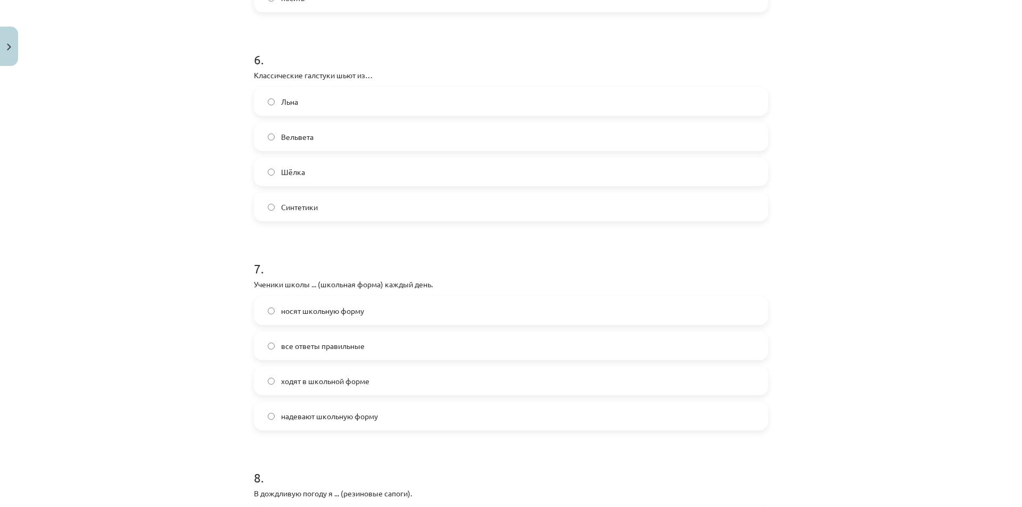
click at [346, 351] on span "все ответы правильные" at bounding box center [323, 346] width 84 height 11
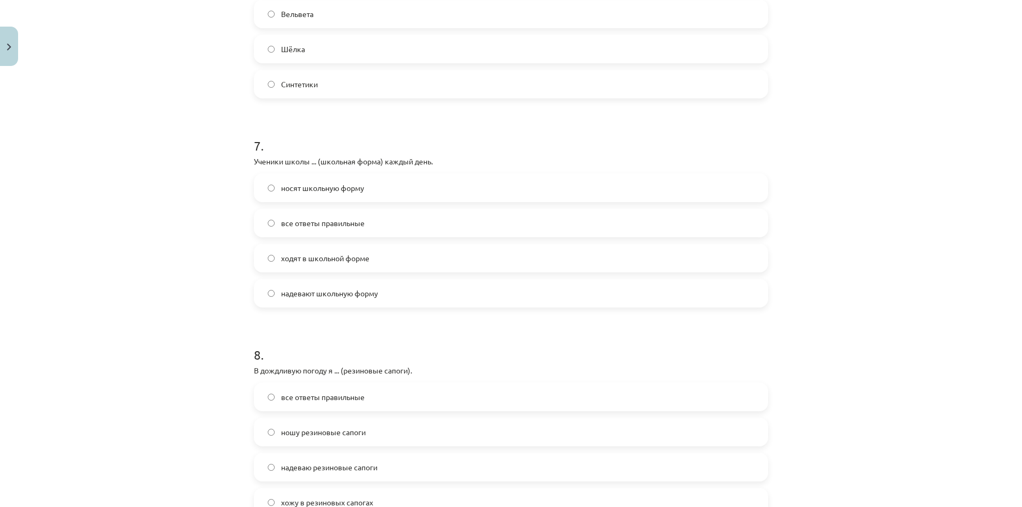
scroll to position [1384, 0]
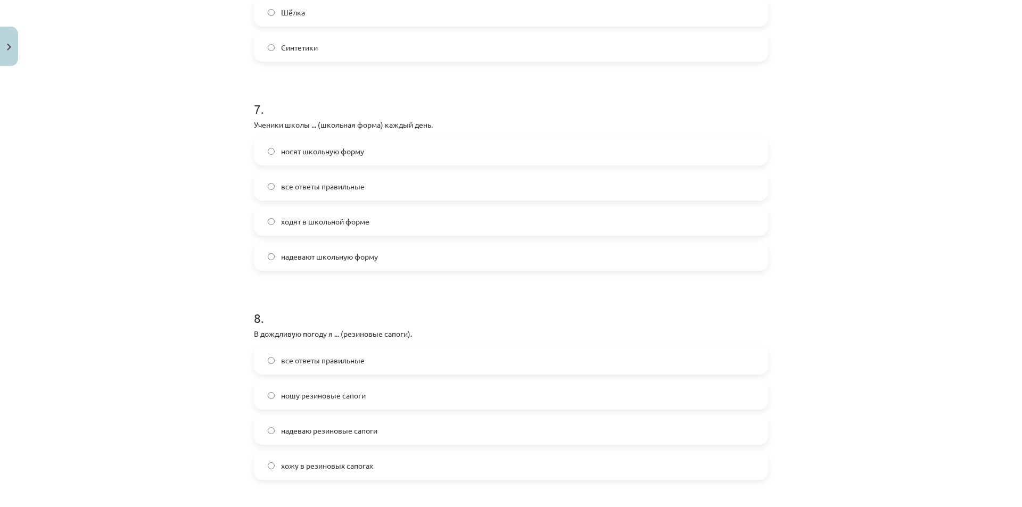
click at [337, 368] on label "все ответы правильные" at bounding box center [511, 360] width 512 height 27
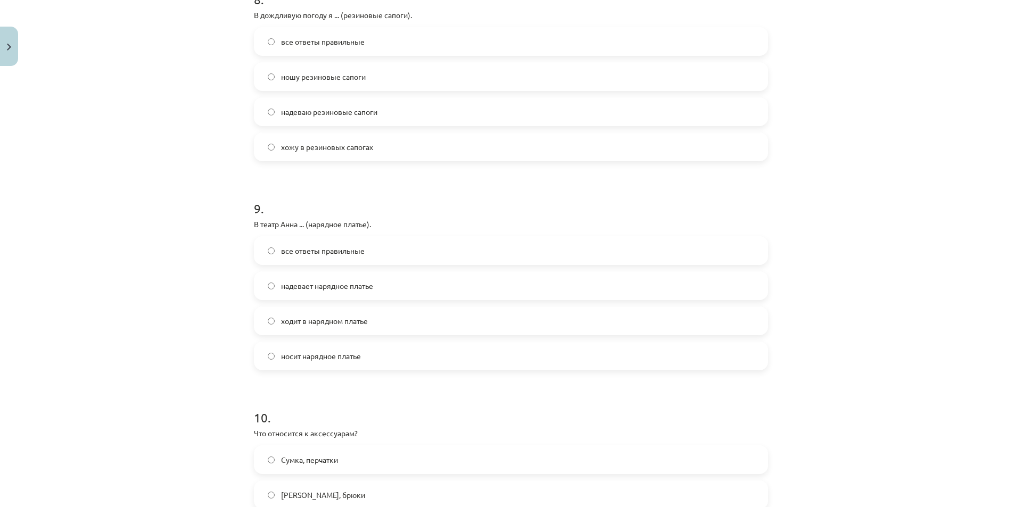
scroll to position [1704, 0]
click at [354, 260] on label "все ответы правильные" at bounding box center [511, 250] width 512 height 27
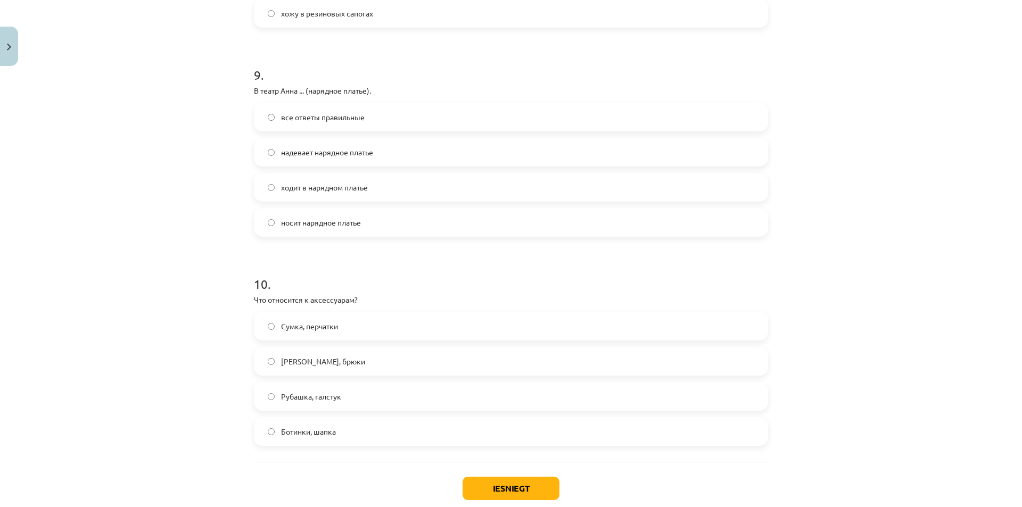
scroll to position [1864, 0]
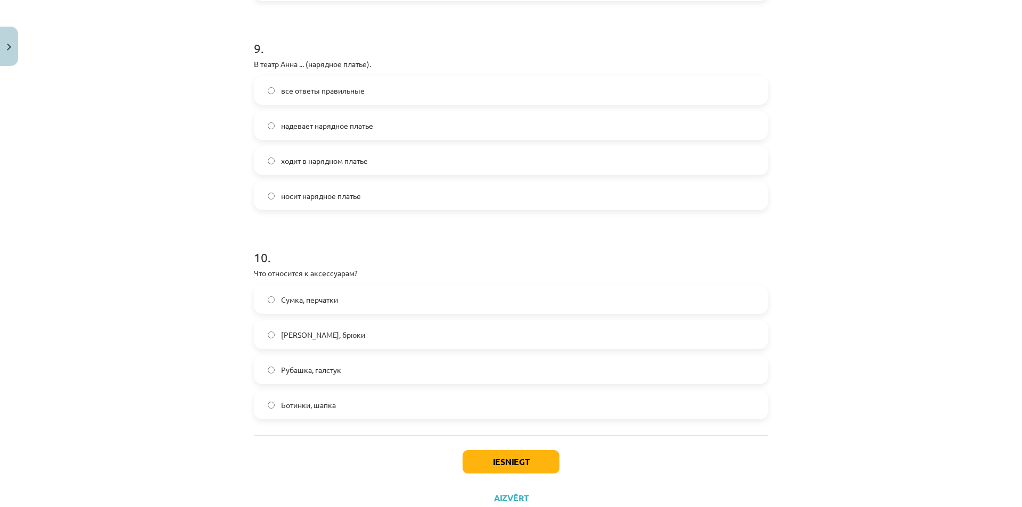
click at [345, 292] on label "Сумка, перчатки" at bounding box center [511, 299] width 512 height 27
click at [489, 466] on button "Iesniegt" at bounding box center [511, 461] width 97 height 23
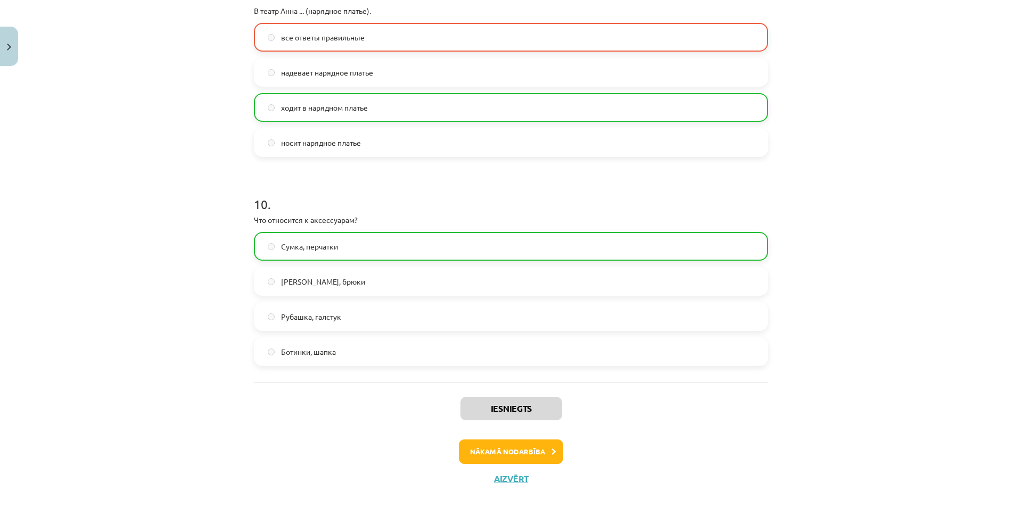
scroll to position [1933, 0]
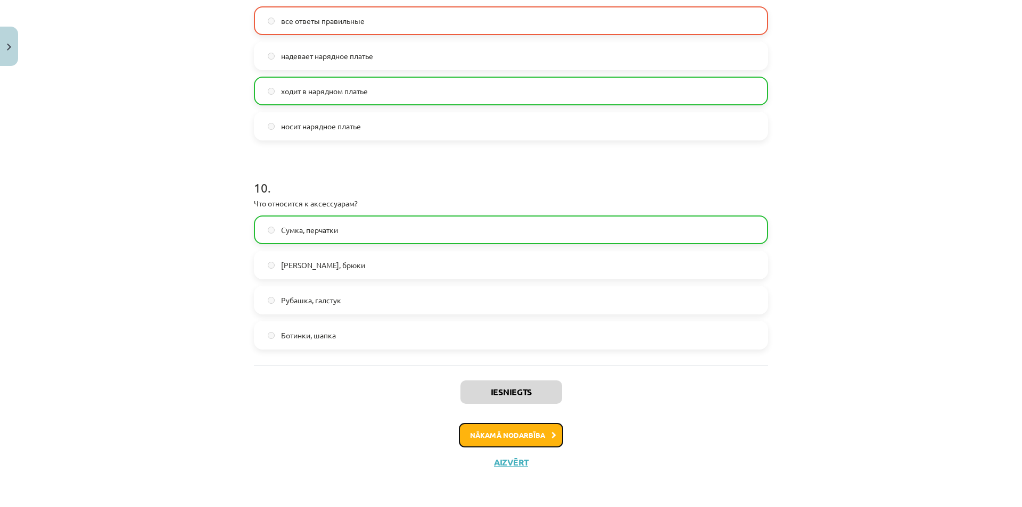
click at [513, 436] on button "Nākamā nodarbība" at bounding box center [511, 435] width 104 height 24
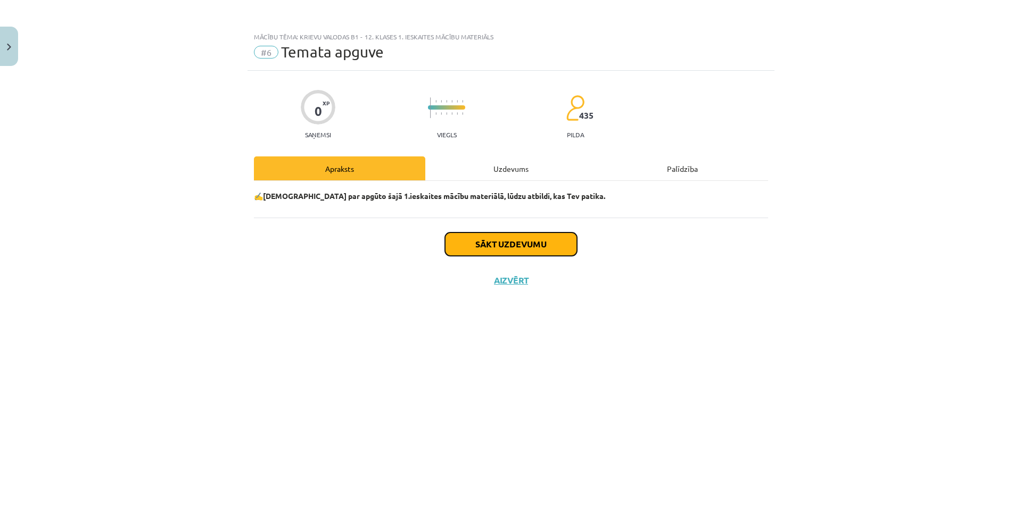
click at [501, 249] on button "Sākt uzdevumu" at bounding box center [511, 244] width 132 height 23
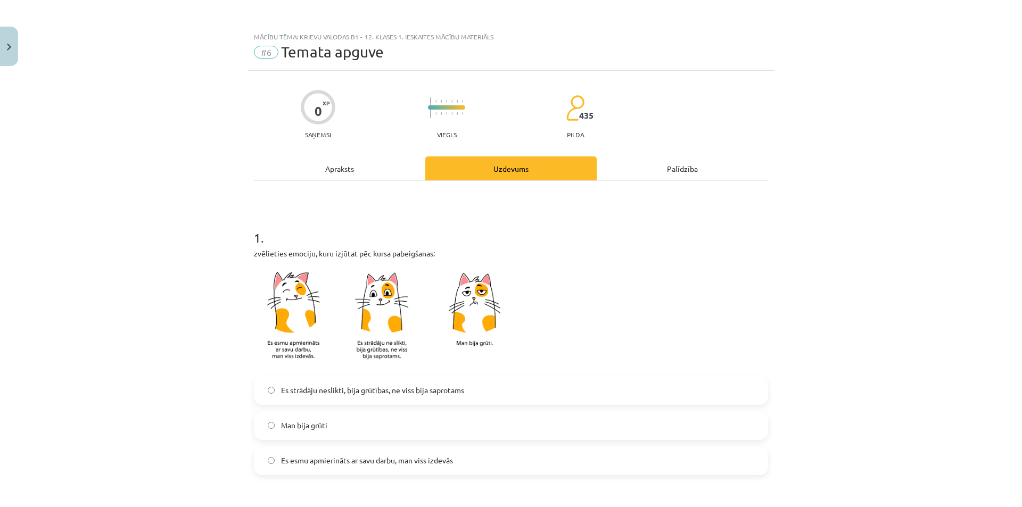
scroll to position [213, 0]
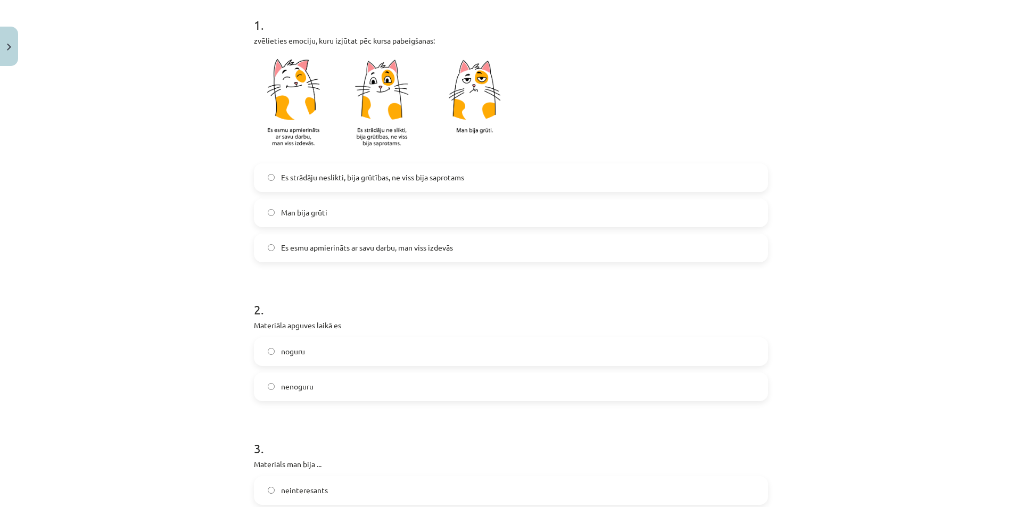
click at [342, 242] on span "Es esmu apmierināts ar savu darbu, man viss izdevās" at bounding box center [367, 247] width 172 height 11
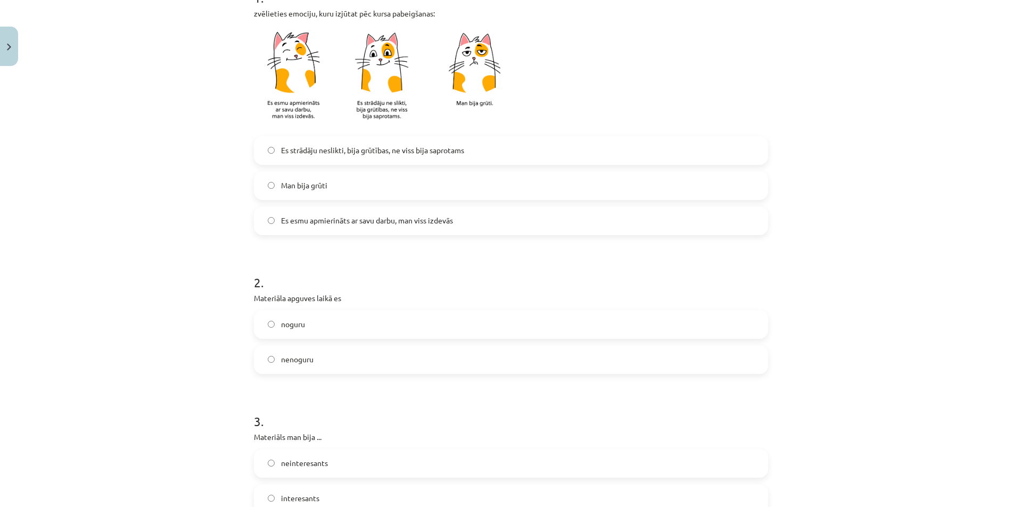
scroll to position [373, 0]
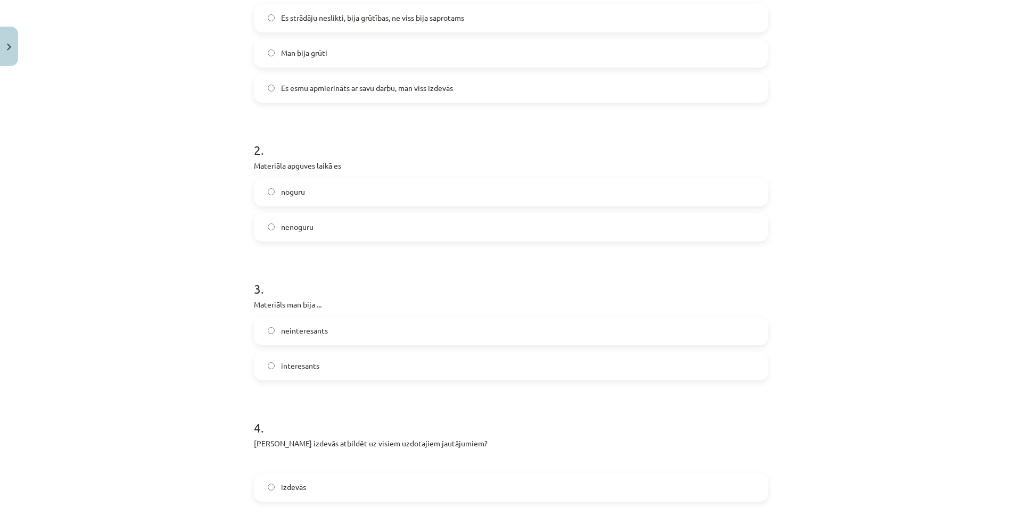
click at [325, 195] on label "noguru" at bounding box center [511, 192] width 512 height 27
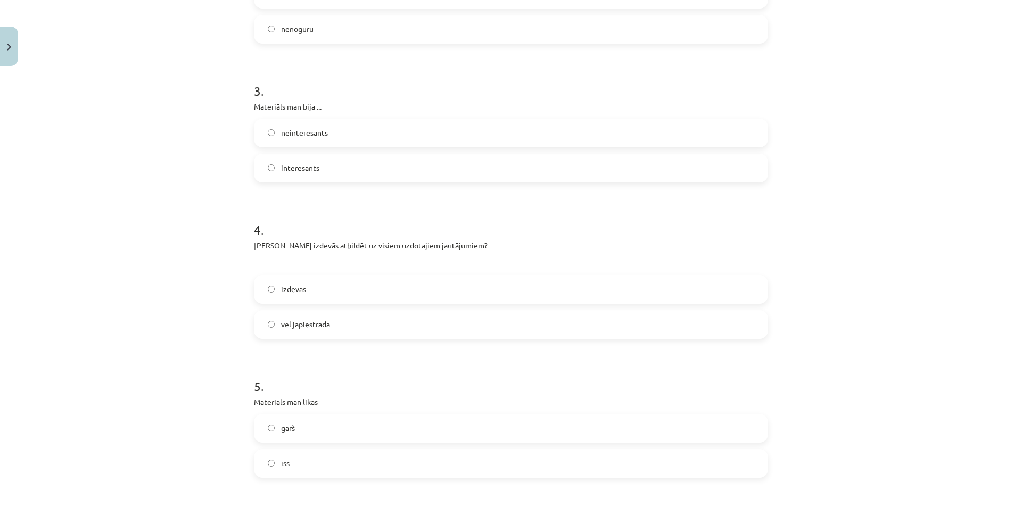
scroll to position [586, 0]
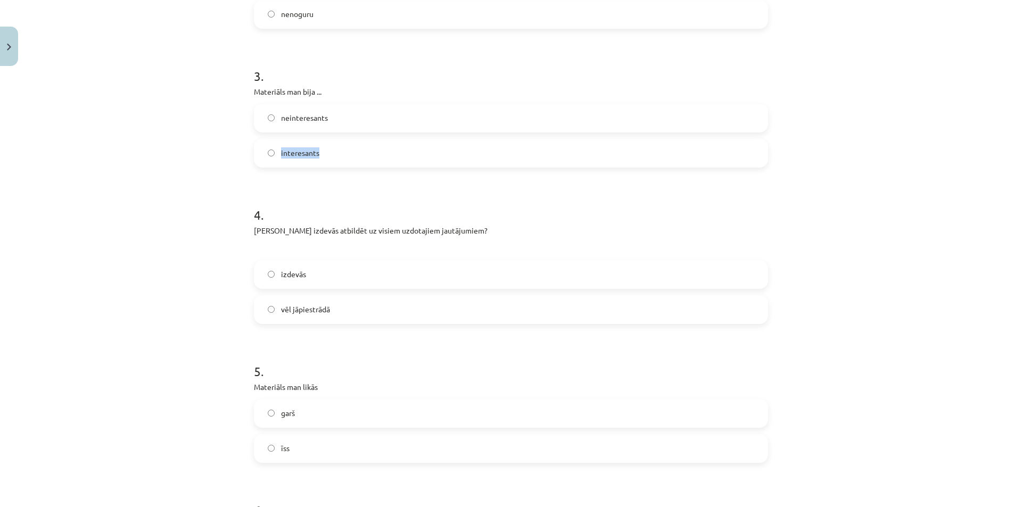
drag, startPoint x: 322, startPoint y: 134, endPoint x: 322, endPoint y: 122, distance: 11.2
click at [322, 132] on div "neinteresants interesants" at bounding box center [511, 136] width 514 height 64
click at [322, 114] on span "neinteresants" at bounding box center [304, 117] width 47 height 11
click at [314, 148] on span "interesants" at bounding box center [300, 152] width 38 height 11
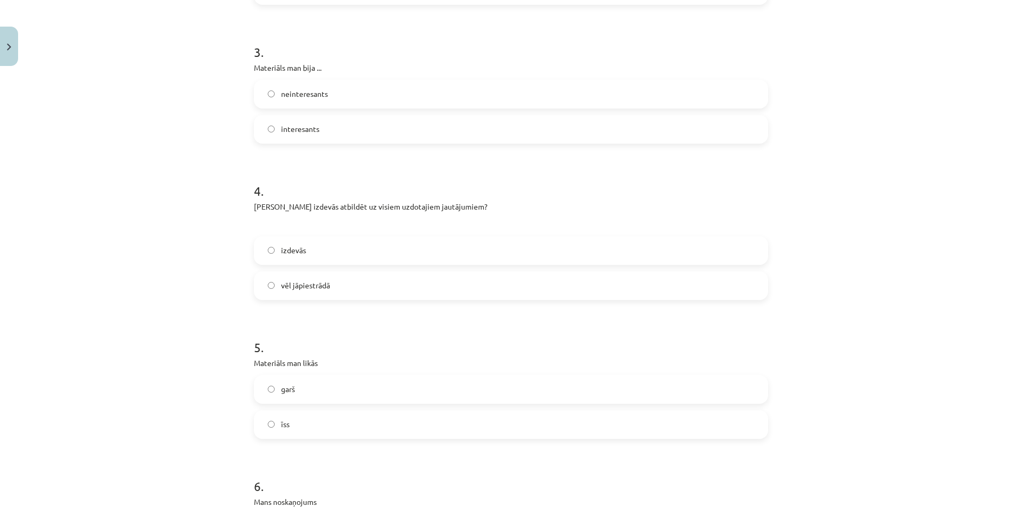
scroll to position [745, 0]
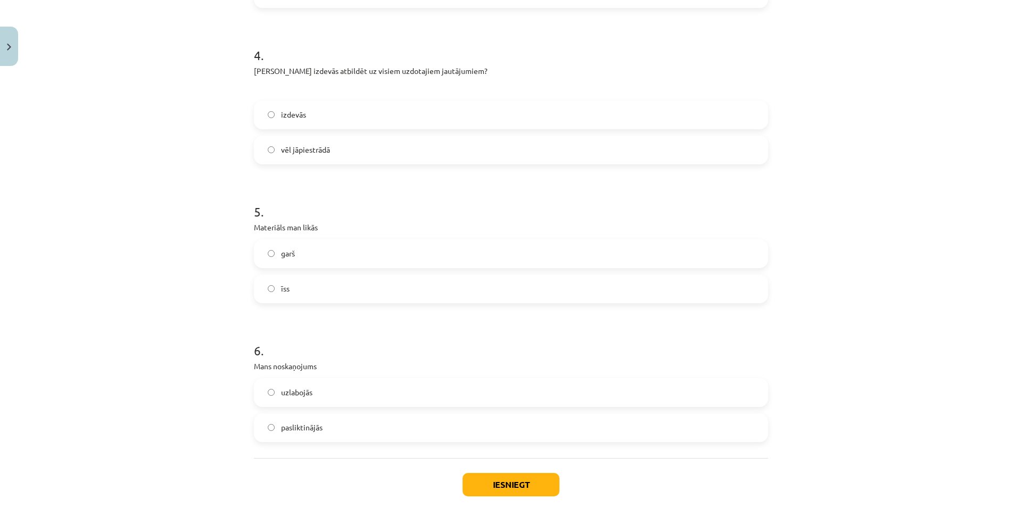
click at [321, 121] on label "izdevās" at bounding box center [511, 115] width 512 height 27
click at [304, 257] on label "garš" at bounding box center [511, 254] width 512 height 27
drag, startPoint x: 288, startPoint y: 398, endPoint x: 419, endPoint y: 425, distance: 134.4
click at [288, 398] on span "uzlabojās" at bounding box center [296, 392] width 31 height 11
click at [484, 481] on button "Iesniegt" at bounding box center [511, 484] width 97 height 23
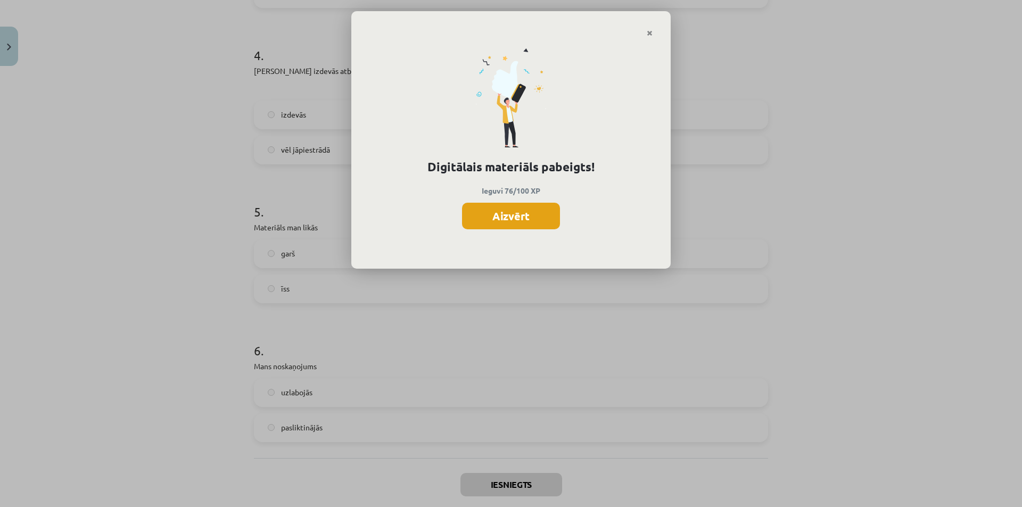
click at [506, 210] on button "Aizvērt" at bounding box center [511, 216] width 98 height 27
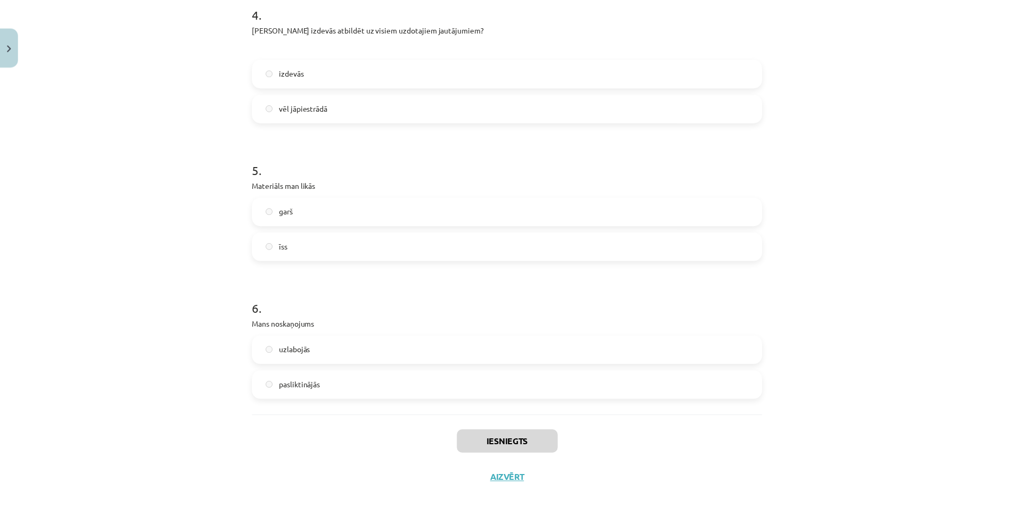
scroll to position [804, 0]
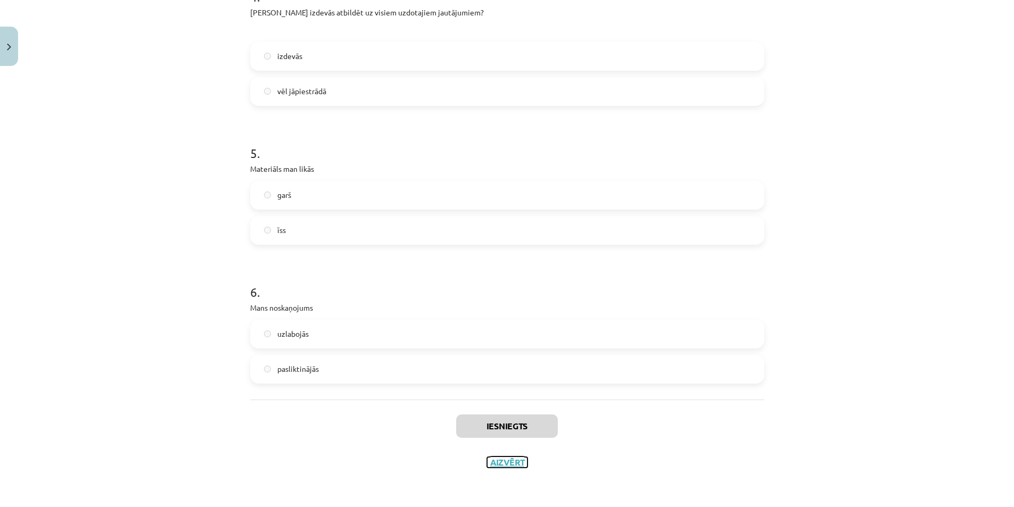
click at [507, 464] on button "Aizvērt" at bounding box center [507, 462] width 40 height 11
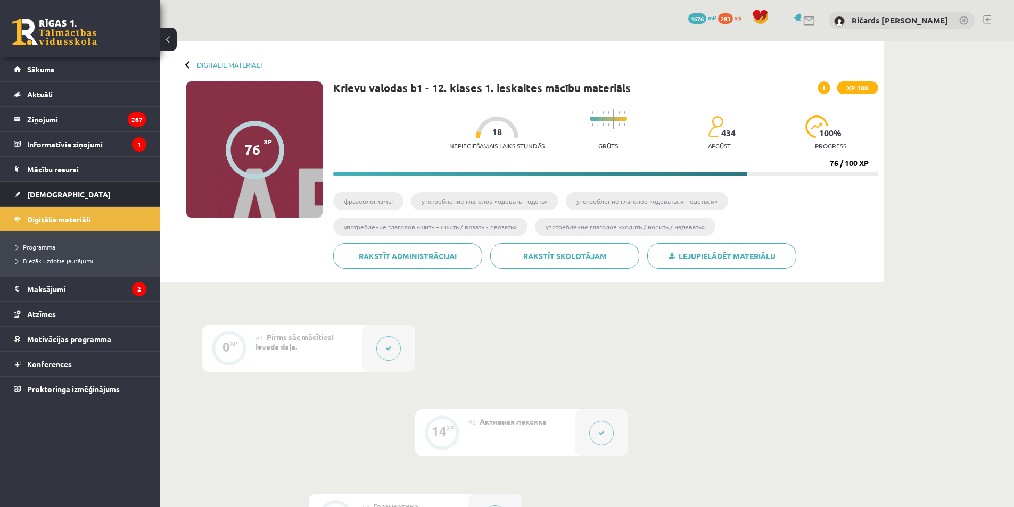
click at [43, 200] on link "[DEMOGRAPHIC_DATA]" at bounding box center [80, 194] width 133 height 24
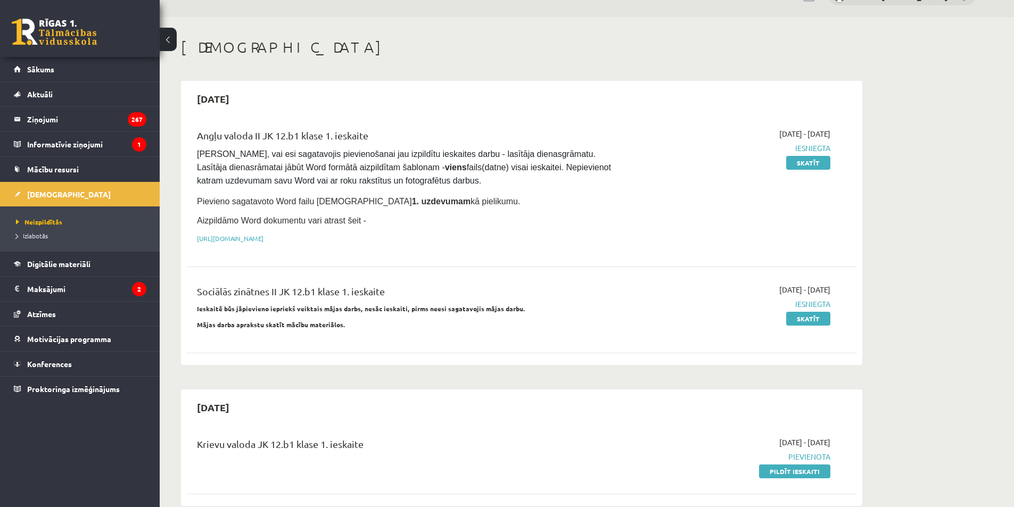
scroll to position [106, 0]
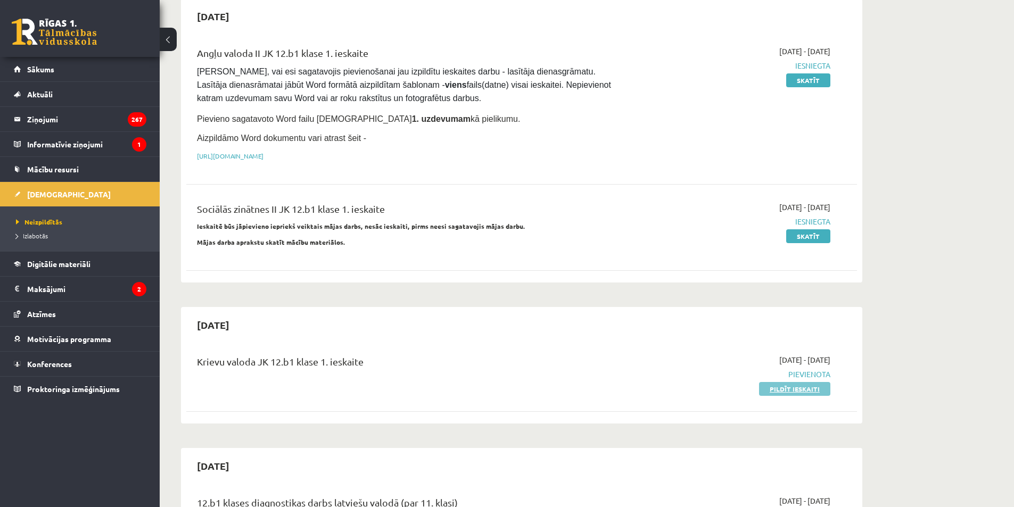
click at [775, 390] on link "Pildīt ieskaiti" at bounding box center [794, 389] width 71 height 14
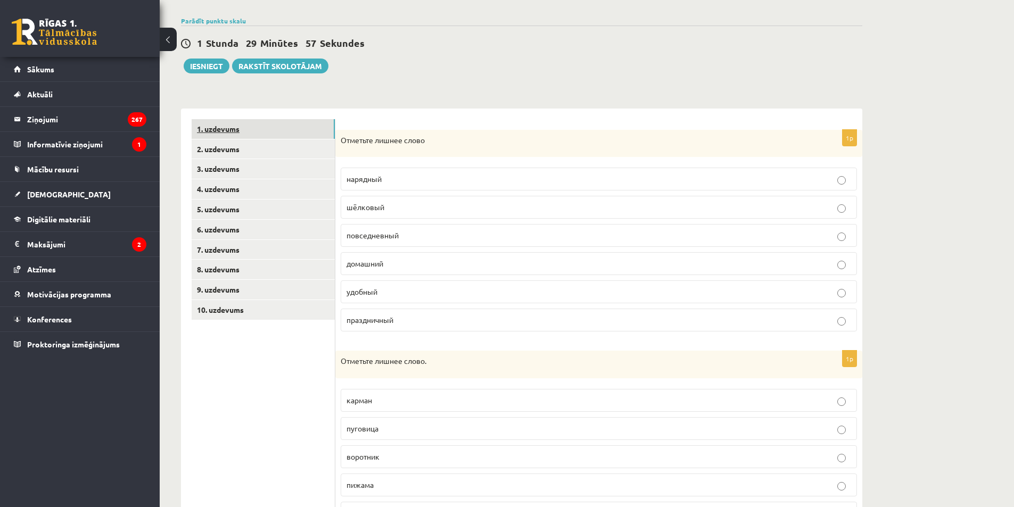
scroll to position [32, 0]
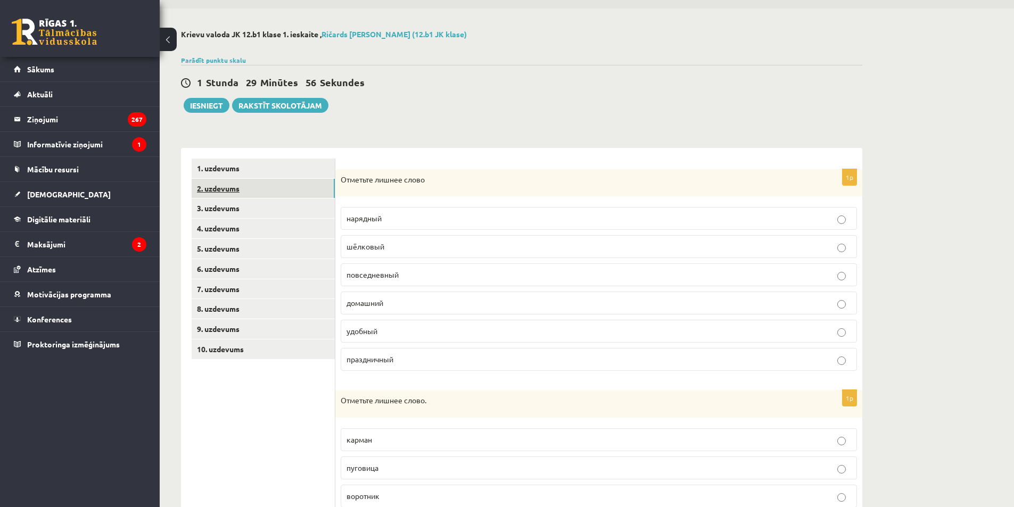
click at [278, 181] on link "2. uzdevums" at bounding box center [263, 189] width 143 height 20
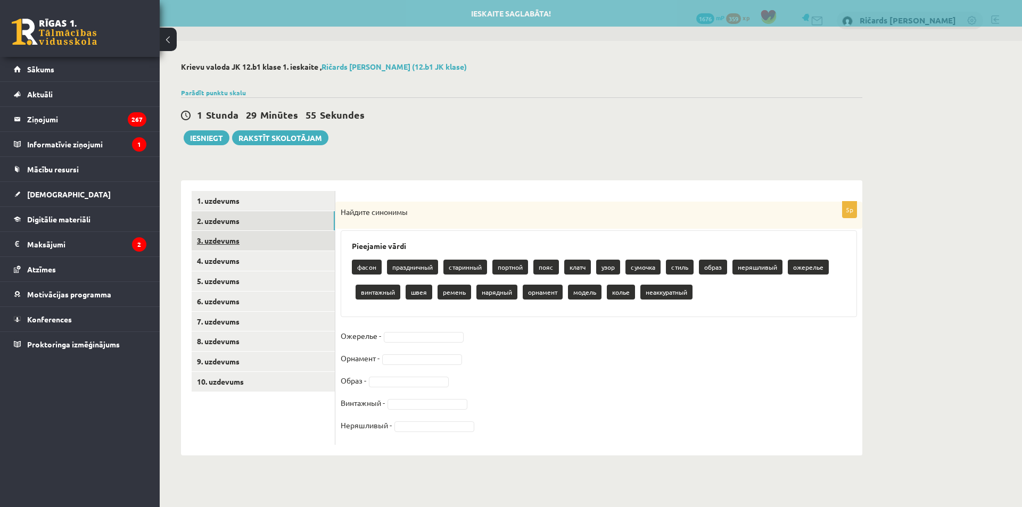
click at [260, 246] on link "3. uzdevums" at bounding box center [263, 241] width 143 height 20
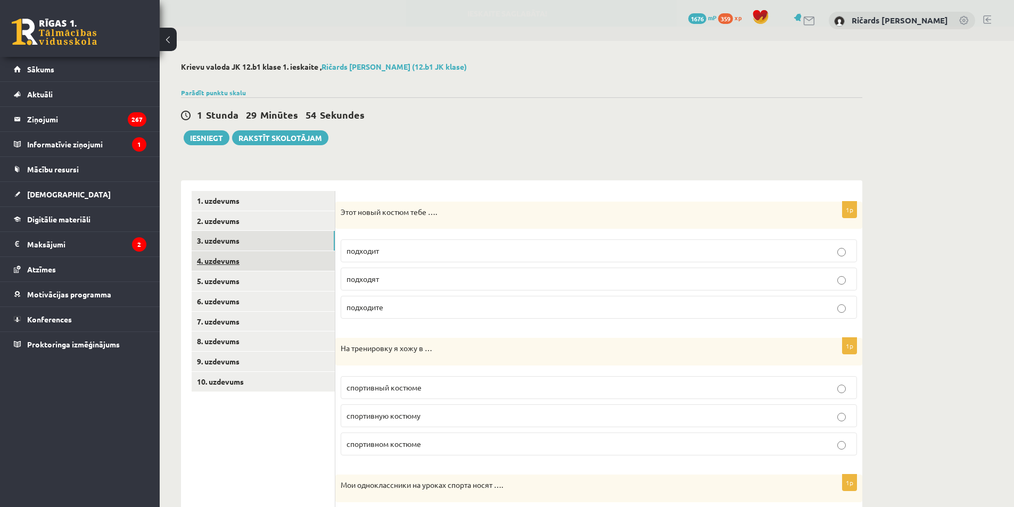
click at [250, 267] on link "4. uzdevums" at bounding box center [263, 261] width 143 height 20
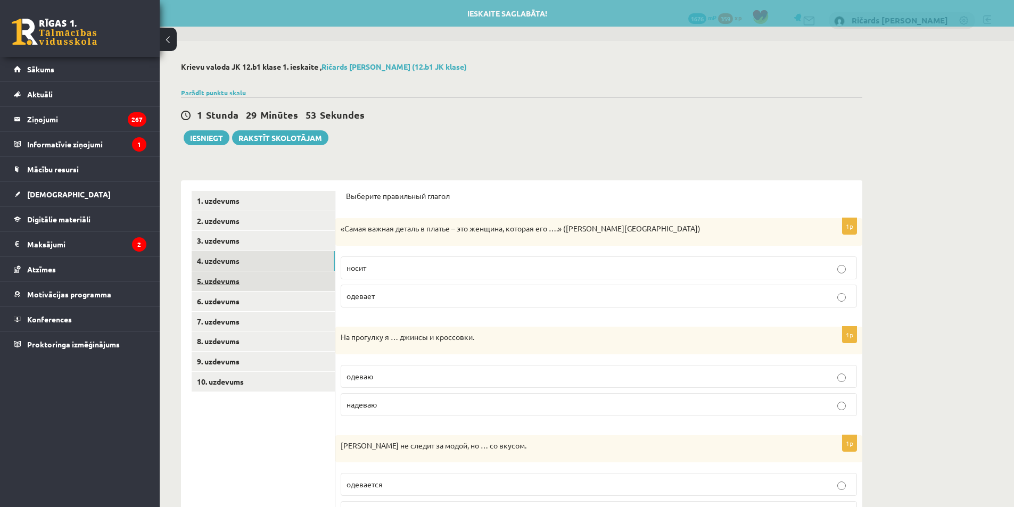
click at [249, 280] on link "5. uzdevums" at bounding box center [263, 282] width 143 height 20
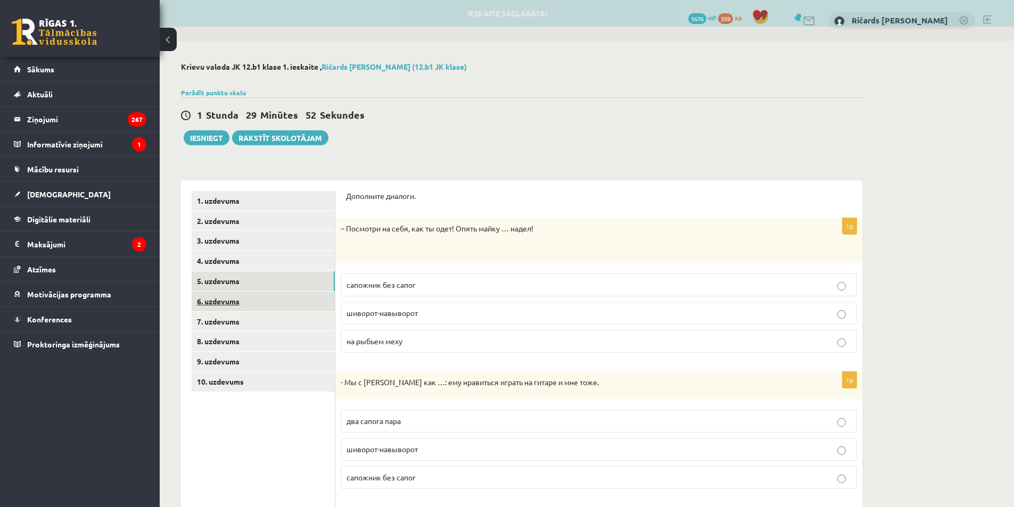
click at [250, 309] on link "6. uzdevums" at bounding box center [263, 302] width 143 height 20
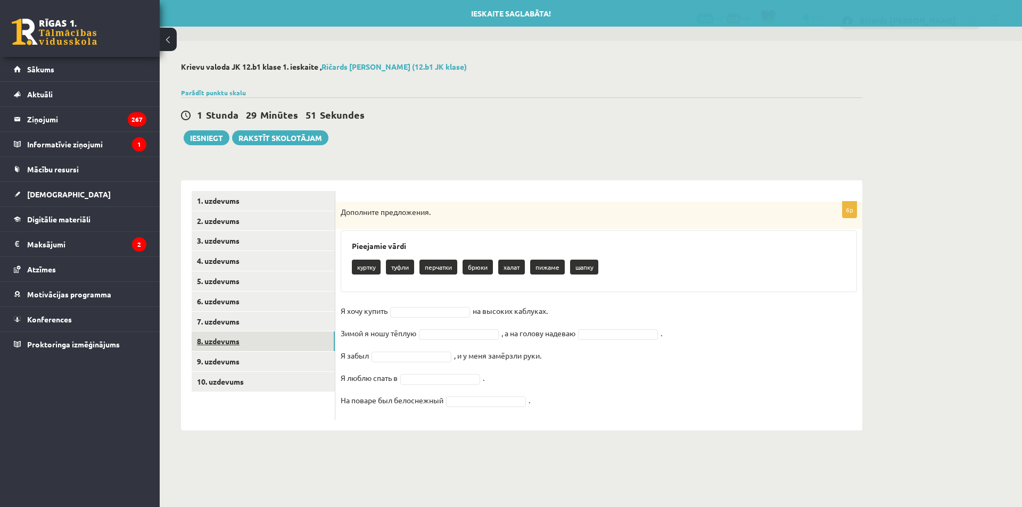
click at [249, 335] on link "8. uzdevums" at bounding box center [263, 342] width 143 height 20
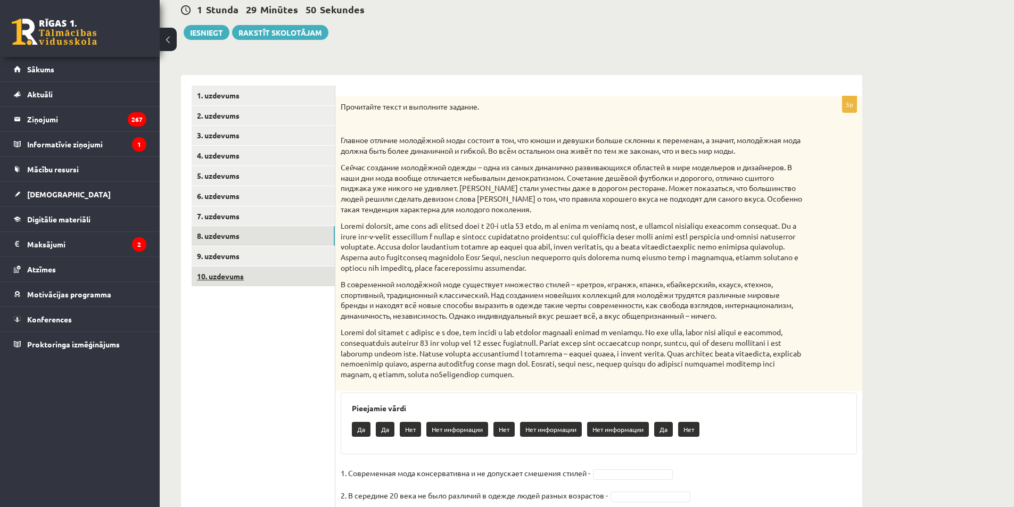
scroll to position [106, 0]
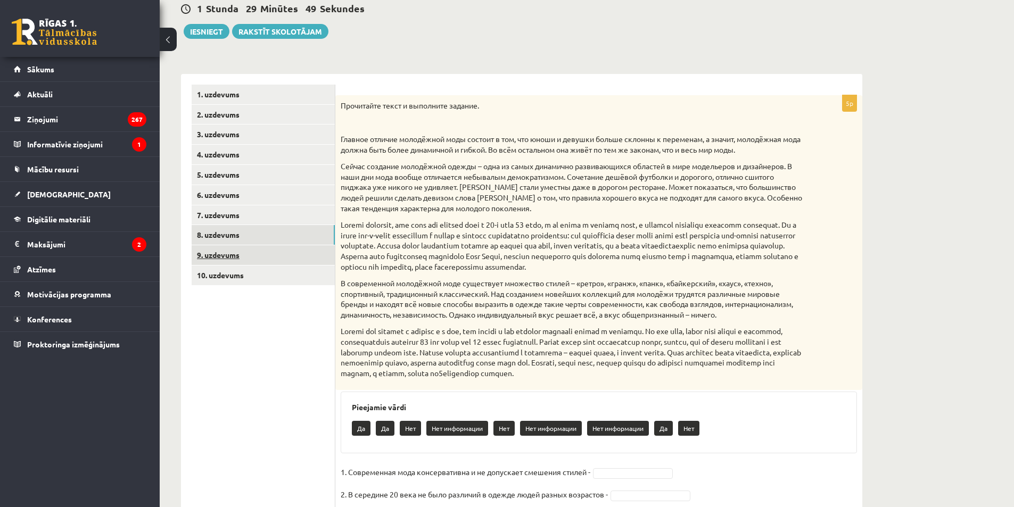
click at [251, 256] on link "9. uzdevums" at bounding box center [263, 255] width 143 height 20
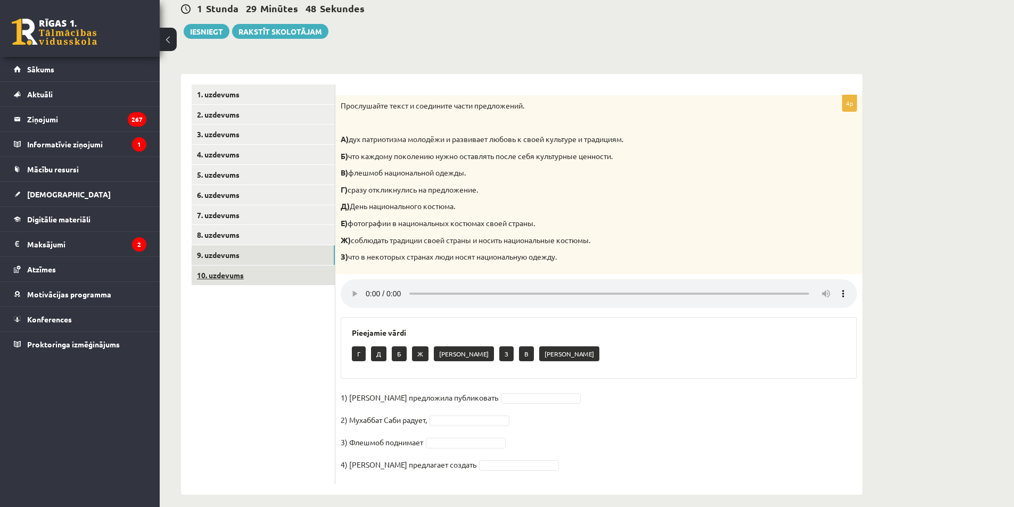
click at [243, 282] on link "10. uzdevums" at bounding box center [263, 276] width 143 height 20
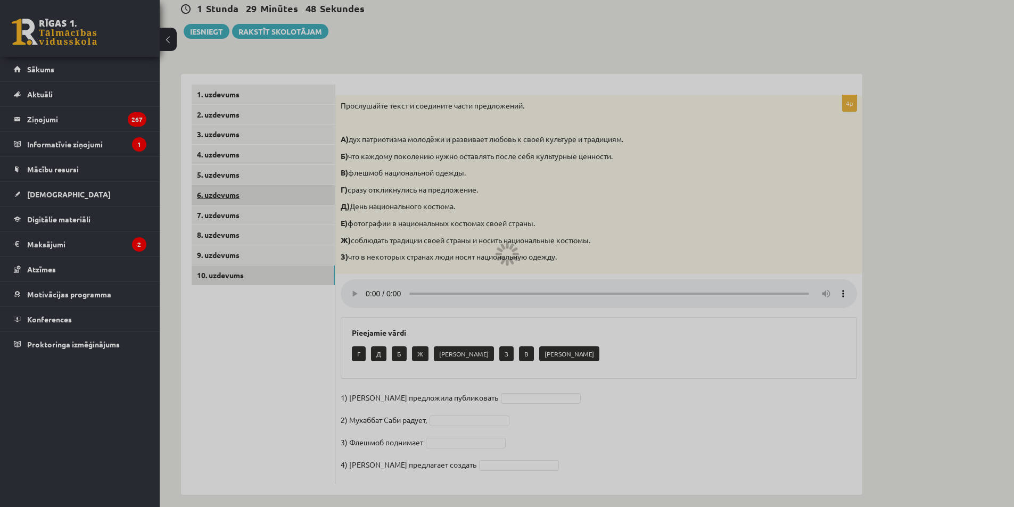
scroll to position [24, 0]
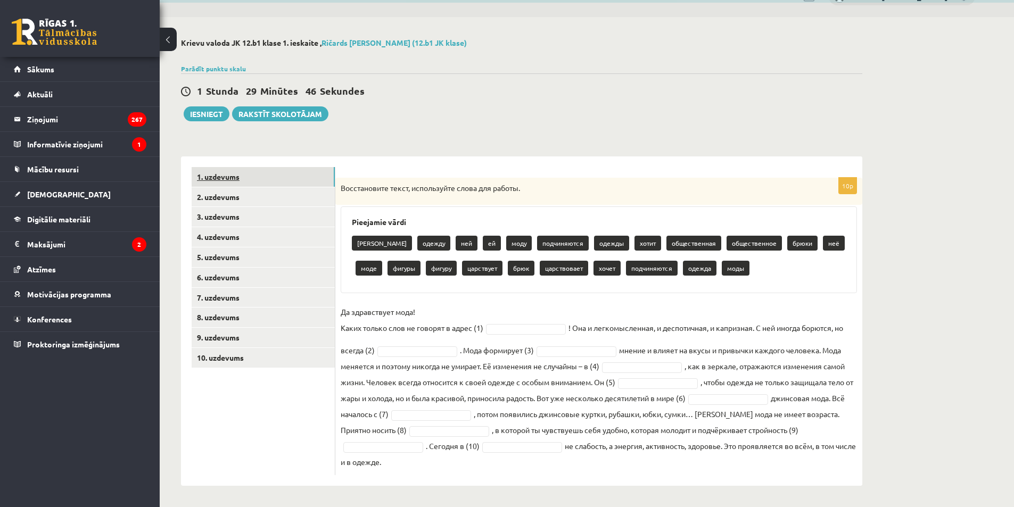
click at [274, 170] on link "1. uzdevums" at bounding box center [263, 177] width 143 height 20
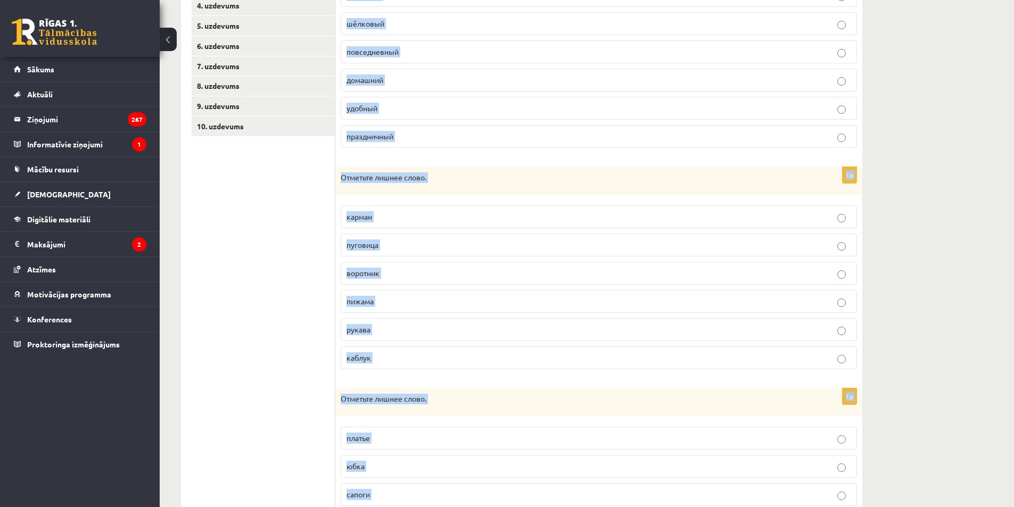
scroll to position [352, 0]
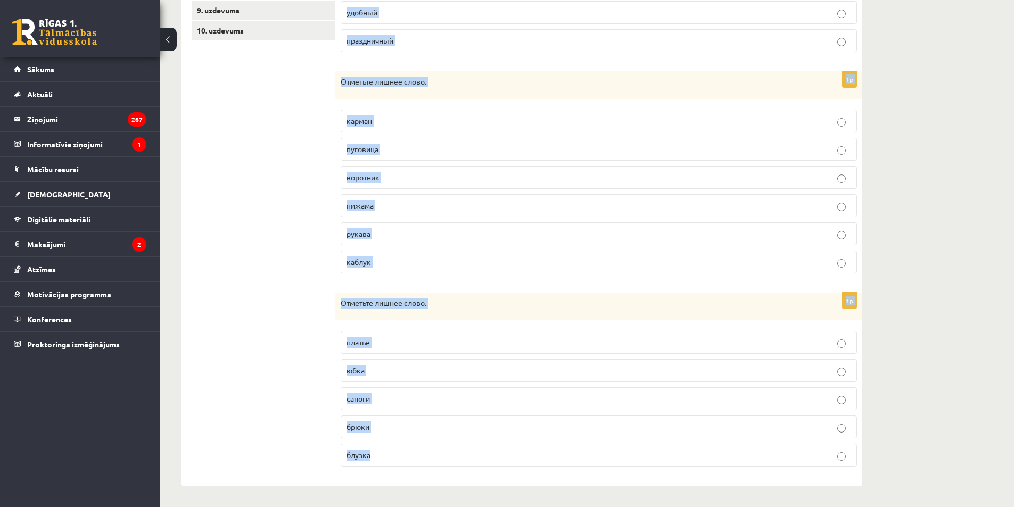
drag, startPoint x: 340, startPoint y: 185, endPoint x: 487, endPoint y: 444, distance: 298.1
copy form "Отметьте лишнее слово нарядный шёлковый повседневный домашний удобный праздничн…"
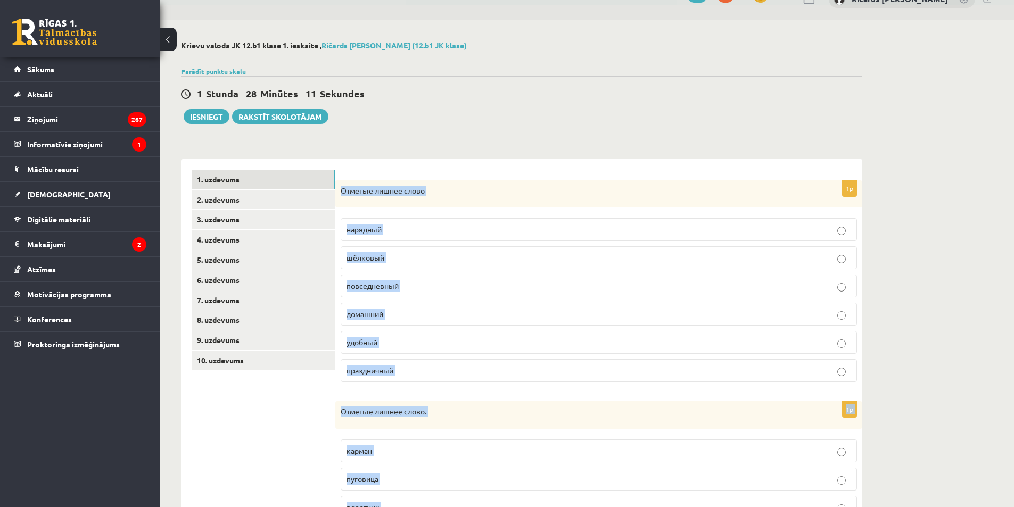
scroll to position [0, 0]
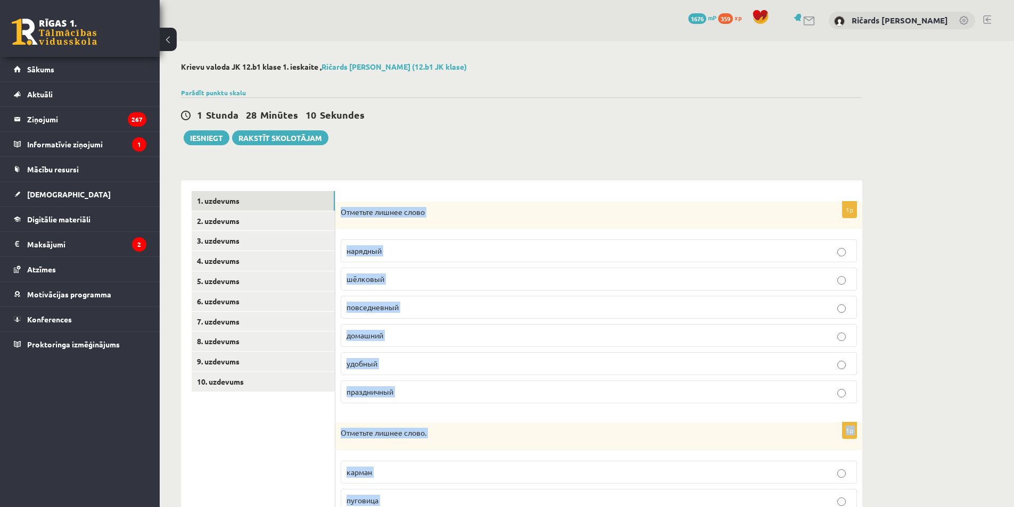
click at [515, 153] on div "**********" at bounding box center [522, 450] width 724 height 818
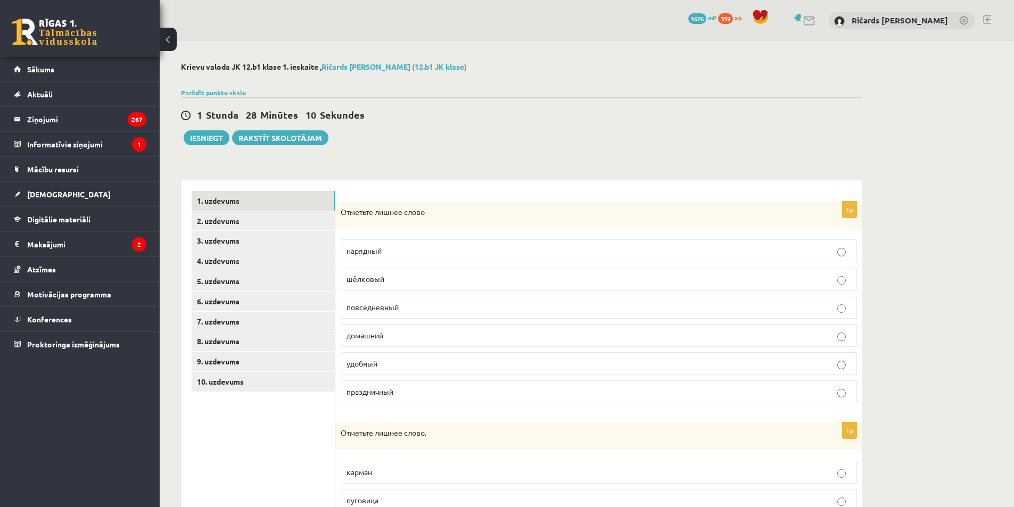
click at [438, 276] on p "шёлковый" at bounding box center [599, 279] width 505 height 11
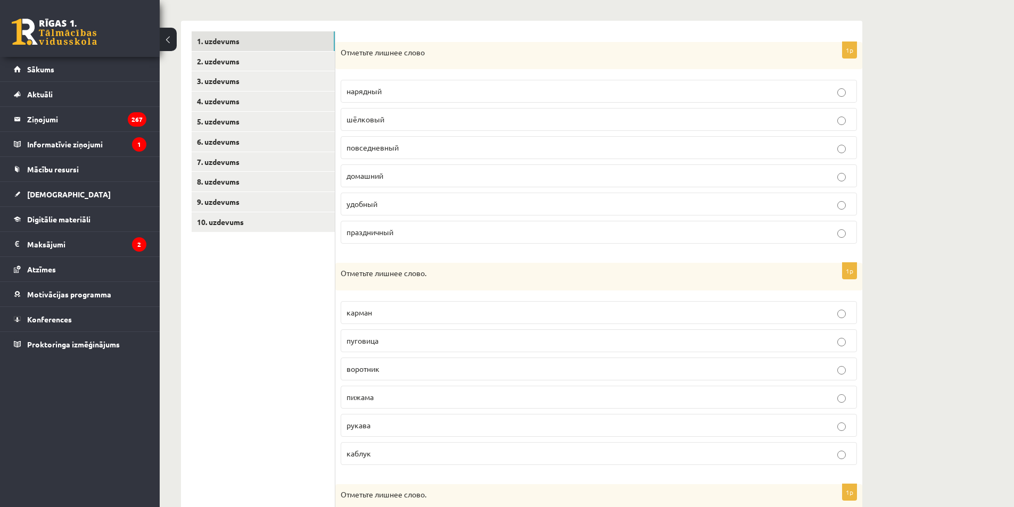
click at [391, 392] on p "пижама" at bounding box center [599, 397] width 505 height 11
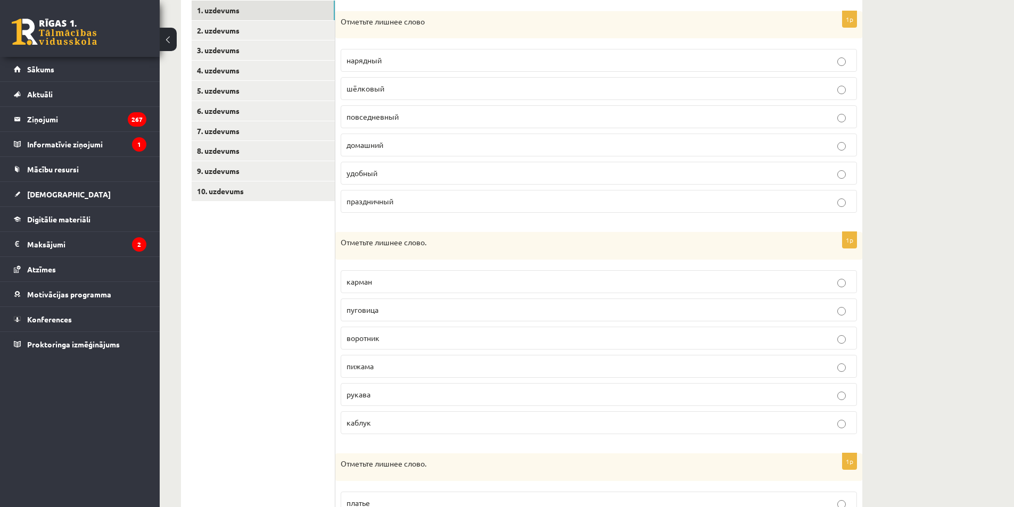
scroll to position [319, 0]
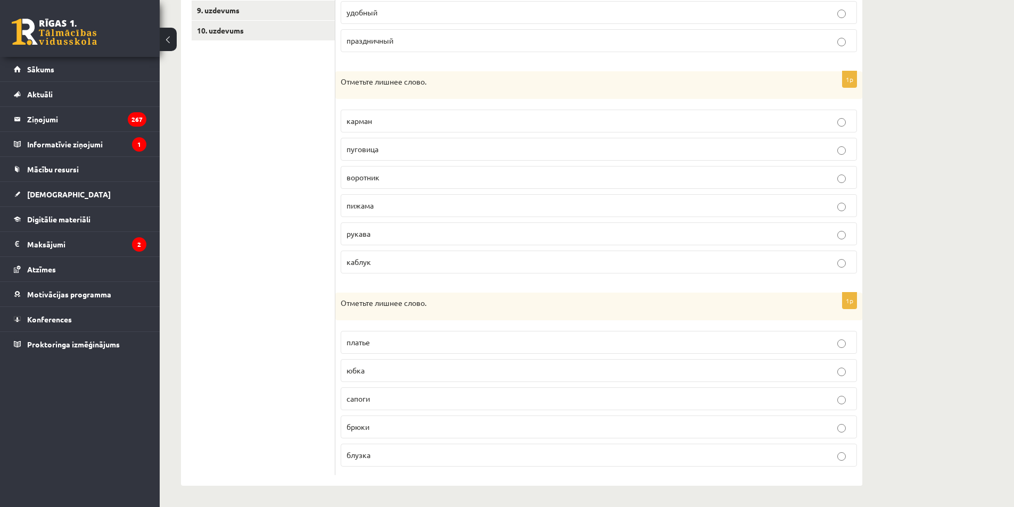
click at [392, 401] on p "сапоги" at bounding box center [599, 399] width 505 height 11
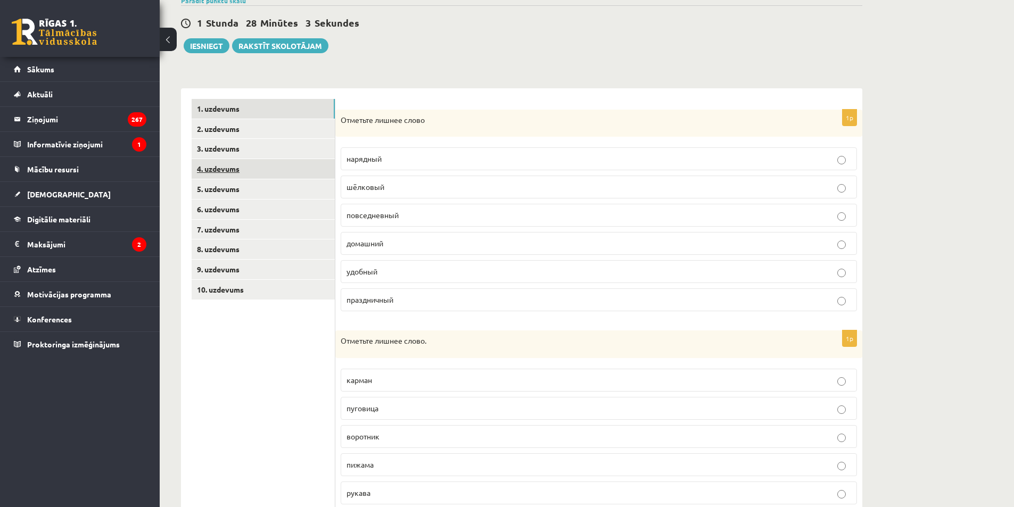
scroll to position [86, 0]
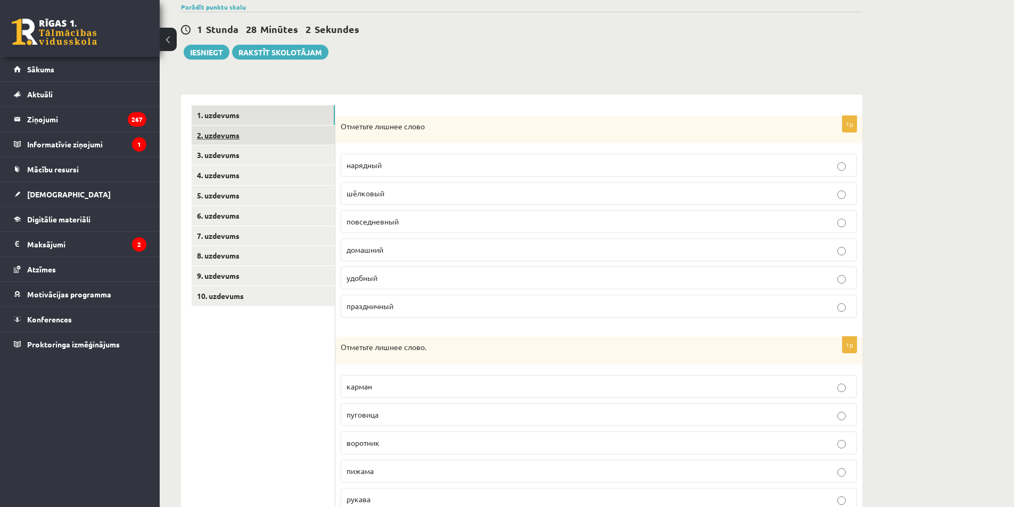
click at [256, 132] on link "2. uzdevums" at bounding box center [263, 136] width 143 height 20
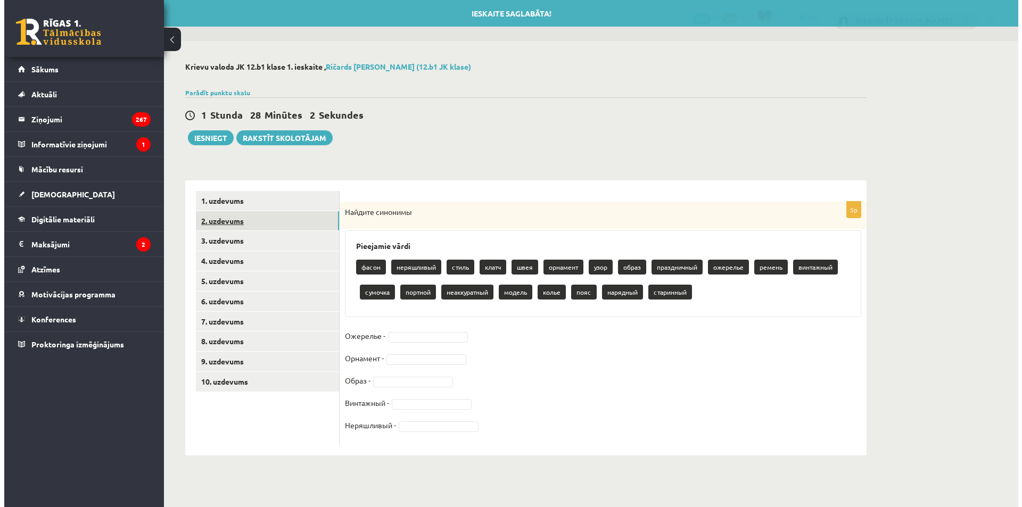
scroll to position [0, 0]
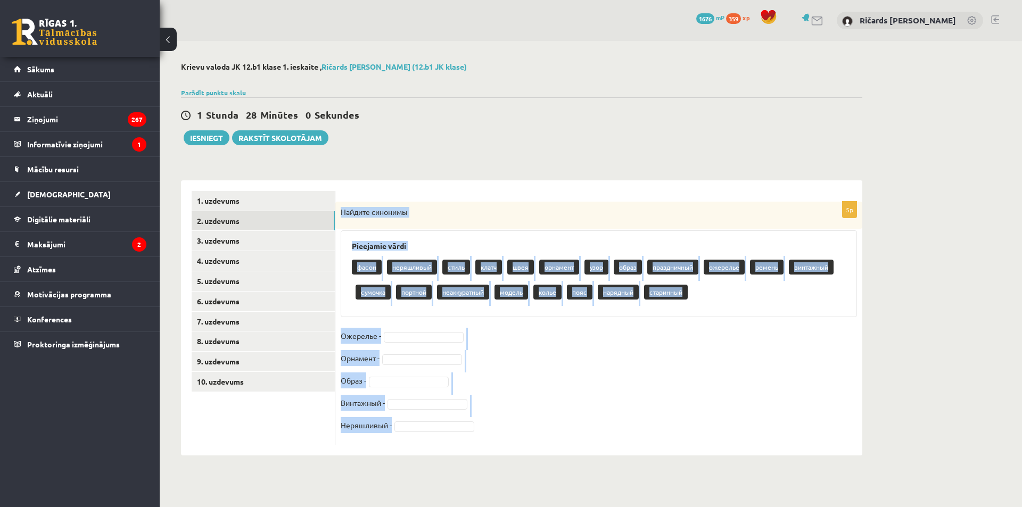
drag, startPoint x: 338, startPoint y: 211, endPoint x: 711, endPoint y: 473, distance: 456.5
click at [711, 473] on div "**********" at bounding box center [522, 259] width 724 height 436
copy div "Найдите синонимы Pieejamie vārdi фасон неряшливый стиль клатч швея орнамент узо…"
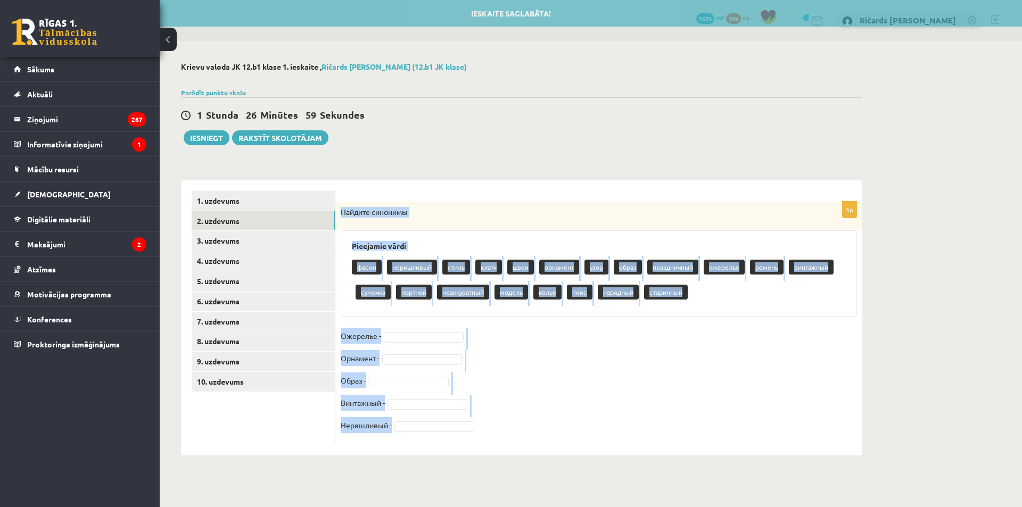
click at [500, 159] on div "**********" at bounding box center [522, 259] width 724 height 436
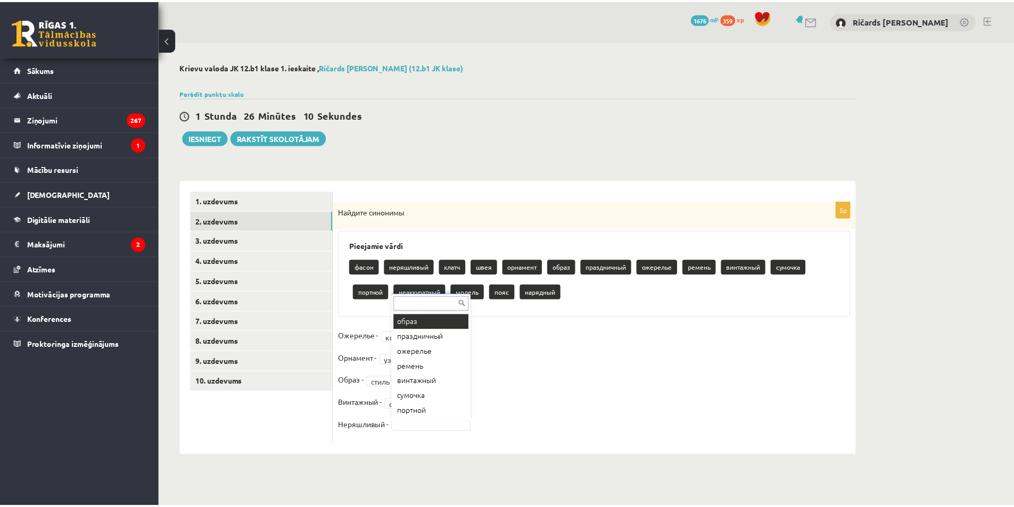
scroll to position [119, 0]
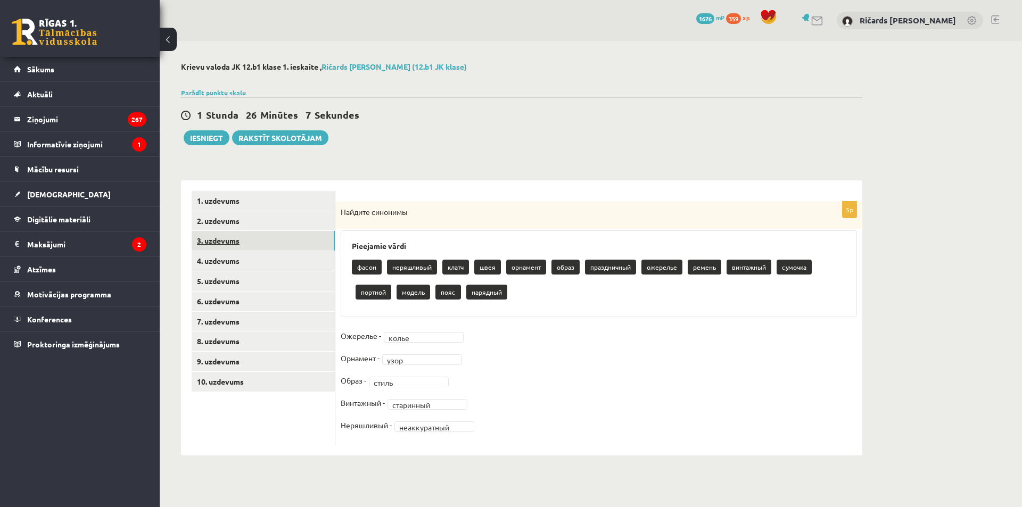
click at [261, 243] on link "3. uzdevums" at bounding box center [263, 241] width 143 height 20
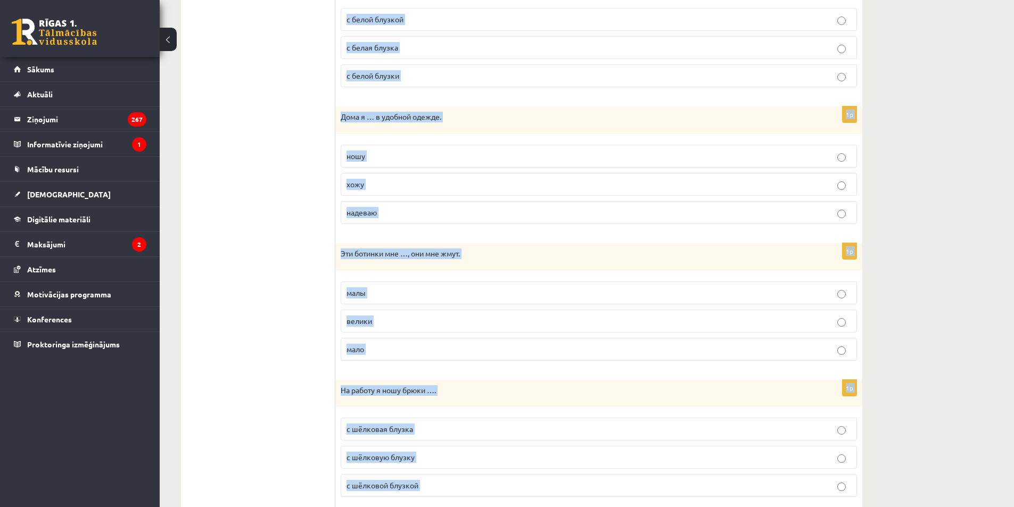
scroll to position [1083, 0]
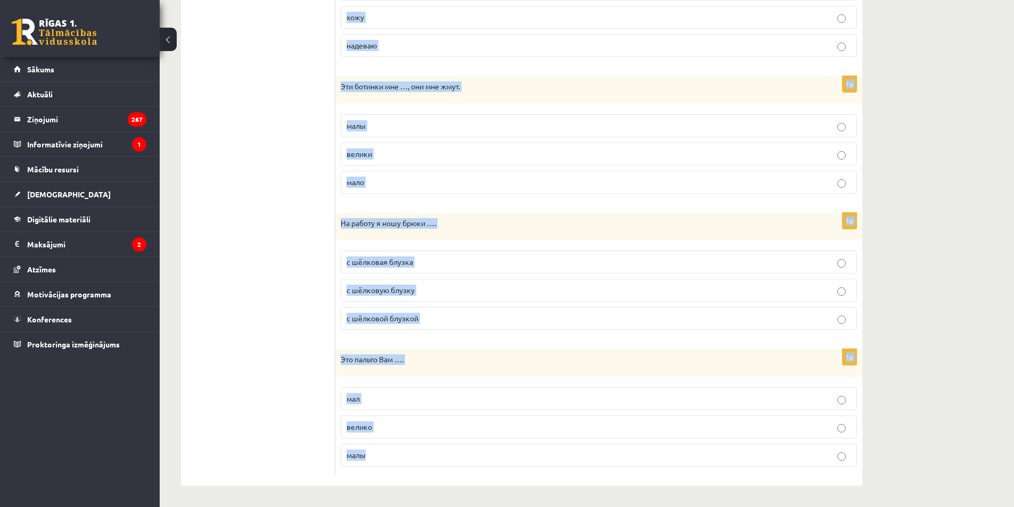
drag, startPoint x: 340, startPoint y: 207, endPoint x: 488, endPoint y: 513, distance: 339.8
copy form "Этот новый костюм тебе …. подходит подходят подходите 1p На тренировку я хожу в…"
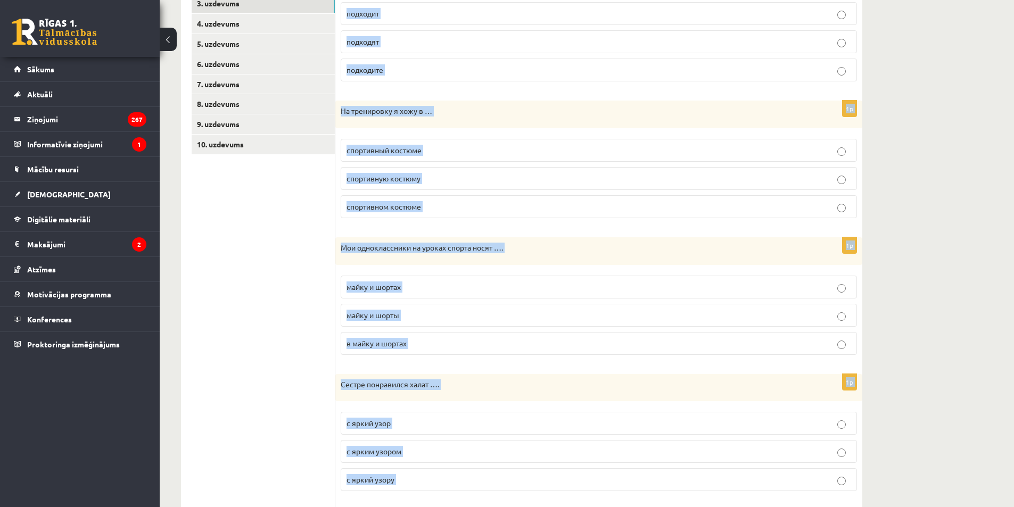
scroll to position [71, 0]
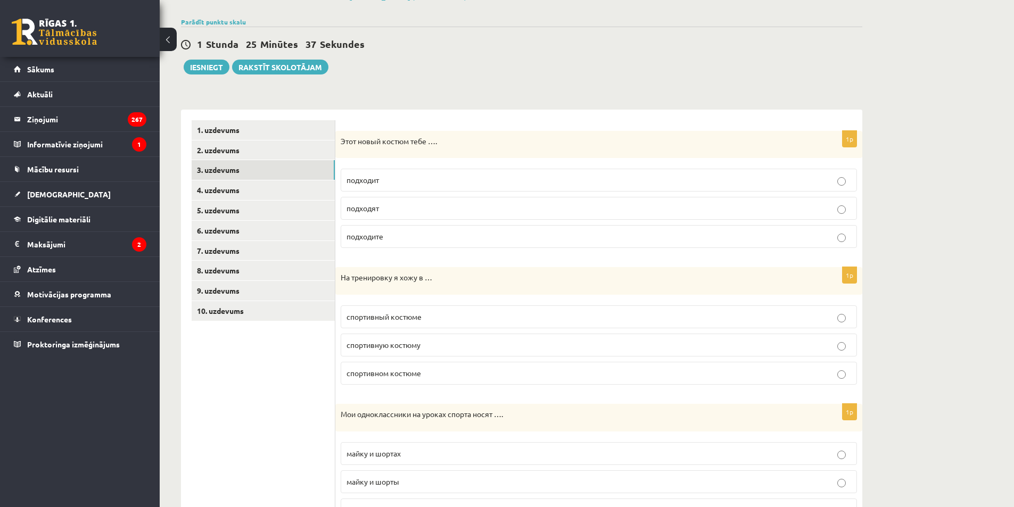
click at [391, 181] on p "подходит" at bounding box center [599, 180] width 505 height 11
click at [443, 322] on p "спортивный костюме" at bounding box center [599, 317] width 505 height 11
click at [431, 369] on p "спортивном костюме" at bounding box center [599, 373] width 505 height 11
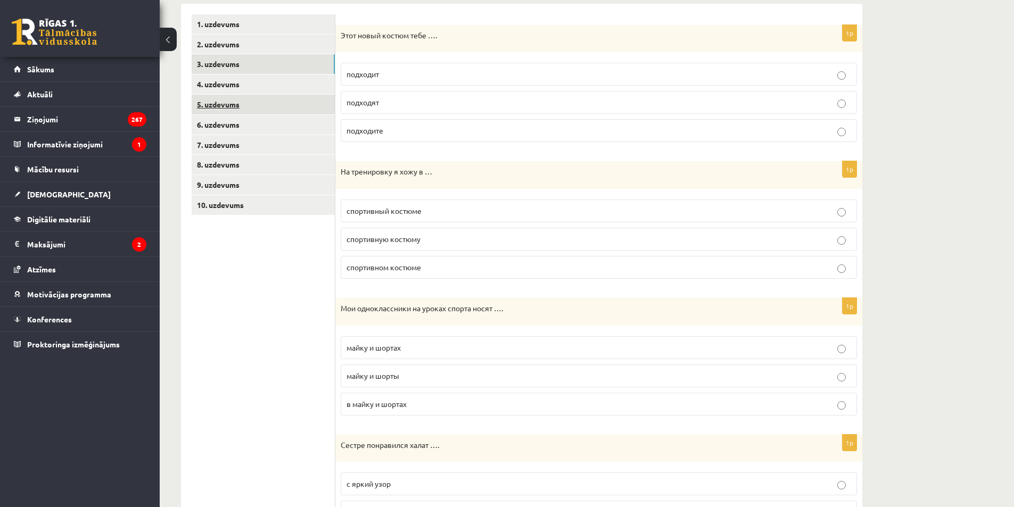
scroll to position [177, 0]
click at [439, 346] on p "майку и шортах" at bounding box center [599, 347] width 505 height 11
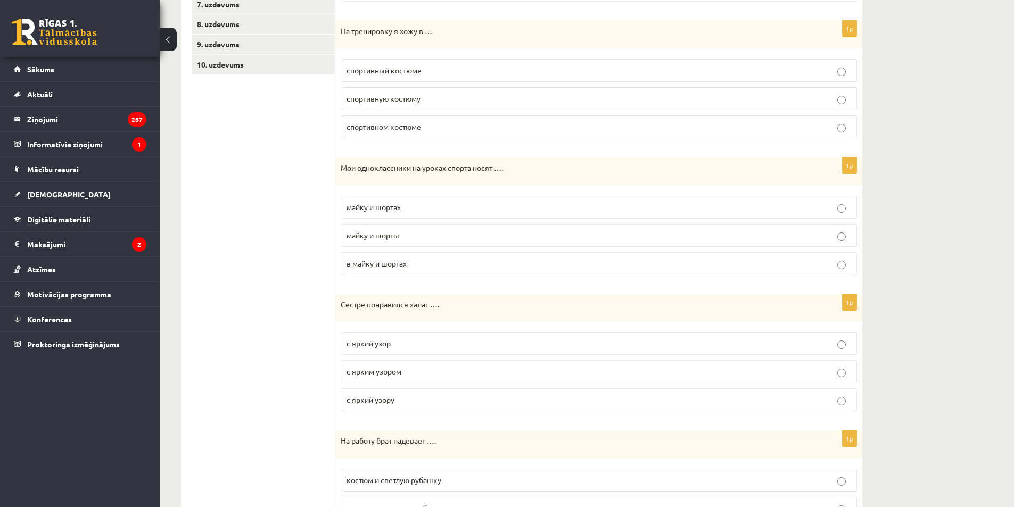
scroll to position [337, 0]
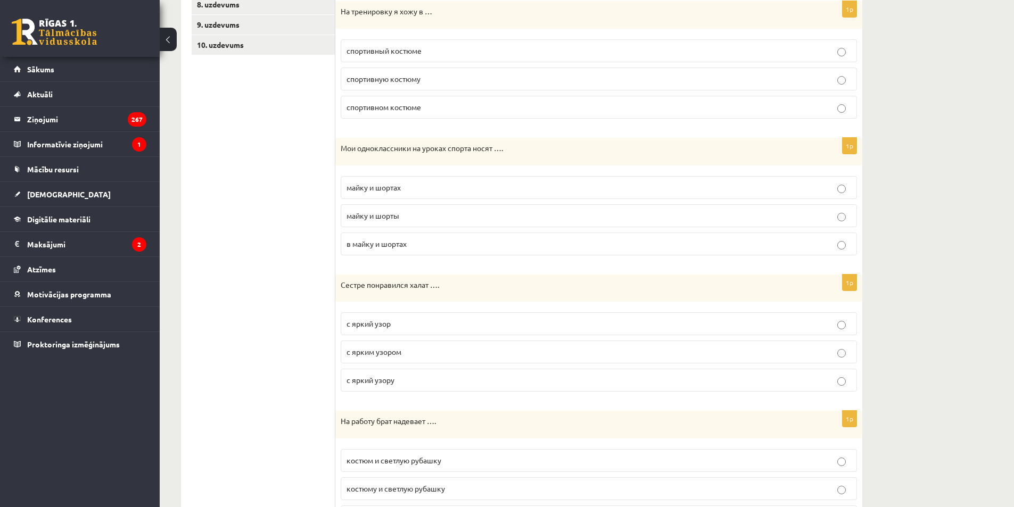
click at [467, 217] on p "майку и шорты" at bounding box center [599, 215] width 505 height 11
click at [421, 360] on label "с ярким узором" at bounding box center [599, 352] width 517 height 23
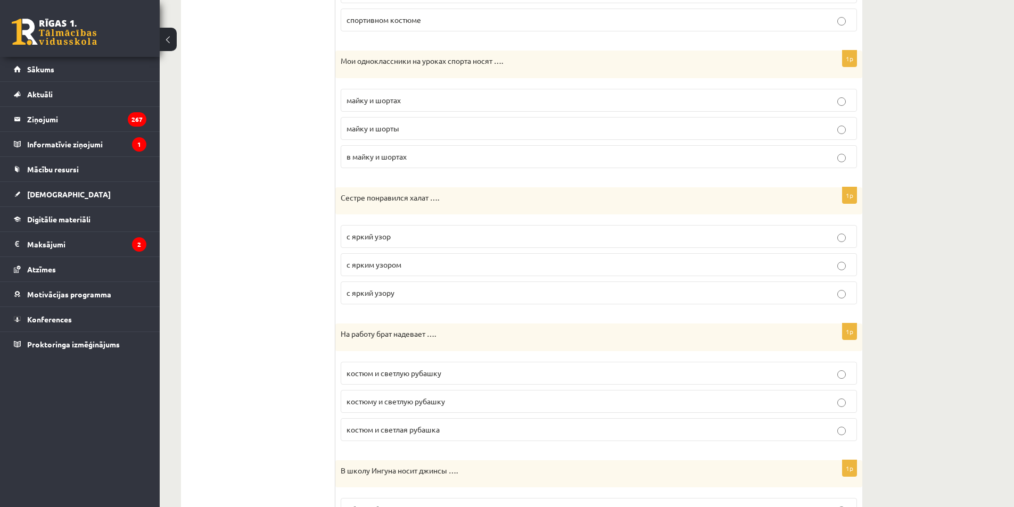
scroll to position [497, 0]
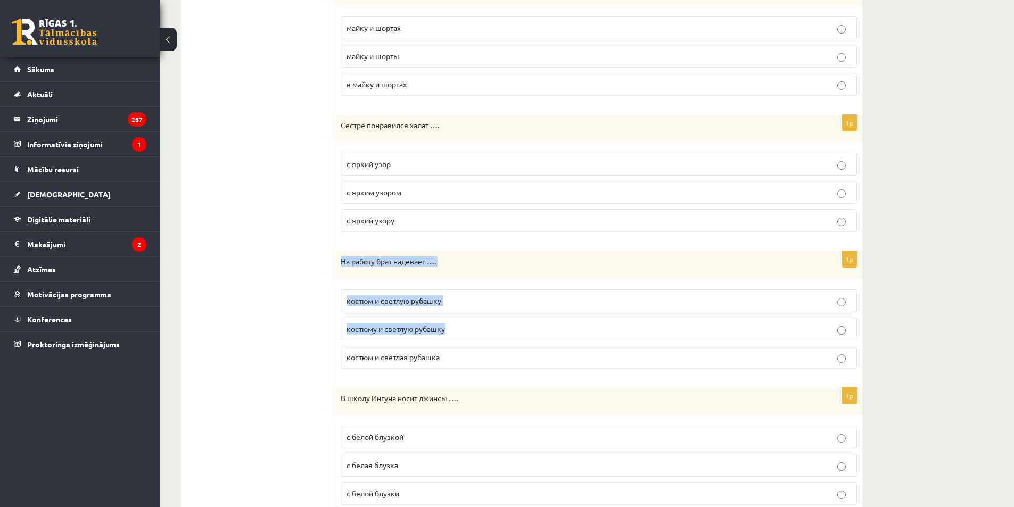
drag, startPoint x: 343, startPoint y: 256, endPoint x: 449, endPoint y: 325, distance: 127.0
click at [449, 325] on div "1p На работу брат надевает …. костюм и светлую рубашку костюму и светлую рубашк…" at bounding box center [598, 314] width 527 height 126
click at [514, 309] on label "костюм и светлую рубашку" at bounding box center [599, 301] width 517 height 23
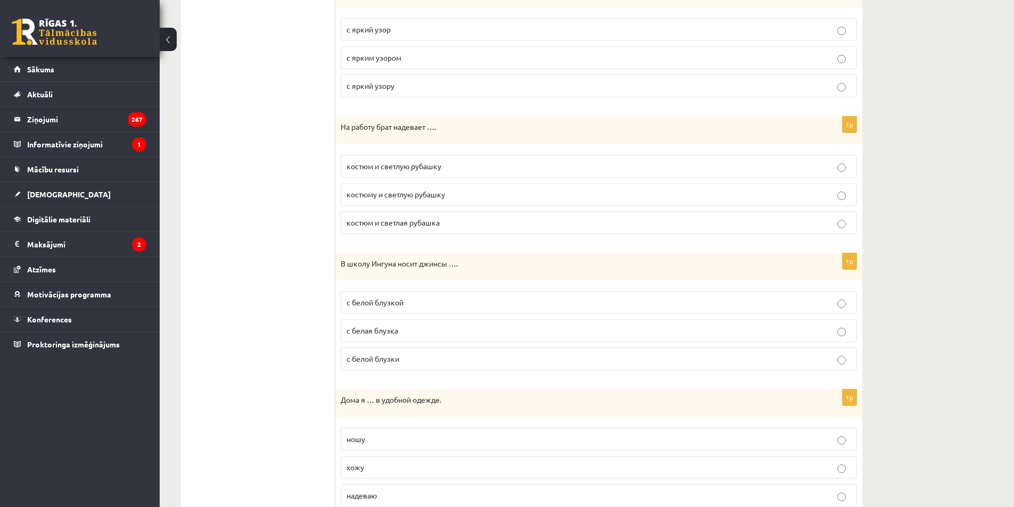
scroll to position [657, 0]
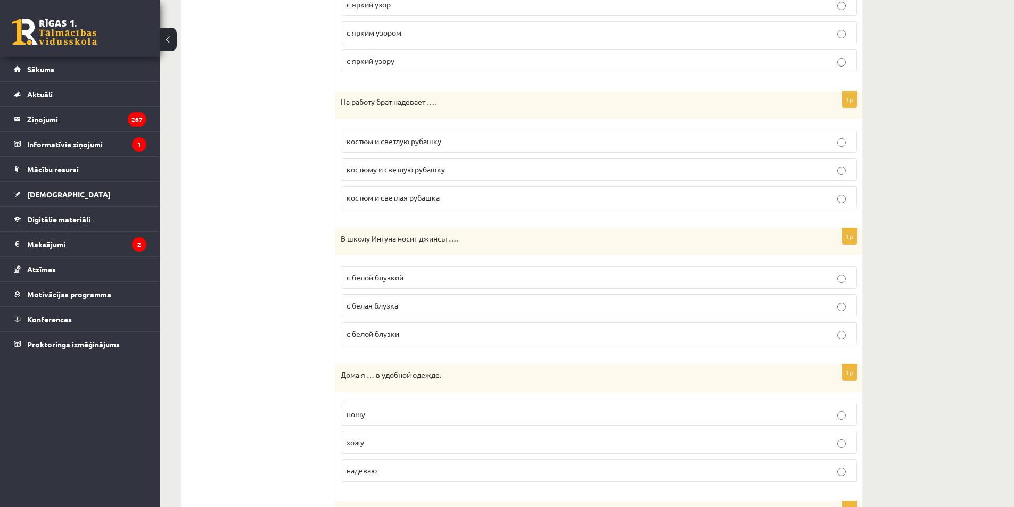
click at [427, 277] on p "с белой блузкой" at bounding box center [599, 277] width 505 height 11
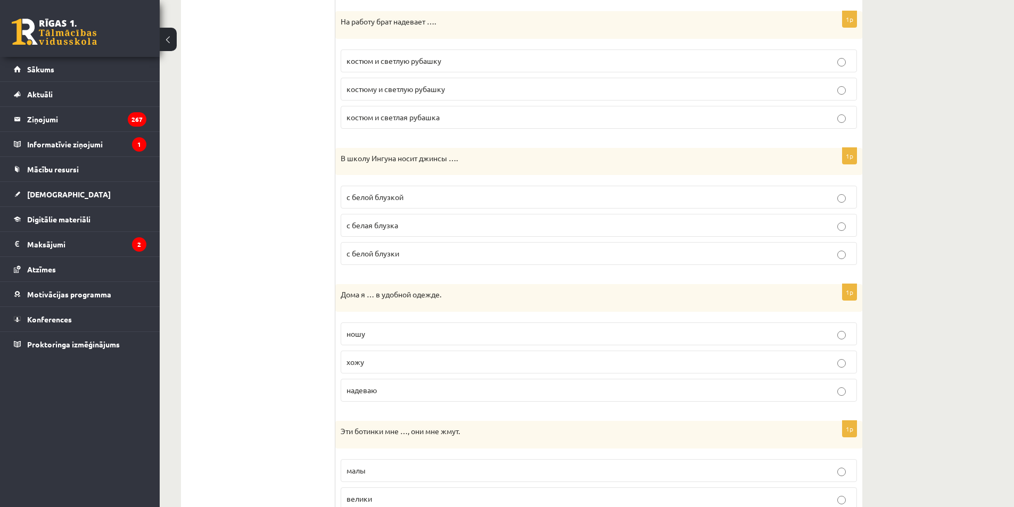
scroll to position [763, 0]
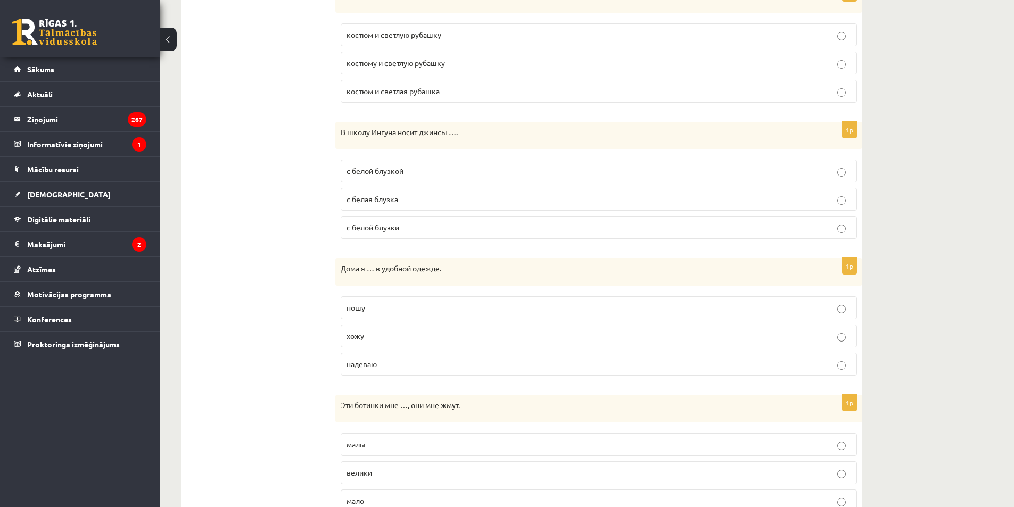
click at [365, 338] on p "хожу" at bounding box center [599, 336] width 505 height 11
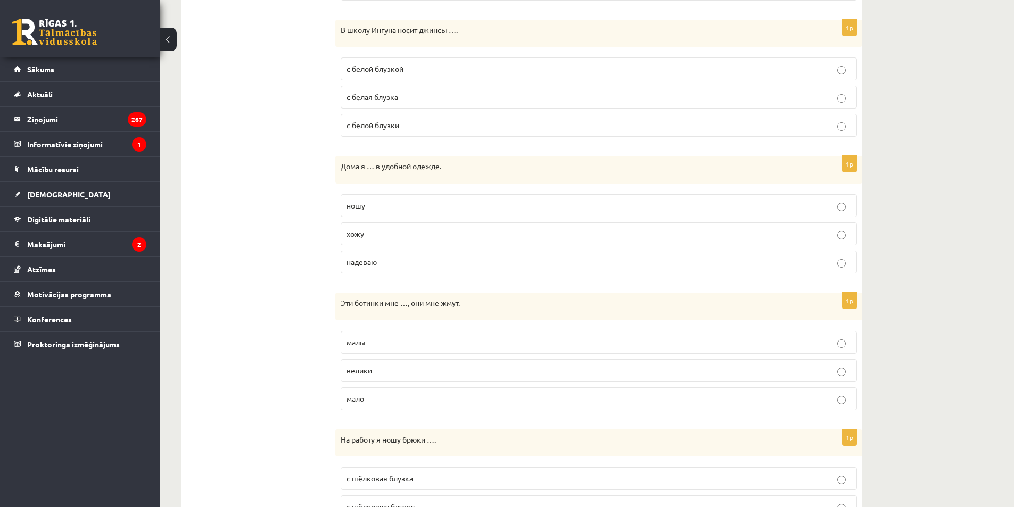
scroll to position [870, 0]
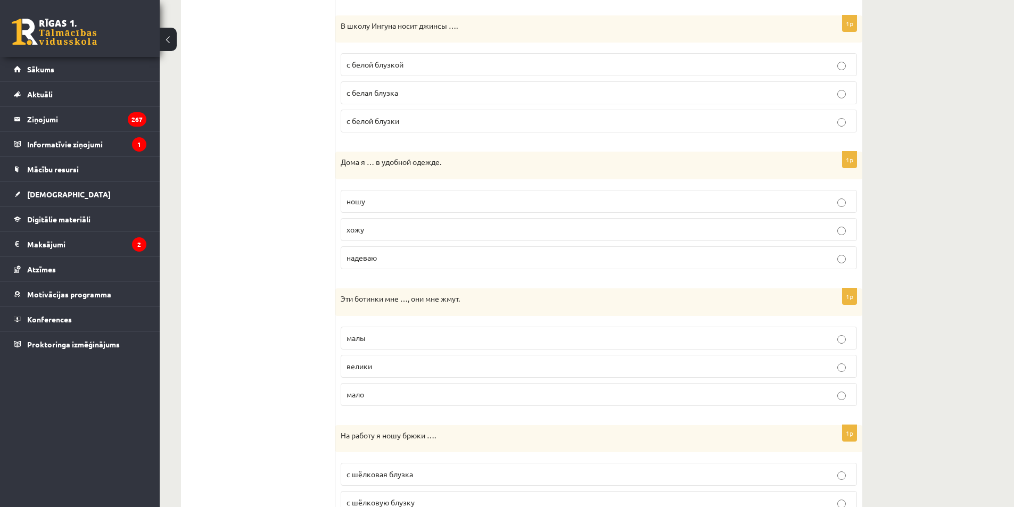
click at [383, 345] on label "малы" at bounding box center [599, 338] width 517 height 23
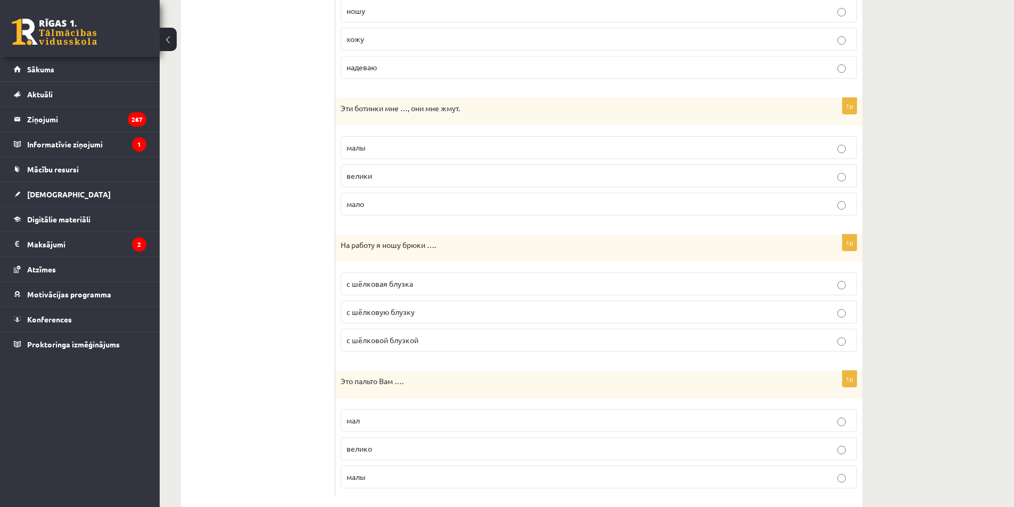
scroll to position [1083, 0]
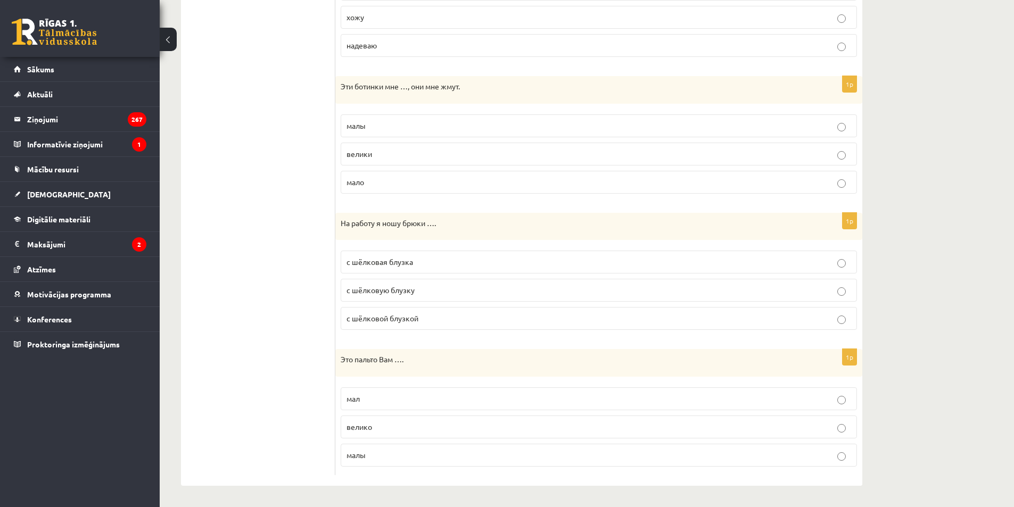
click at [440, 263] on p "с шёлковая блузка" at bounding box center [599, 262] width 505 height 11
click at [382, 433] on label "велико" at bounding box center [599, 427] width 517 height 23
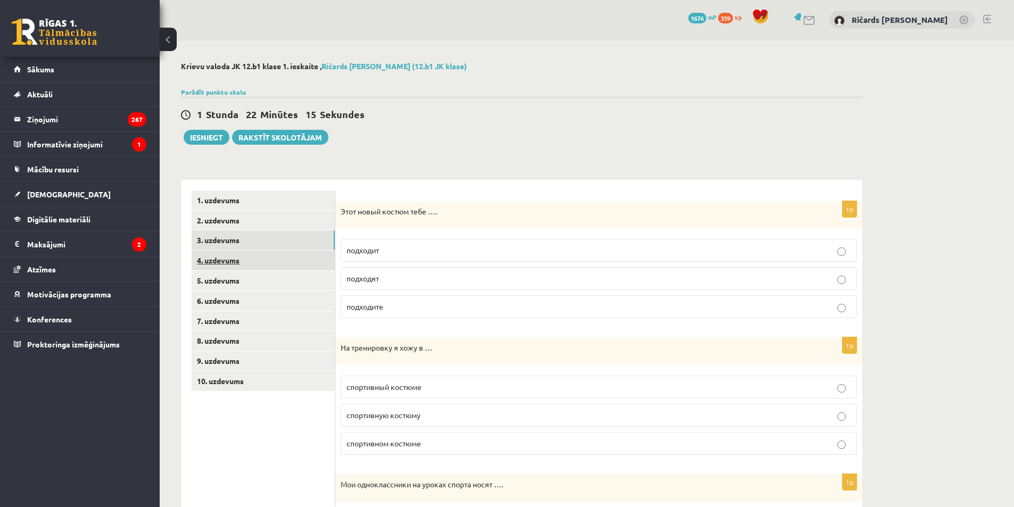
scroll to position [0, 0]
click at [225, 259] on link "4. uzdevums" at bounding box center [263, 261] width 143 height 20
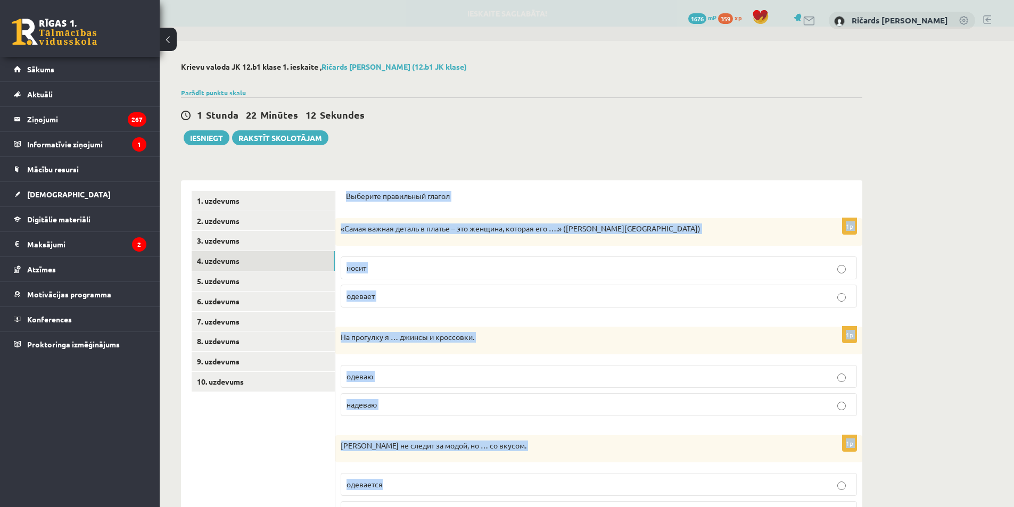
scroll to position [275, 0]
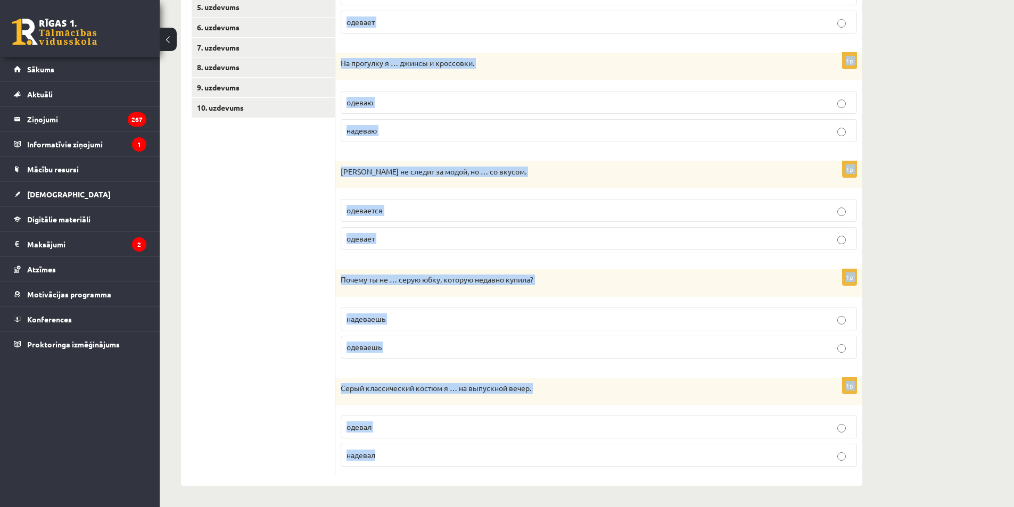
drag, startPoint x: 347, startPoint y: 197, endPoint x: 569, endPoint y: 480, distance: 359.8
copy form "Выберите правильный глагол 1p «Самая важная деталь в платье – это женщина, кото…"
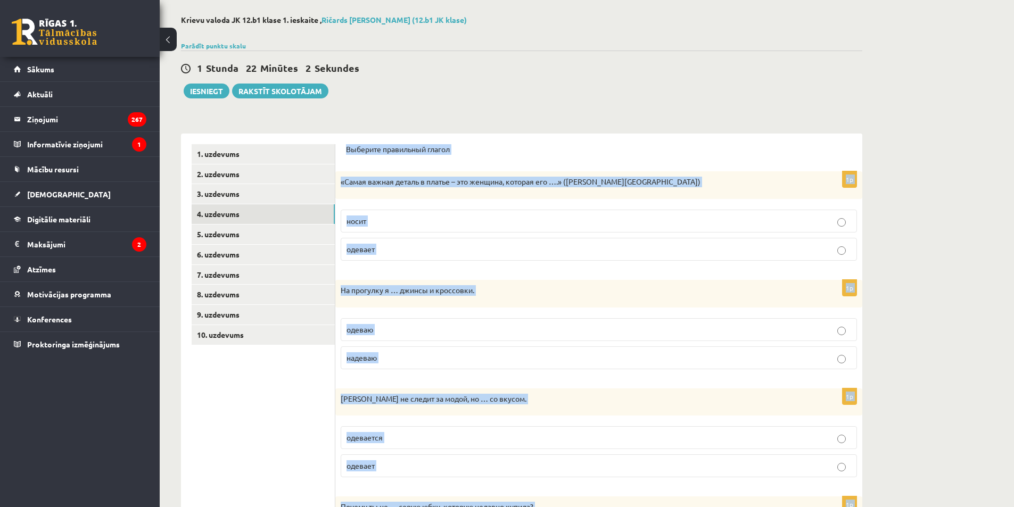
scroll to position [0, 0]
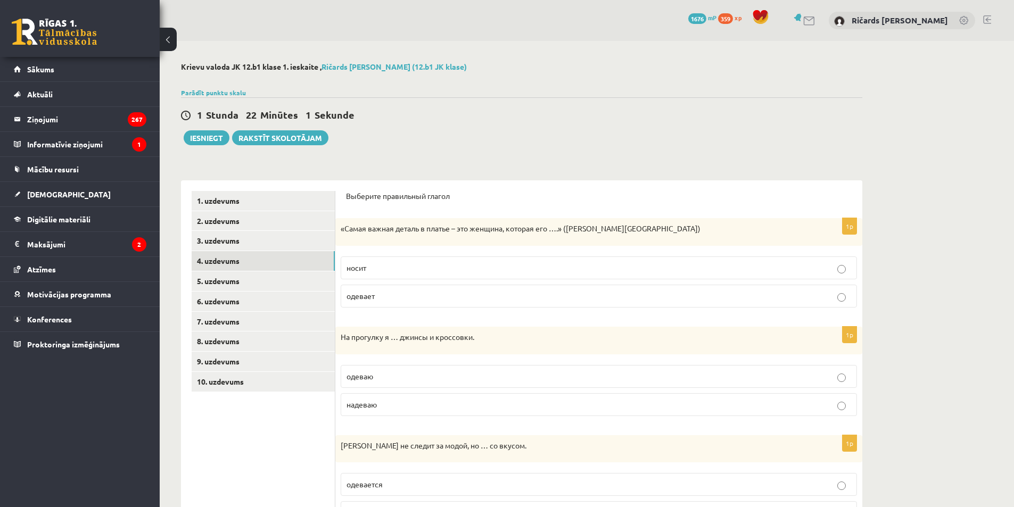
click at [467, 137] on div "1 Stunda 22 Minūtes 1 Sekunde Ieskaite saglabāta! Iesniegt Rakstīt skolotājam" at bounding box center [522, 121] width 682 height 48
click at [405, 265] on p "носит" at bounding box center [599, 268] width 505 height 11
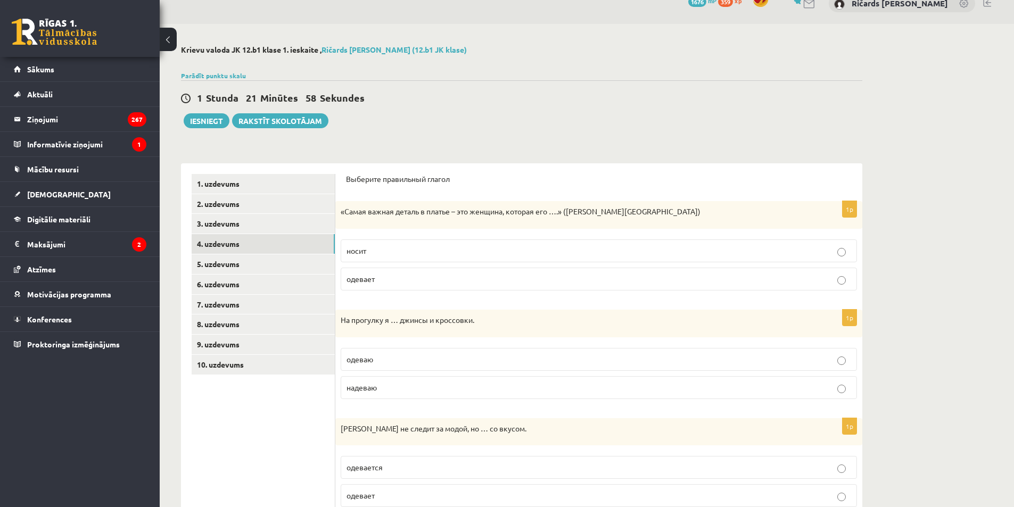
scroll to position [53, 0]
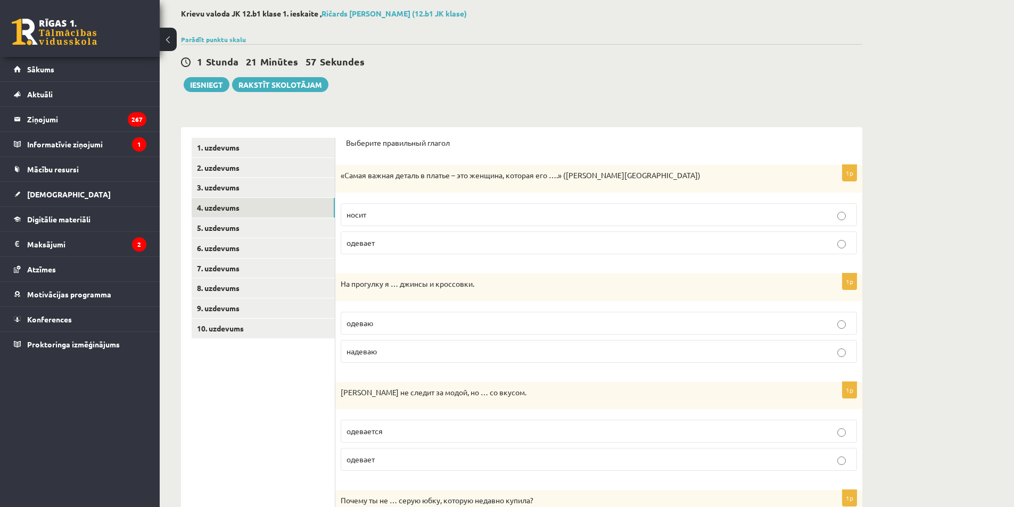
click at [403, 355] on p "надеваю" at bounding box center [599, 351] width 505 height 11
click at [381, 455] on p "одевает" at bounding box center [599, 459] width 505 height 11
click at [386, 434] on p "одевается" at bounding box center [599, 431] width 505 height 11
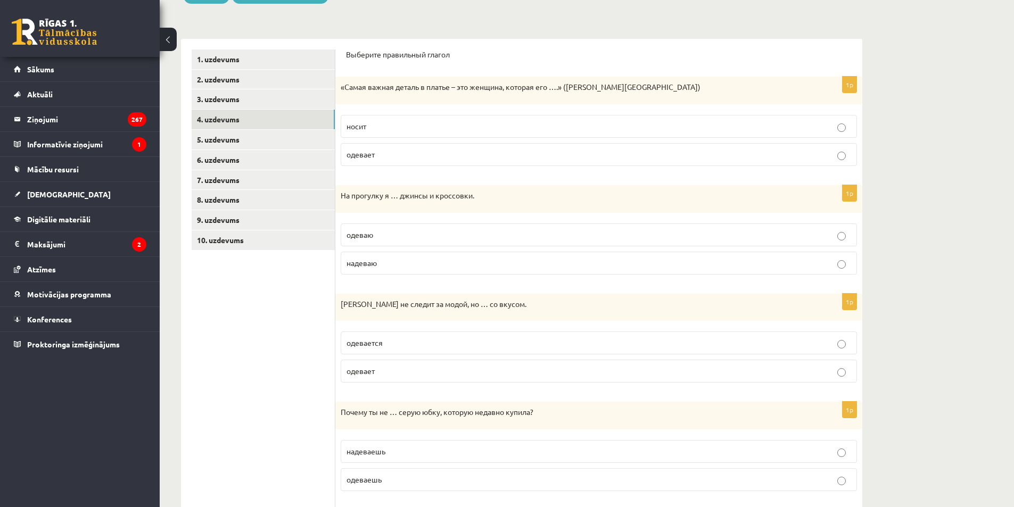
scroll to position [160, 0]
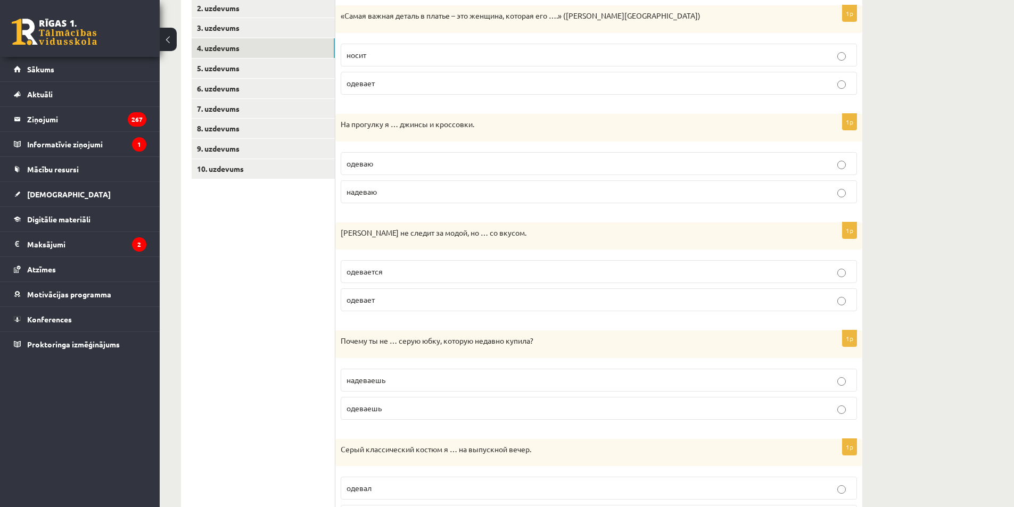
click at [409, 383] on p "надеваешь" at bounding box center [599, 380] width 505 height 11
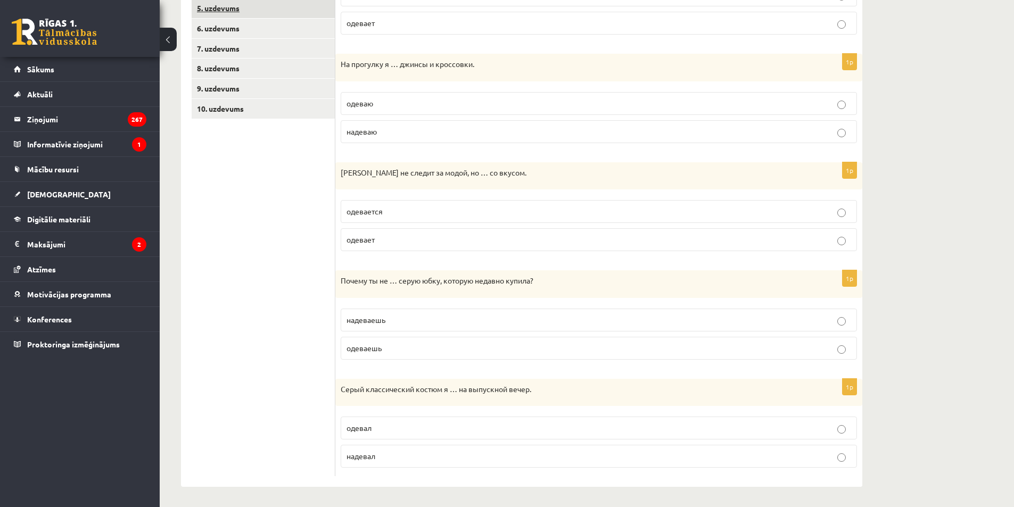
scroll to position [275, 0]
click at [371, 449] on label "надевал" at bounding box center [599, 455] width 517 height 23
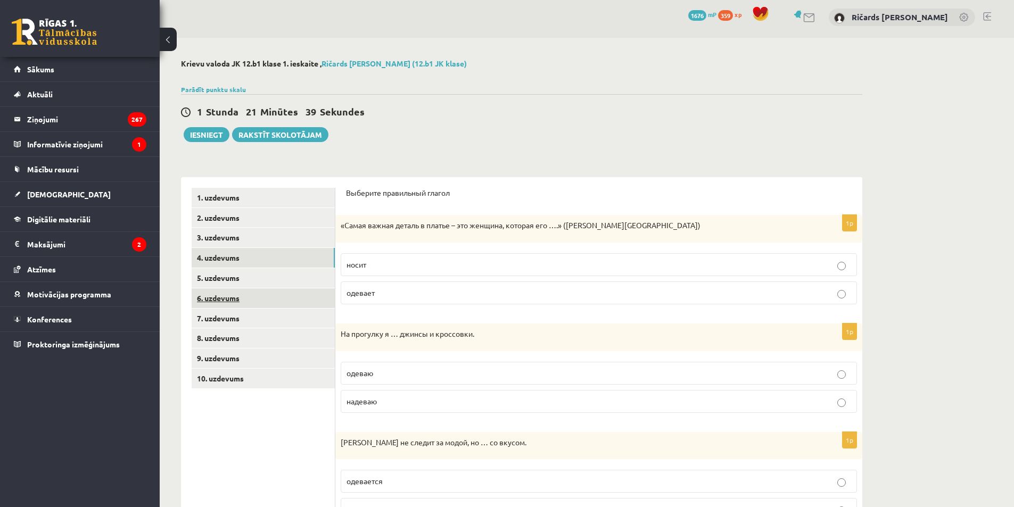
scroll to position [0, 0]
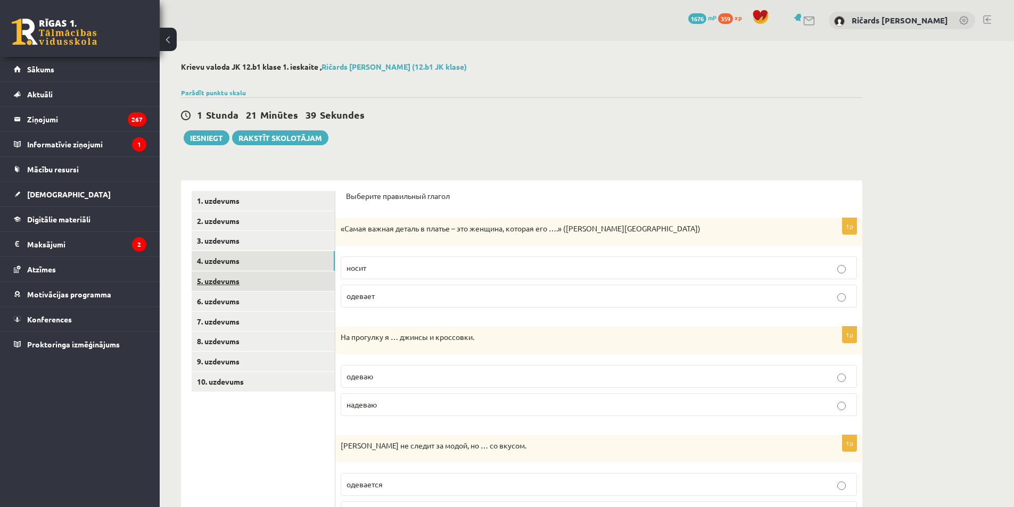
click at [242, 285] on link "5. uzdevums" at bounding box center [263, 282] width 143 height 20
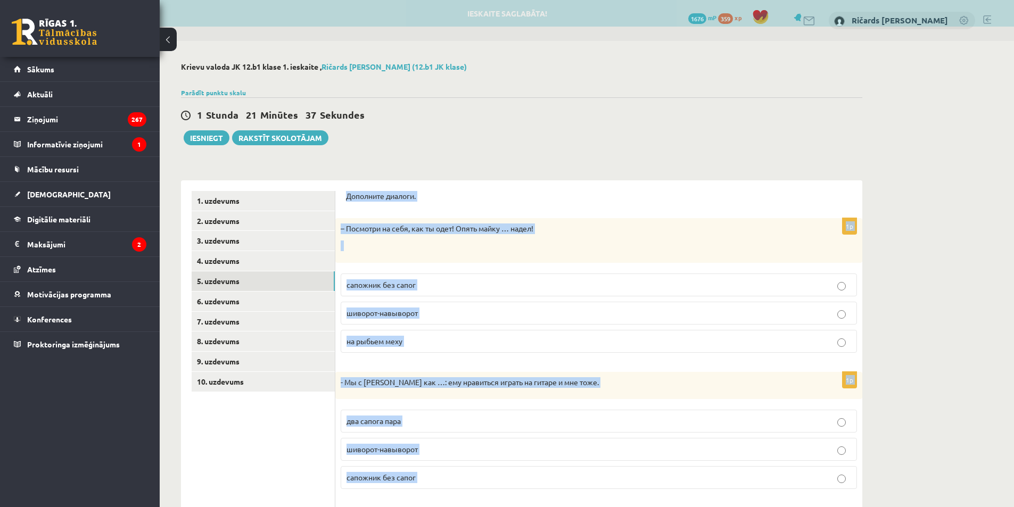
scroll to position [160, 0]
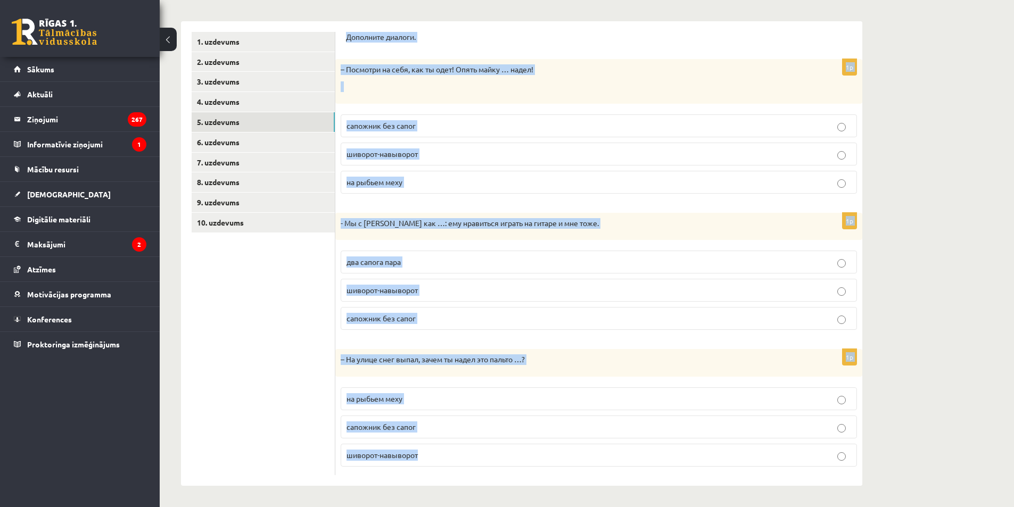
drag, startPoint x: 372, startPoint y: 223, endPoint x: 608, endPoint y: 506, distance: 369.0
click at [615, 348] on html "0 Dāvanas 1676 mP 359 xp Ričards Artūrs Janeks Sākums Aktuāli Kā mācīties eSKOL…" at bounding box center [507, 94] width 1014 height 507
drag, startPoint x: 440, startPoint y: 227, endPoint x: 435, endPoint y: 226, distance: 5.4
copy form "Дополните диалоги. 1p – Посмотри на себя, как ты одет! Опять майку … надел! сап…"
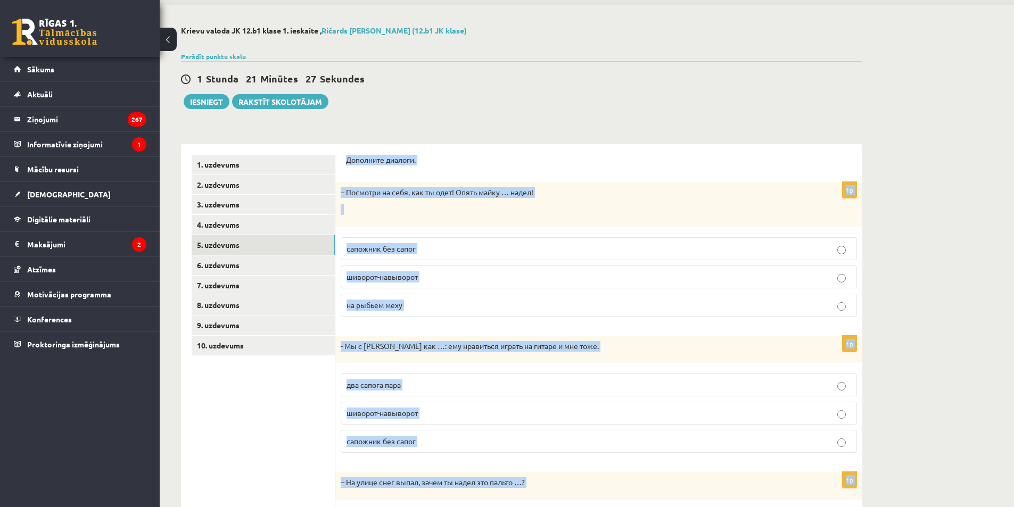
scroll to position [0, 0]
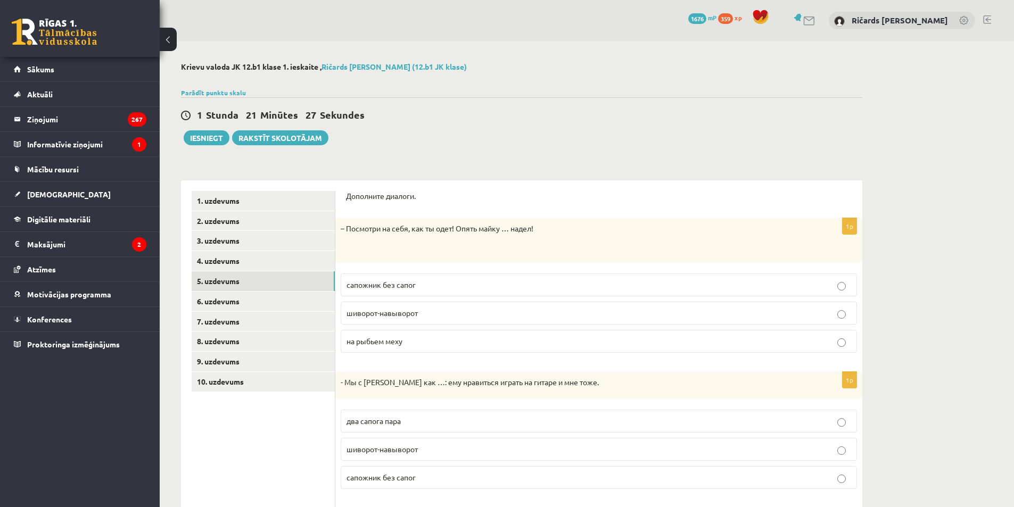
click at [496, 125] on div "1 Stunda 21 Minūtes 27 Sekundes Ieskaite saglabāta! Iesniegt Rakstīt skolotājam" at bounding box center [522, 121] width 682 height 48
click at [398, 309] on span "шиворот-навыворот" at bounding box center [382, 313] width 71 height 10
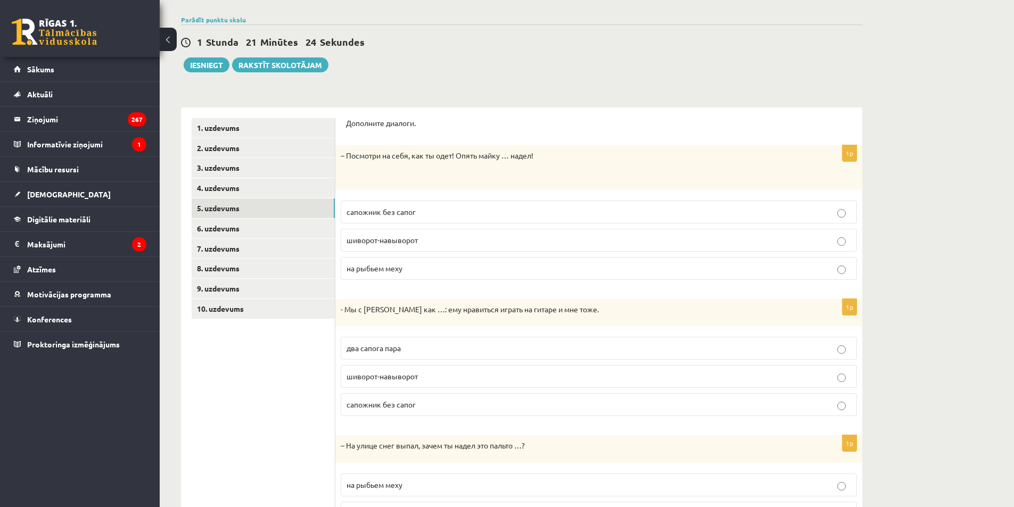
scroll to position [106, 0]
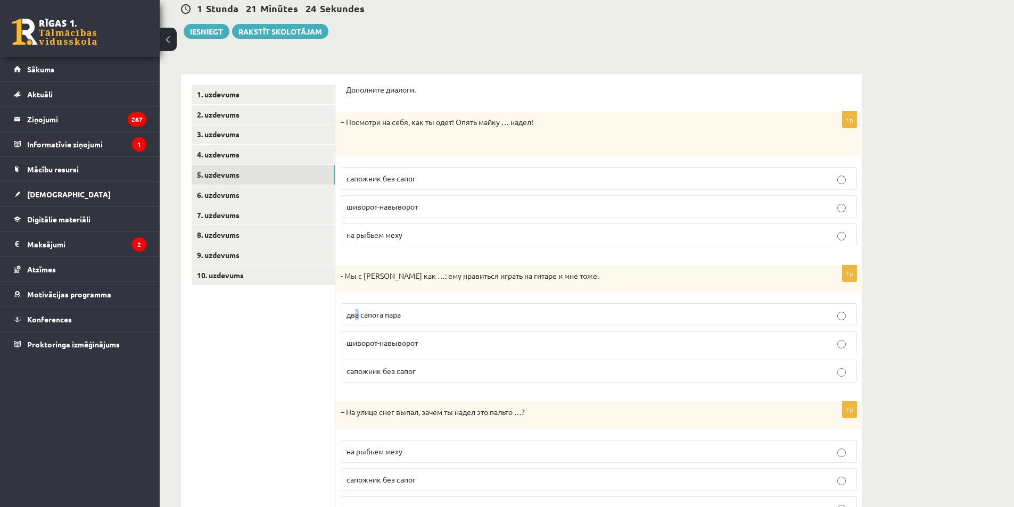
click at [357, 324] on label "два сапога пара" at bounding box center [599, 315] width 517 height 23
click at [472, 321] on p "два сапога пара" at bounding box center [599, 314] width 505 height 11
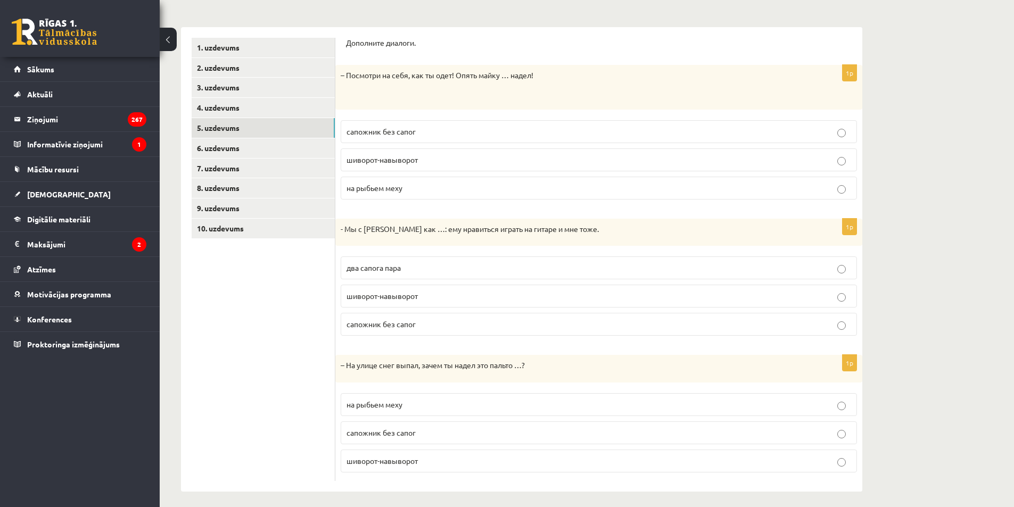
scroll to position [160, 0]
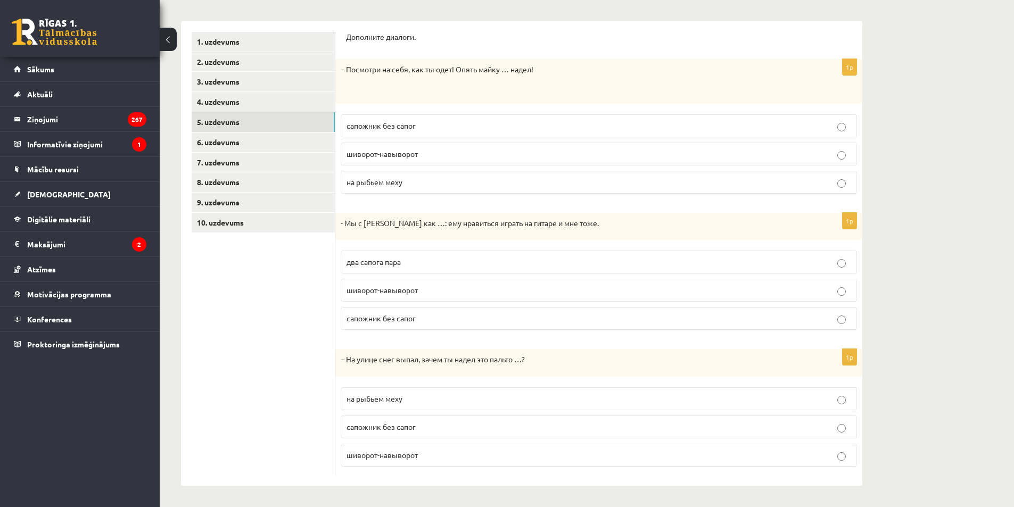
click at [398, 394] on p "на рыбьем меху" at bounding box center [599, 399] width 505 height 11
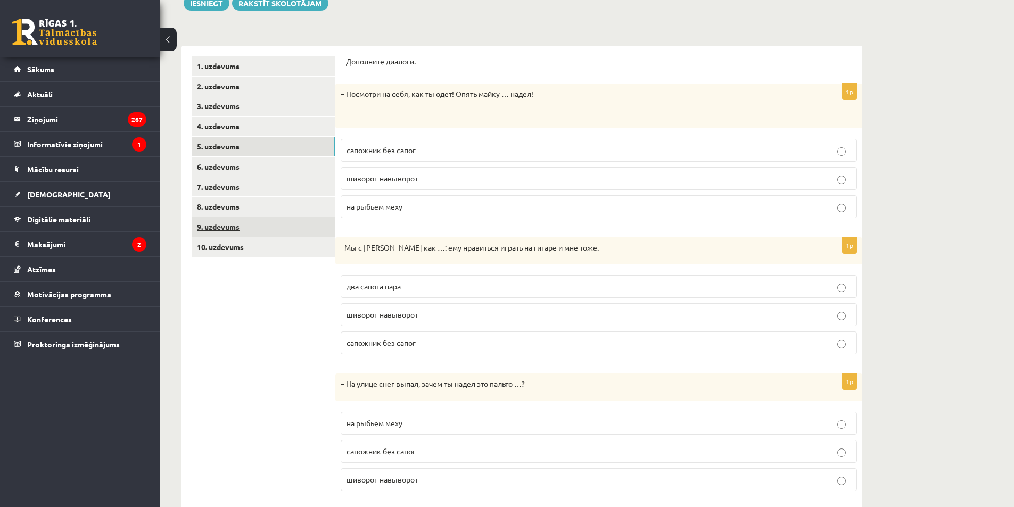
scroll to position [53, 0]
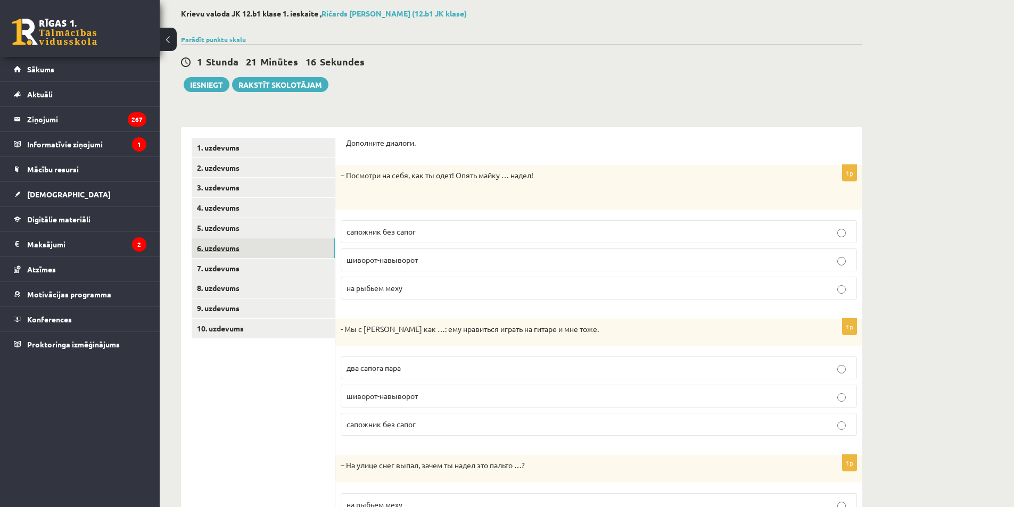
click at [223, 256] on link "6. uzdevums" at bounding box center [263, 249] width 143 height 20
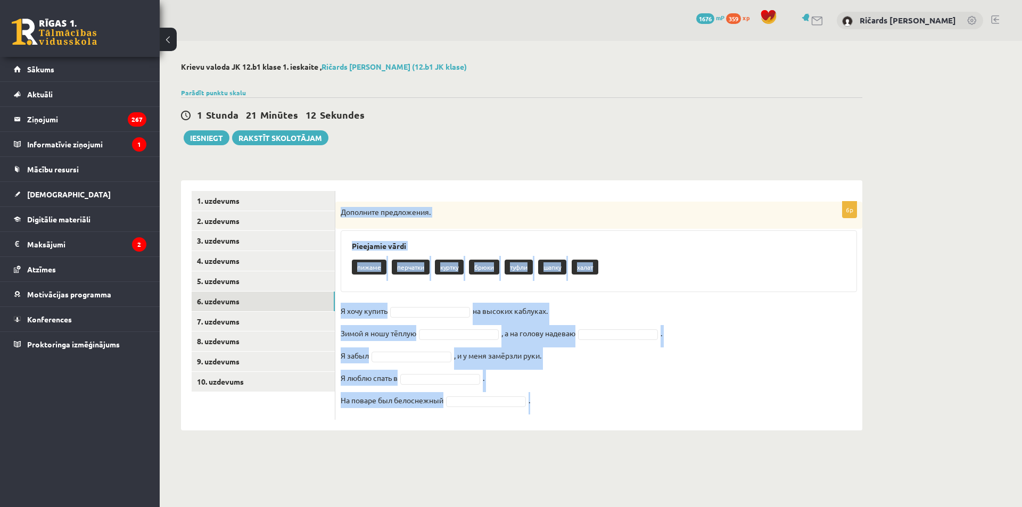
drag, startPoint x: 342, startPoint y: 210, endPoint x: 570, endPoint y: 409, distance: 303.1
click at [570, 409] on div "6p Дополните предложения. Pieejamie vārdi пижаме перчатки куртку брюки туфли ша…" at bounding box center [598, 311] width 527 height 218
copy div "Дополните предложения. Pieejamie vārdi пижаме перчатки куртку брюки туфли шапку…"
click at [568, 161] on div "**********" at bounding box center [522, 246] width 724 height 411
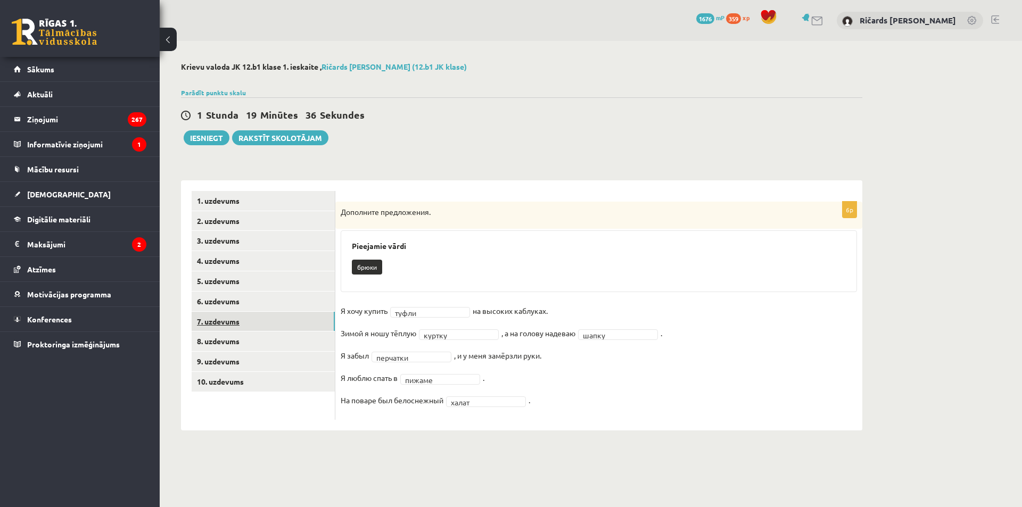
click at [288, 322] on link "7. uzdevums" at bounding box center [263, 322] width 143 height 20
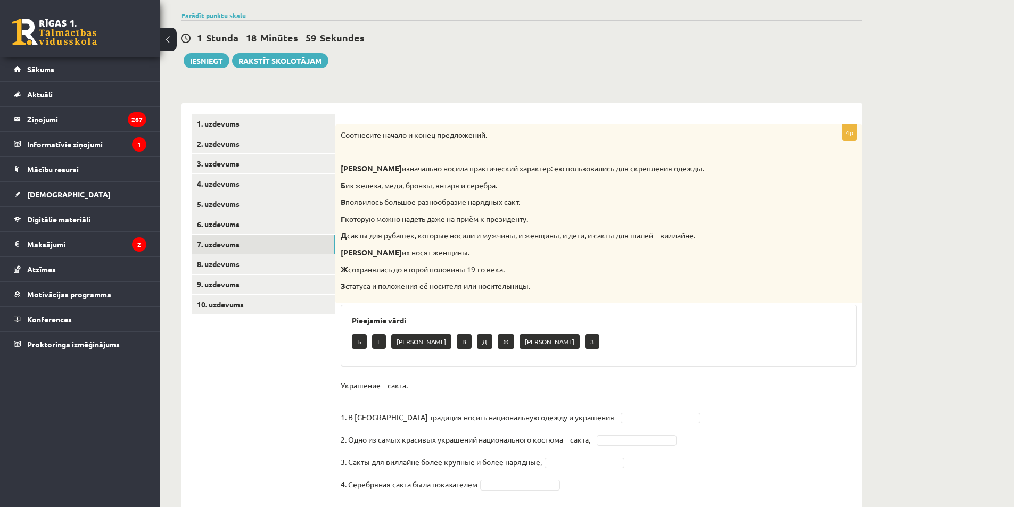
scroll to position [106, 0]
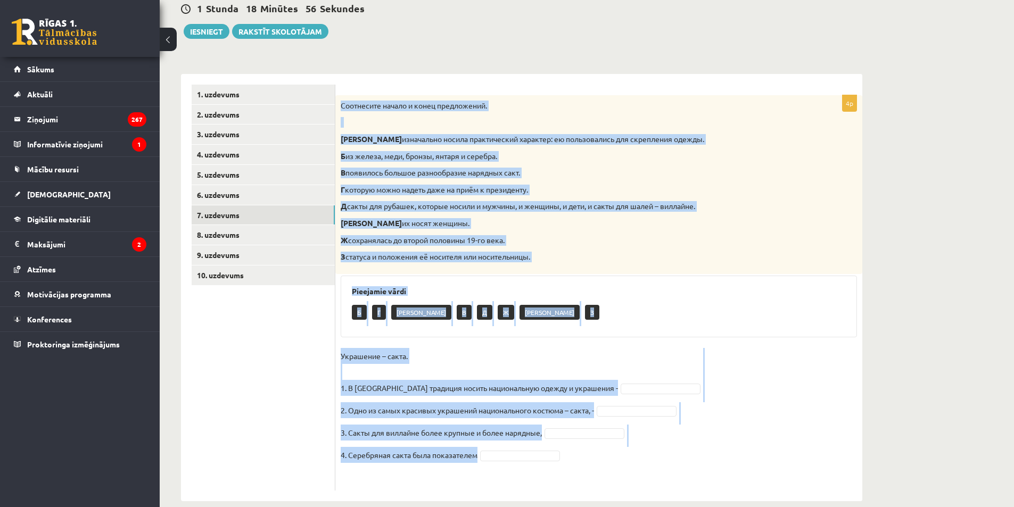
drag, startPoint x: 343, startPoint y: 106, endPoint x: 567, endPoint y: 425, distance: 389.6
click at [588, 448] on div "4p Соотнесите начало и конец предложений. А изначально носила практический хара…" at bounding box center [598, 293] width 527 height 396
copy div "Соотнесите начало и конец предложений. А изначально носила практический характе…"
click at [629, 300] on div "Pieejamie vārdi Б Г Е В Д Ж А З" at bounding box center [599, 307] width 517 height 62
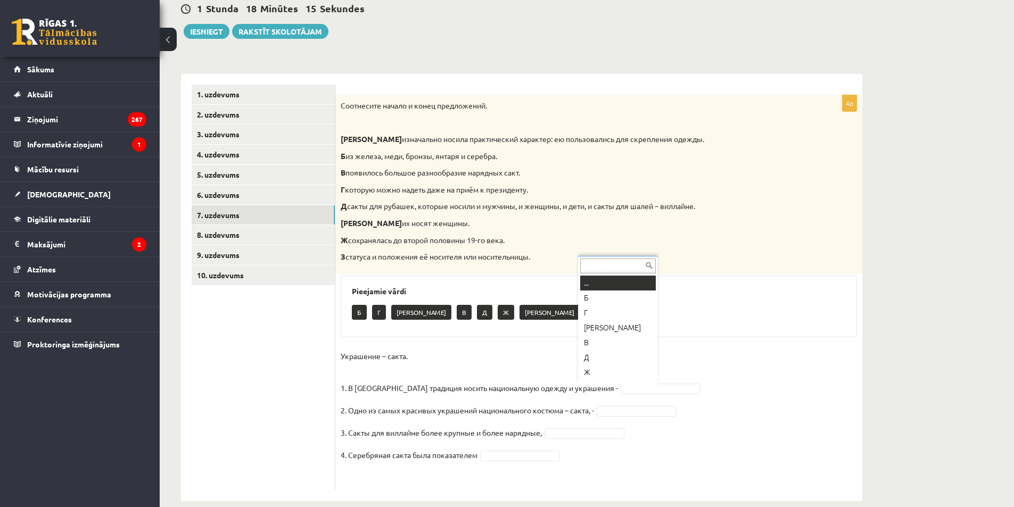
scroll to position [13, 0]
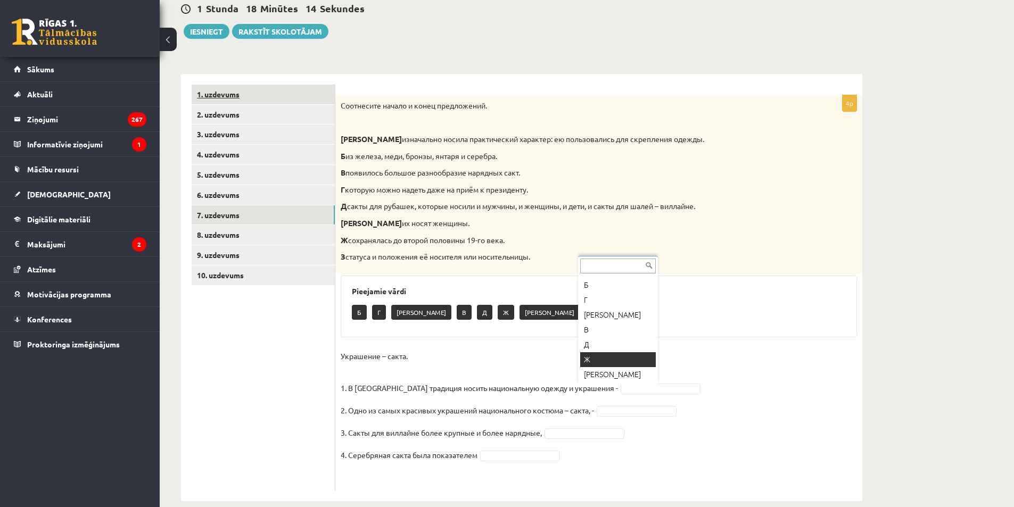
drag, startPoint x: 611, startPoint y: 358, endPoint x: 299, endPoint y: 102, distance: 403.7
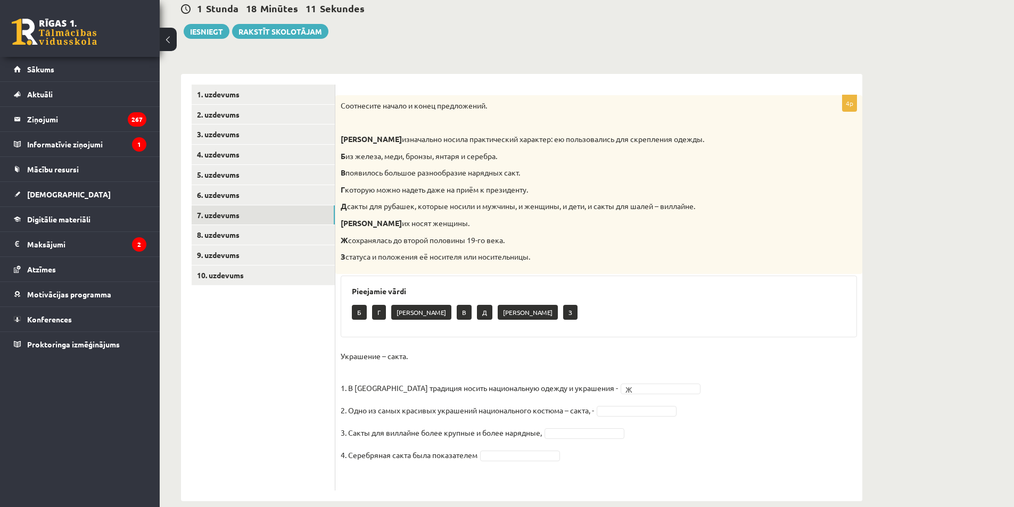
click at [638, 419] on fieldset "Украшение – сакта. 1. В Латвии традиция носить национальную одежду и украшения …" at bounding box center [599, 416] width 517 height 137
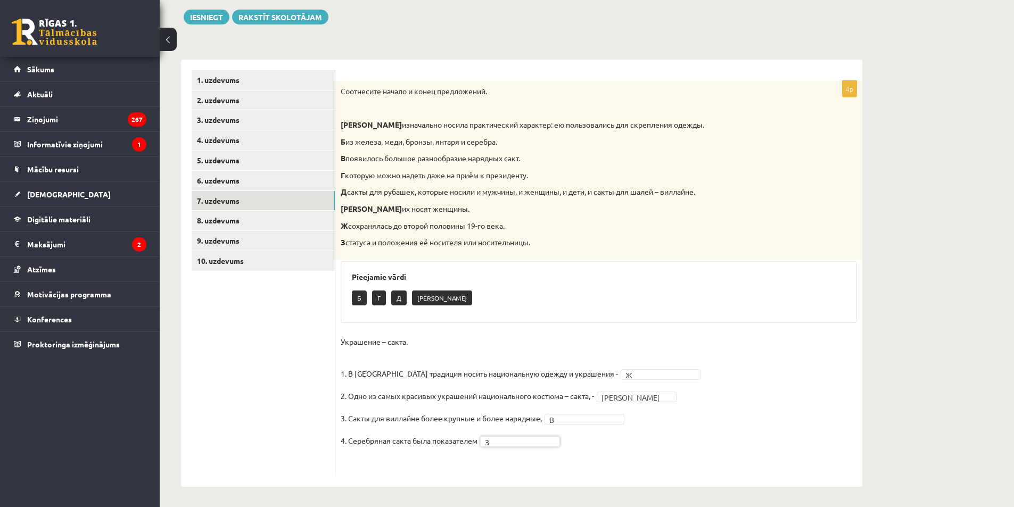
scroll to position [122, 0]
click at [288, 220] on link "8. uzdevums" at bounding box center [263, 220] width 143 height 20
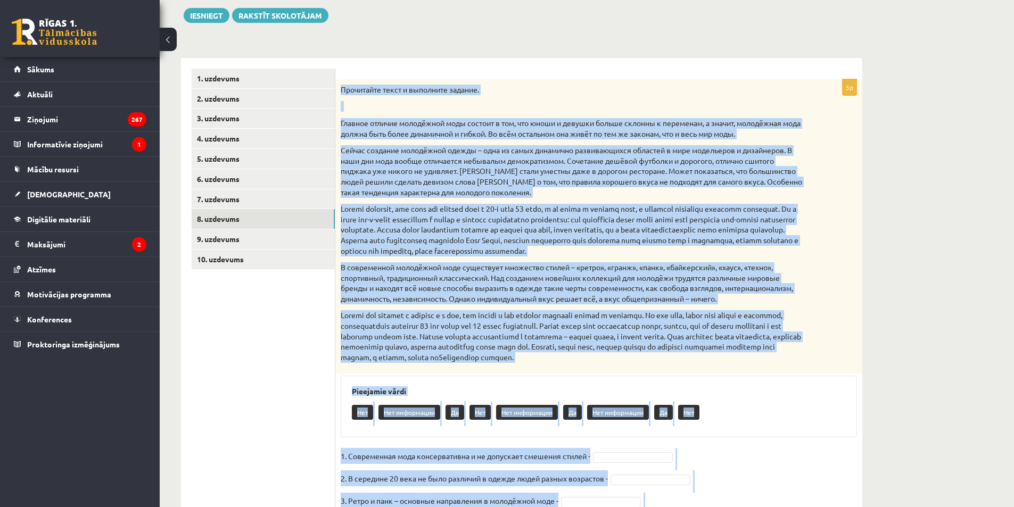
scroll to position [213, 0]
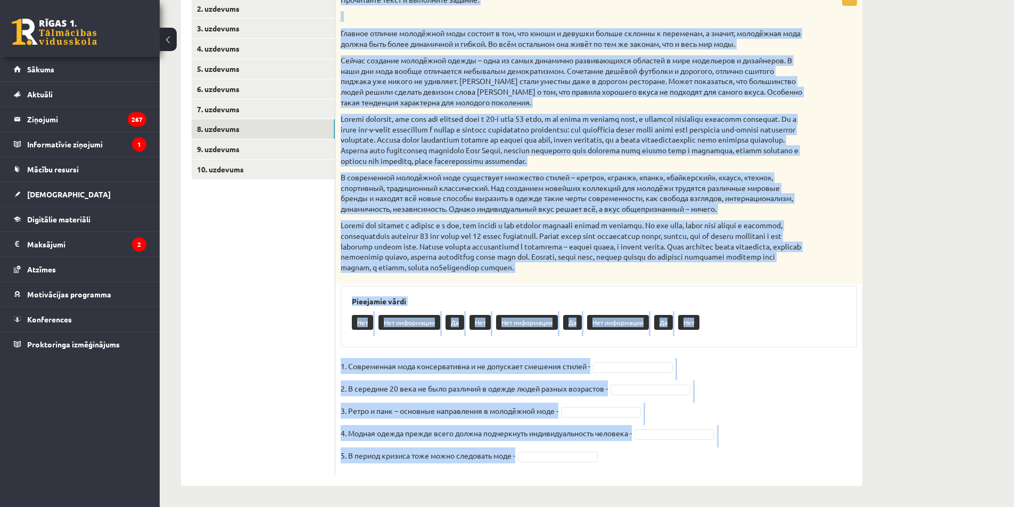
drag, startPoint x: 341, startPoint y: 90, endPoint x: 650, endPoint y: 459, distance: 481.2
click at [704, 295] on html "0 Dāvanas 1676 mP 359 xp Ričards Artūrs Janeks Sākums Aktuāli Kā mācīties eSKOL…" at bounding box center [507, 41] width 1014 height 507
copy div "Прочитайте текст и выполните задание. Главное отличие молодёжной моды состоит в…"
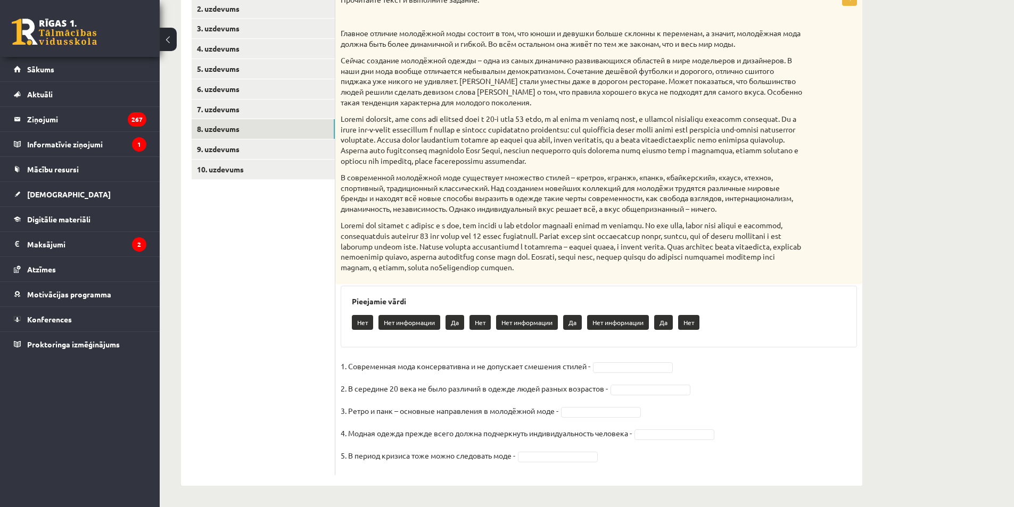
click at [258, 270] on ul "1. uzdevums 2. uzdevums 3. uzdevums 4. uzdevums 5. uzdevums 6. uzdevums 7. uzde…" at bounding box center [264, 227] width 144 height 497
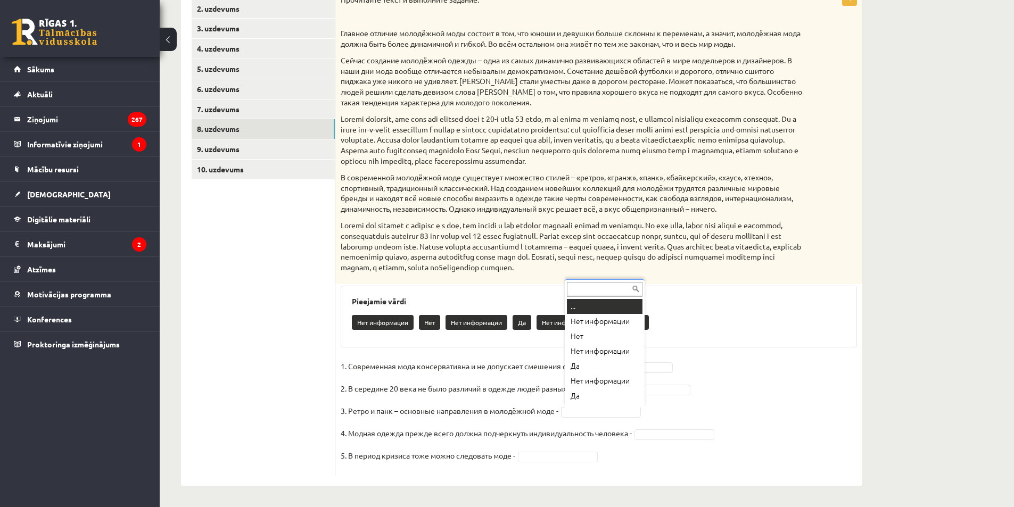
scroll to position [13, 0]
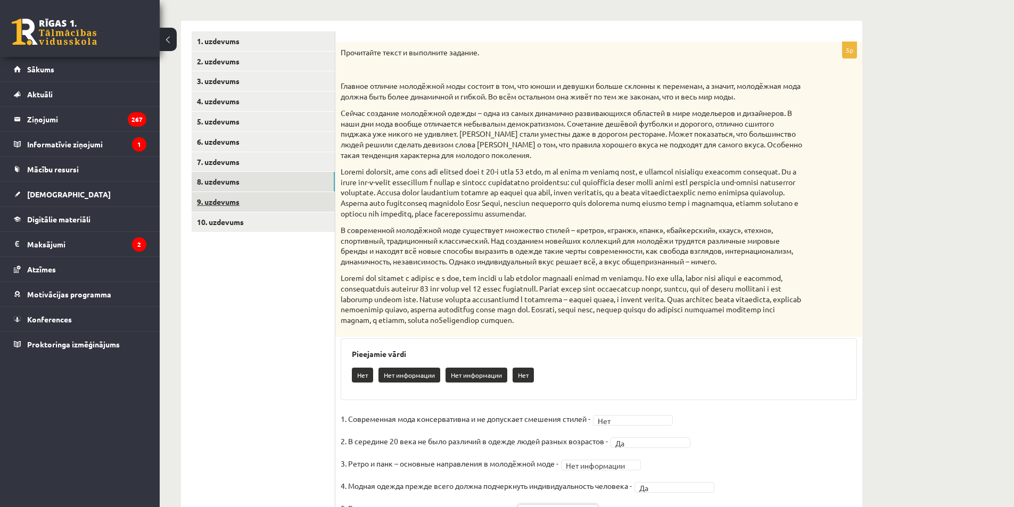
click at [247, 205] on link "9. uzdevums" at bounding box center [263, 202] width 143 height 20
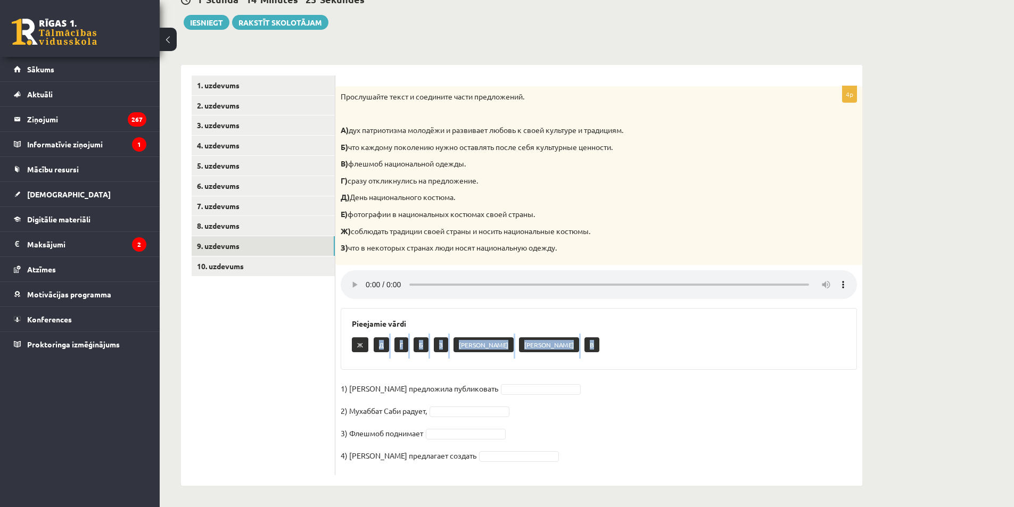
drag, startPoint x: 379, startPoint y: 347, endPoint x: 413, endPoint y: 378, distance: 46.7
click at [413, 378] on div "4p Прослушайте текст и соедините части предложений. А) дух патриотизма молодёжи…" at bounding box center [598, 280] width 527 height 389
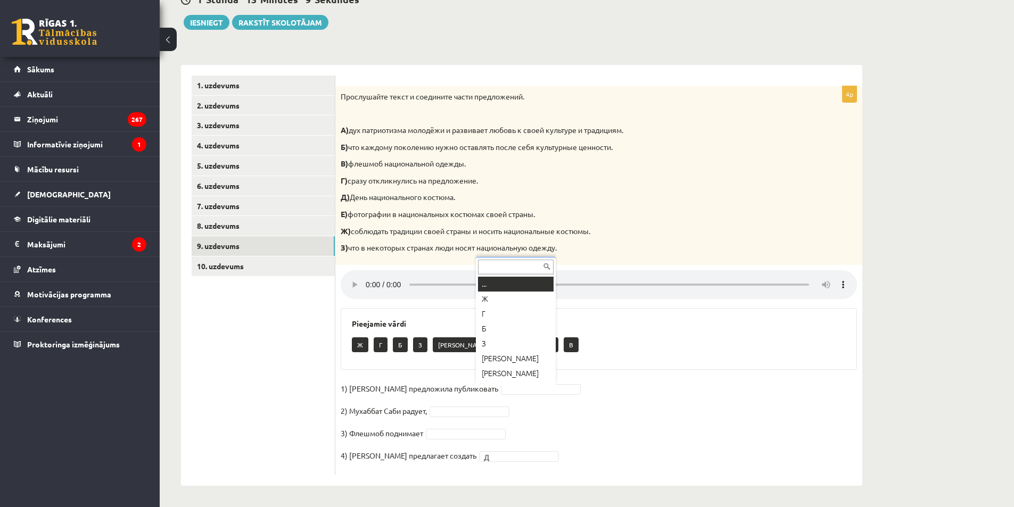
scroll to position [13, 0]
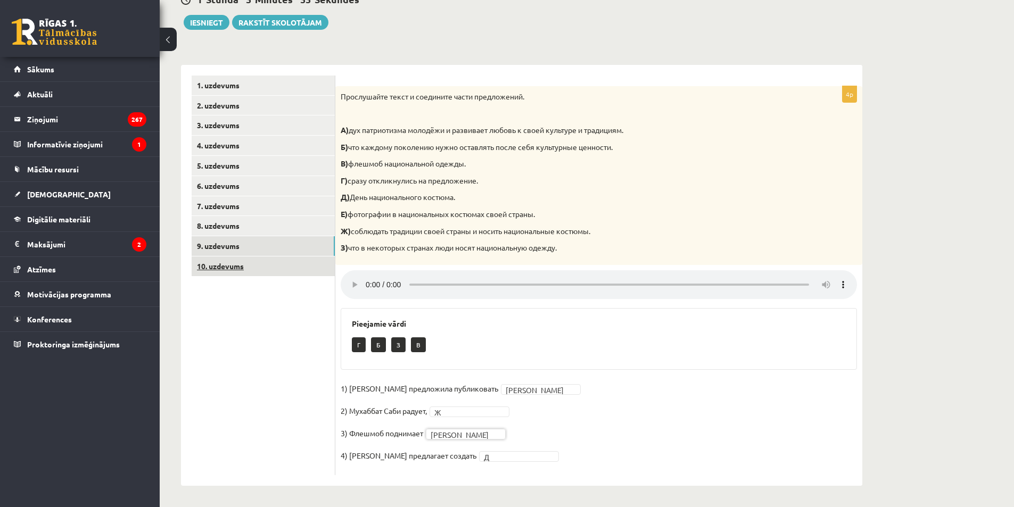
click at [248, 264] on link "10. uzdevums" at bounding box center [263, 267] width 143 height 20
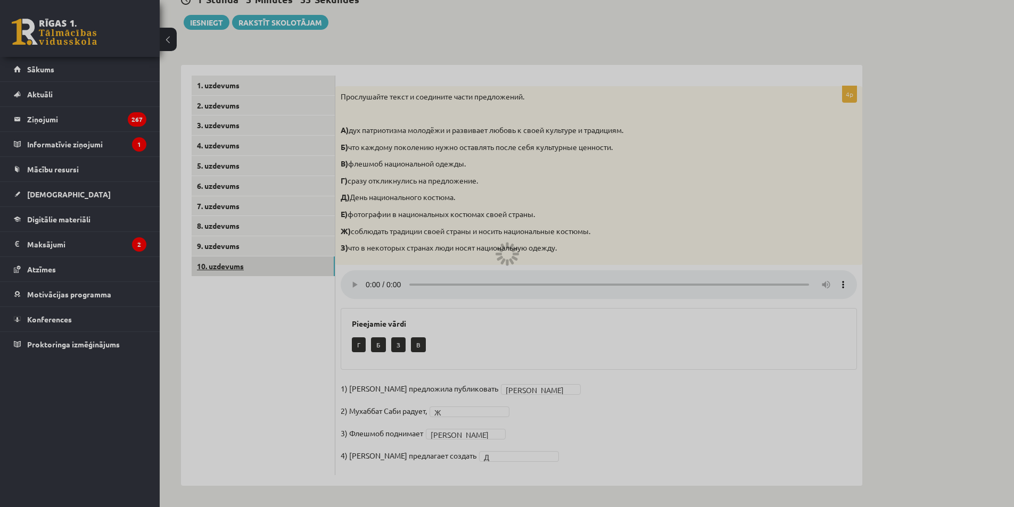
scroll to position [24, 0]
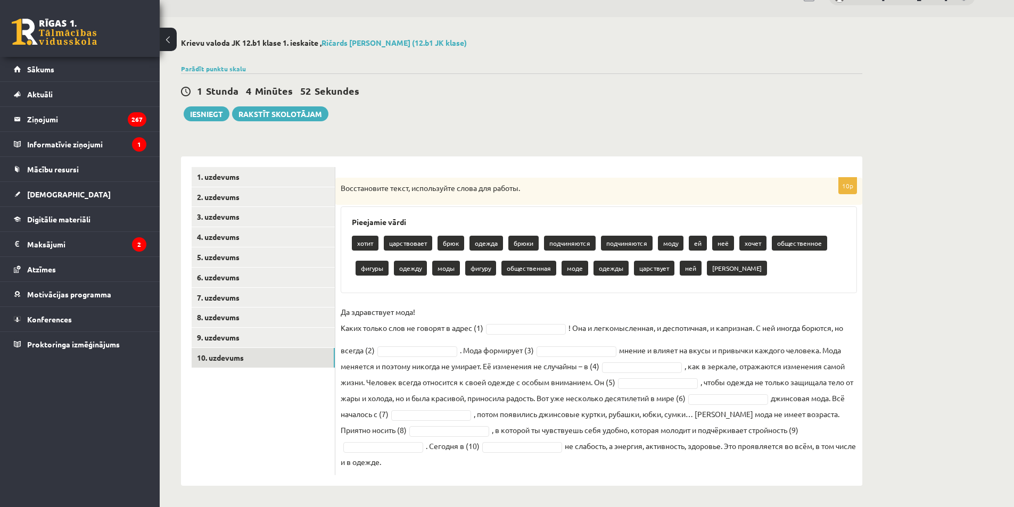
drag, startPoint x: 338, startPoint y: 186, endPoint x: 525, endPoint y: 421, distance: 300.5
click at [609, 483] on html "0 Dāvanas 1676 mP 359 xp Ričards Artūrs Janeks Sākums Aktuāli Kā mācīties eSKOL…" at bounding box center [507, 229] width 1014 height 507
copy div "Восстановите текст, используйте слова для работы. Pieejamie vārdi хотит царство…"
click at [598, 117] on div "1 Stunda 4 Minūtes 37 Sekundes Ieskaite saglabāta! Iesniegt Rakstīt skolotājam" at bounding box center [522, 97] width 682 height 48
click at [530, 334] on fieldset "Да здравствует мода! Каких только слов не говорят в адрес (1) ! Она и легкомысл…" at bounding box center [599, 387] width 517 height 166
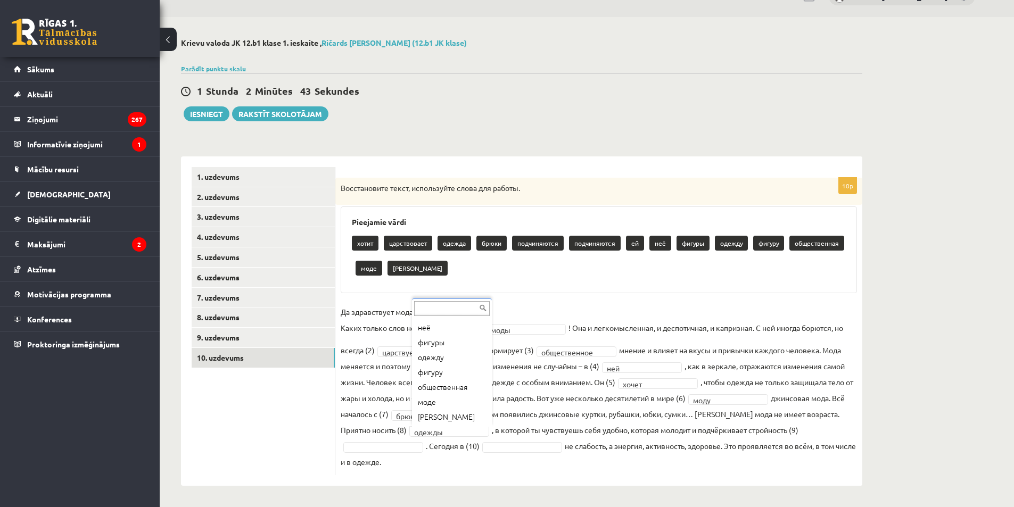
scroll to position [13, 0]
drag, startPoint x: 456, startPoint y: 359, endPoint x: 242, endPoint y: 1, distance: 417.4
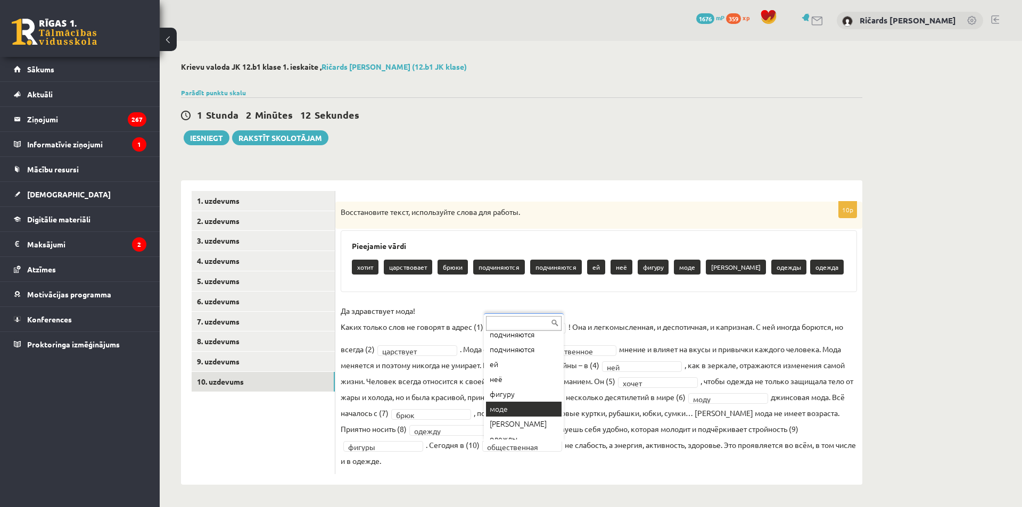
scroll to position [87, 0]
click at [215, 144] on button "Iesniegt" at bounding box center [207, 137] width 46 height 15
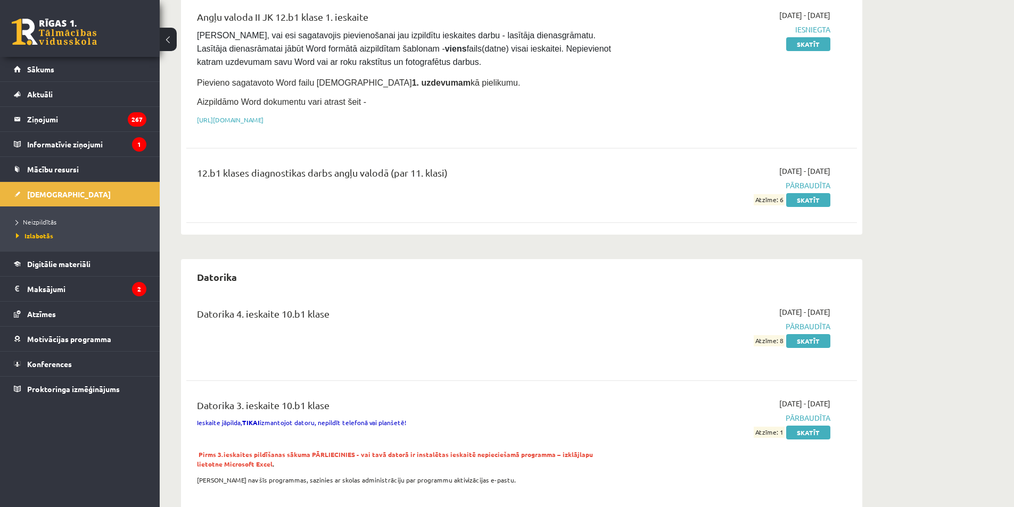
scroll to position [160, 0]
